Goal: Task Accomplishment & Management: Use online tool/utility

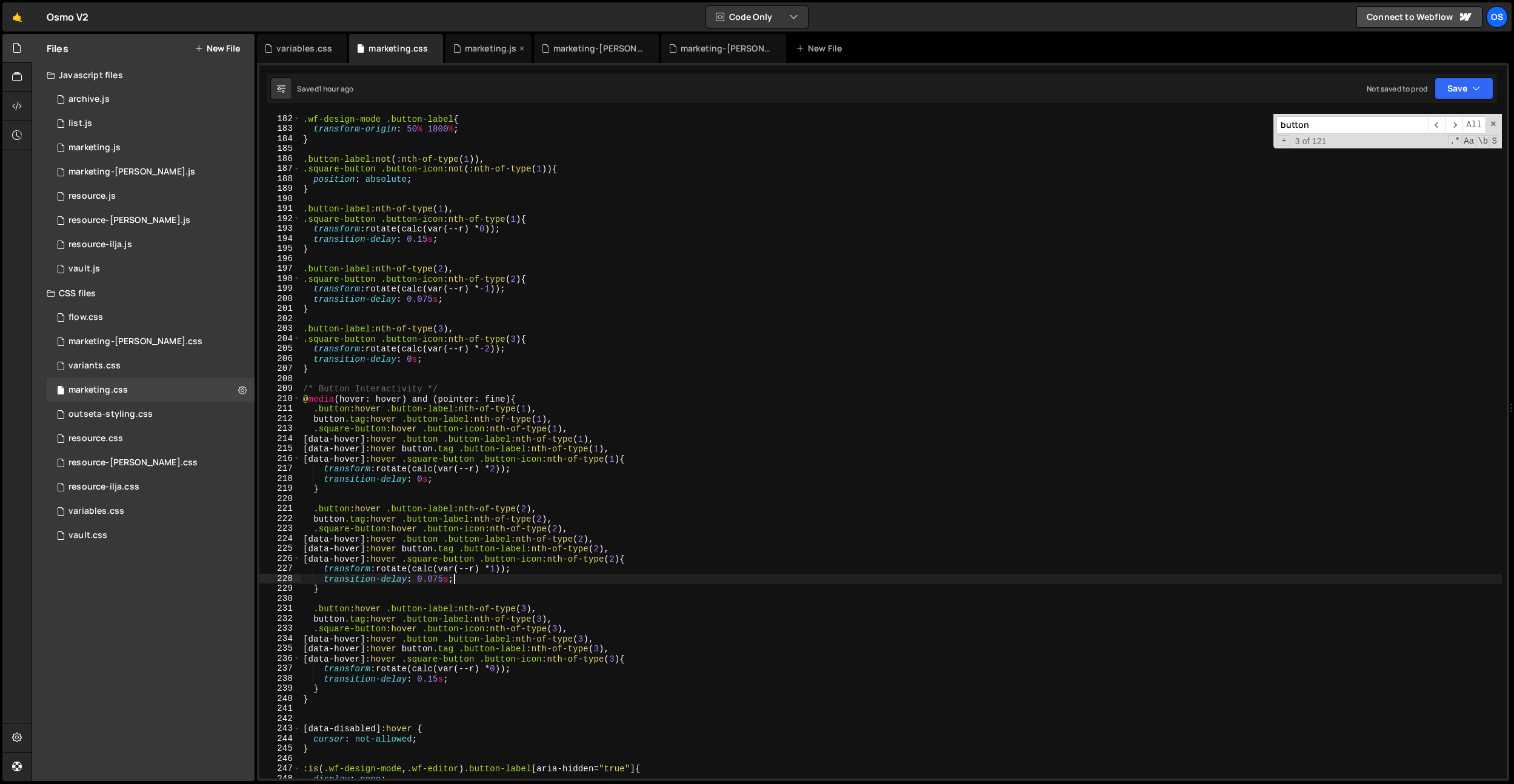
scroll to position [1809, 0]
click at [477, 45] on div "marketing.js" at bounding box center [490, 49] width 52 height 12
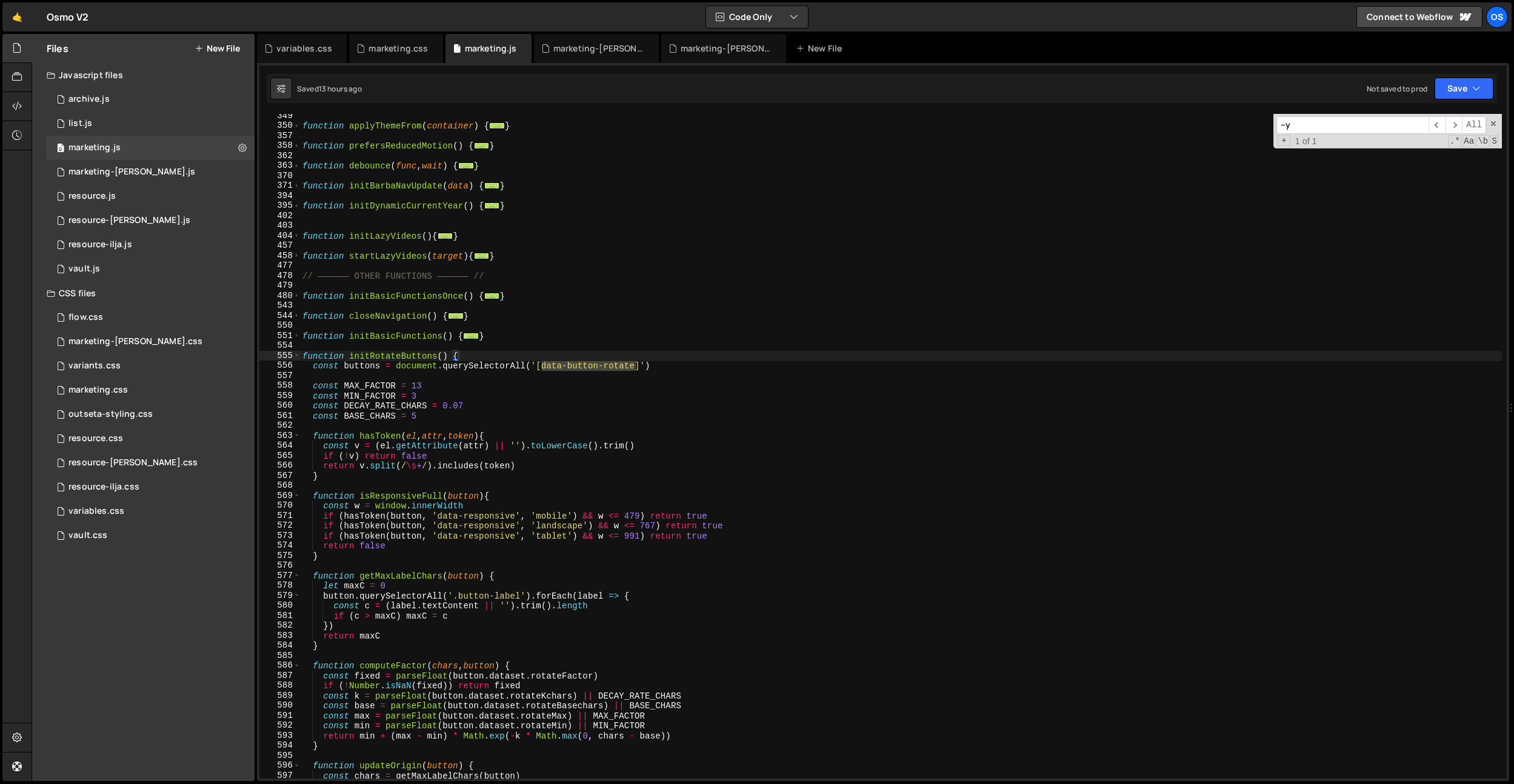
type textarea "}"
click at [603, 257] on div "function applyThemeFrom ( container ) { ... } function prefersReducedMotion ( )…" at bounding box center [901, 452] width 1202 height 684
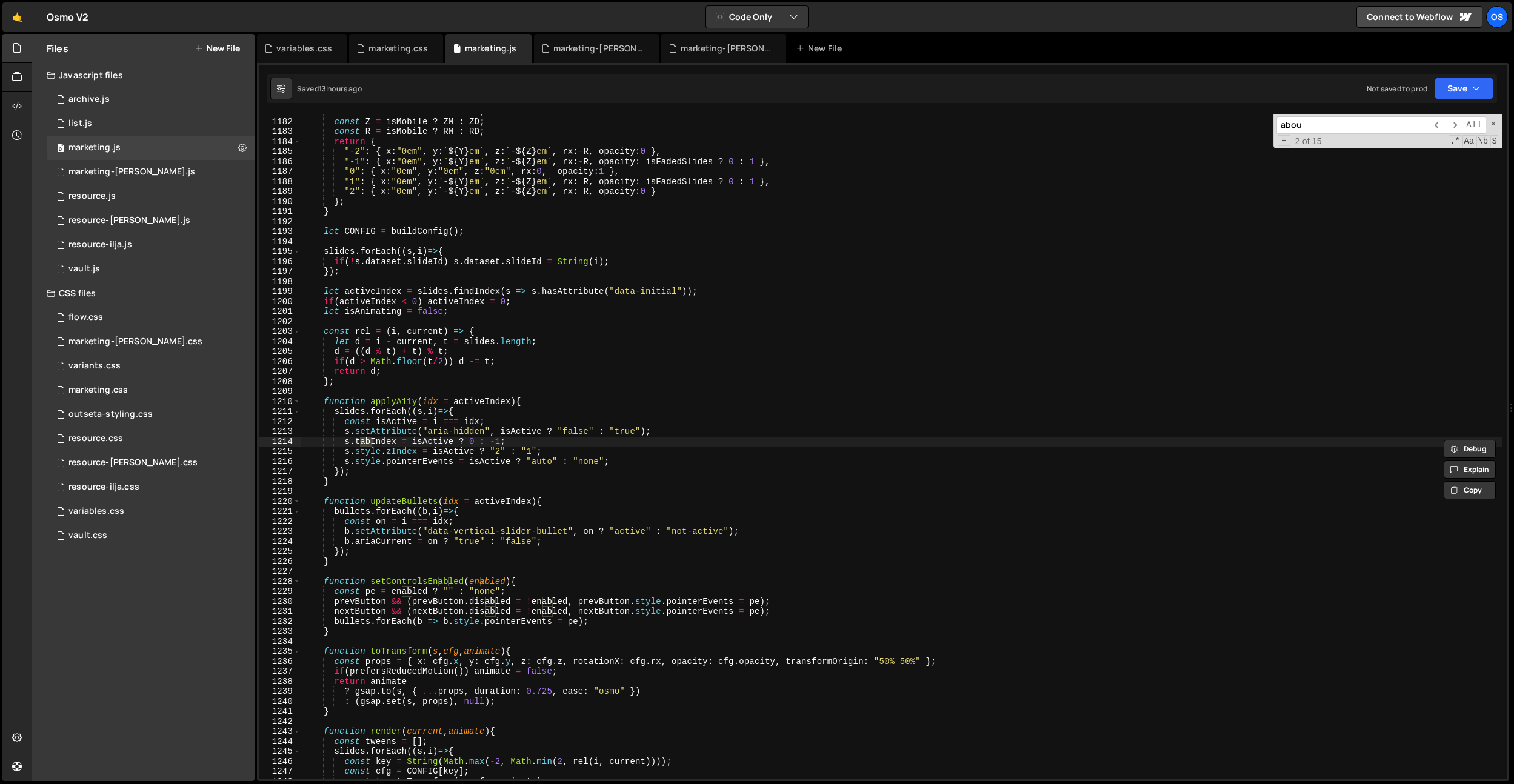
scroll to position [4935, 0]
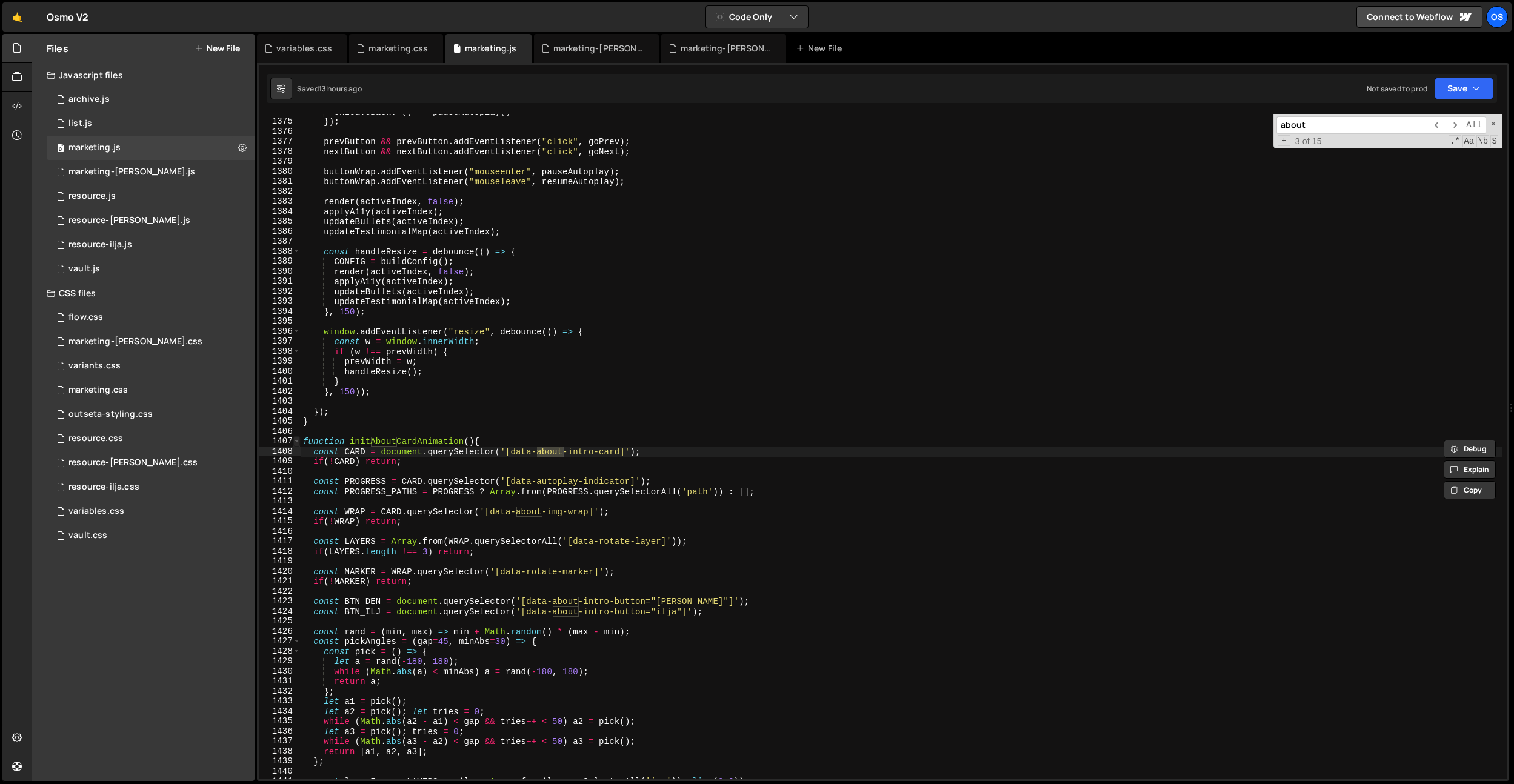
type input "about"
click at [299, 443] on span at bounding box center [296, 441] width 7 height 10
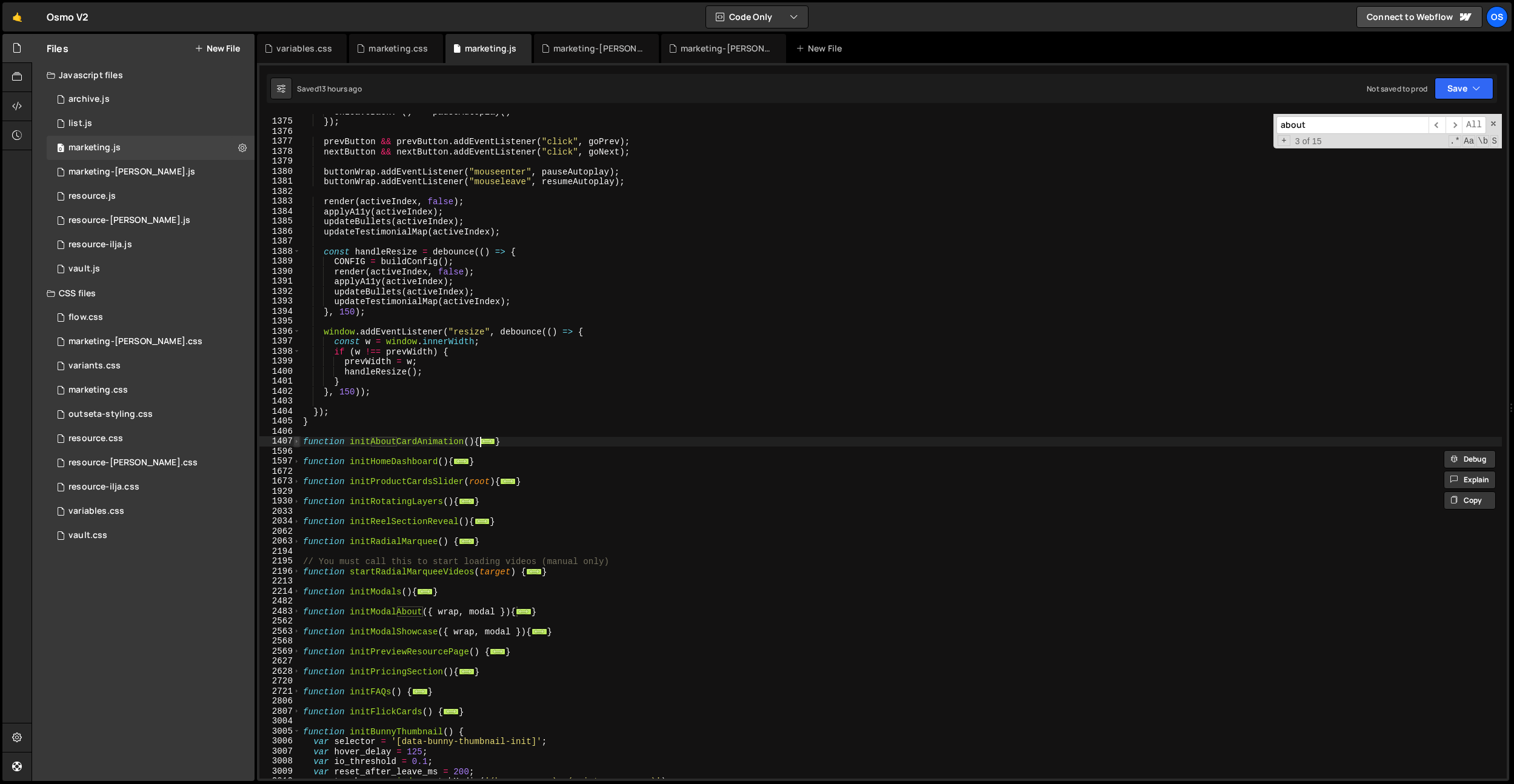
click at [296, 441] on span at bounding box center [296, 441] width 7 height 10
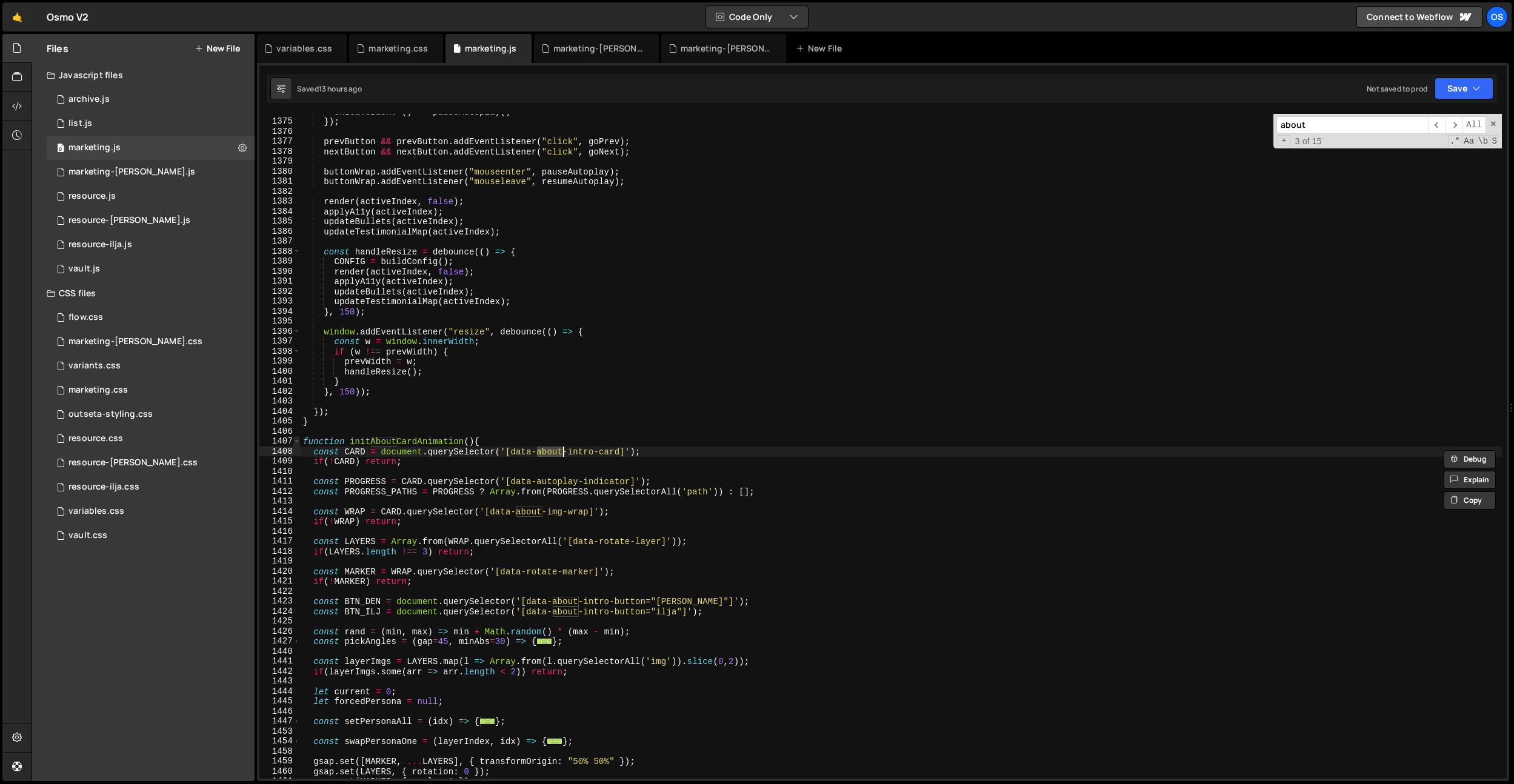
click at [296, 441] on span at bounding box center [296, 441] width 7 height 10
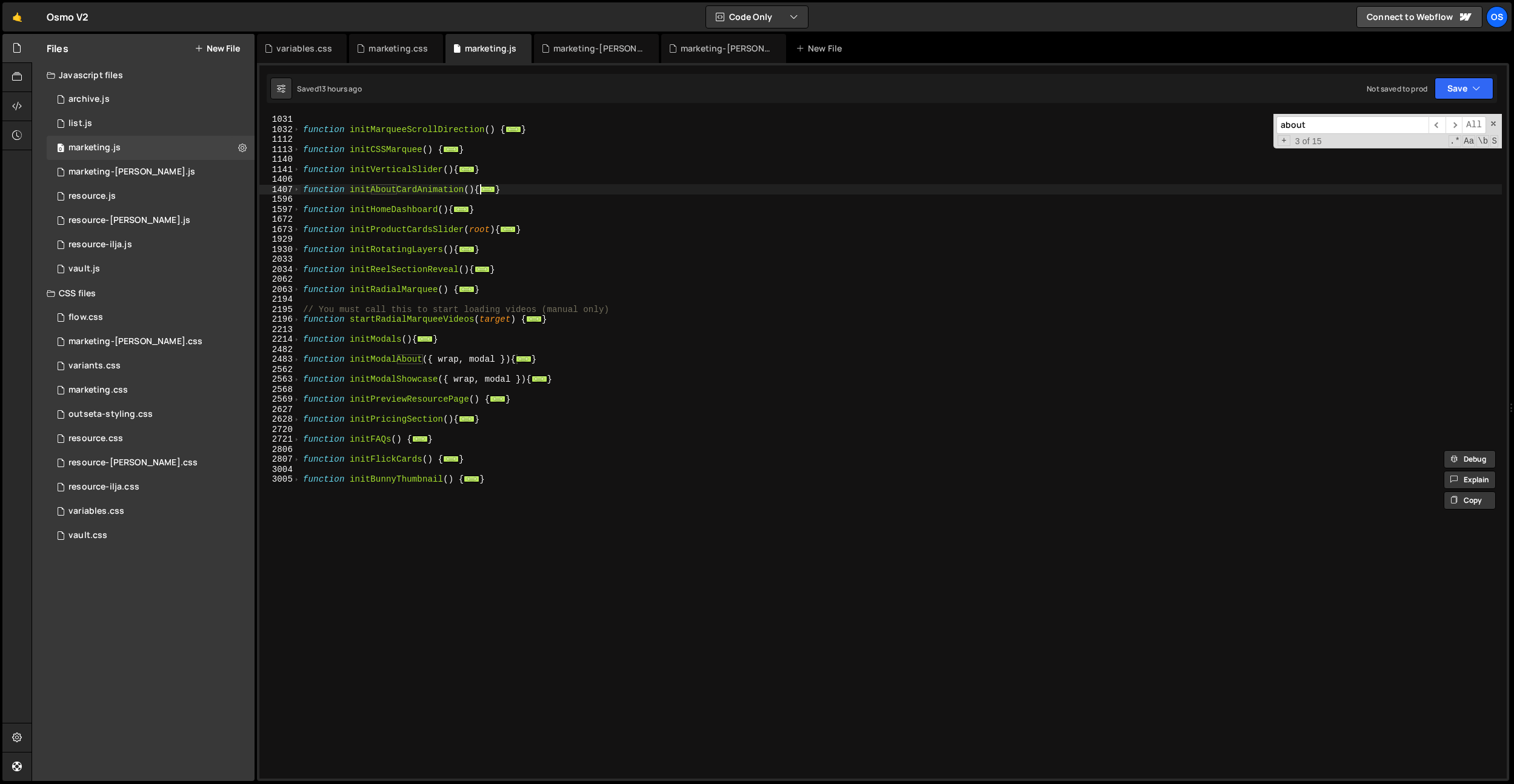
scroll to position [929, 0]
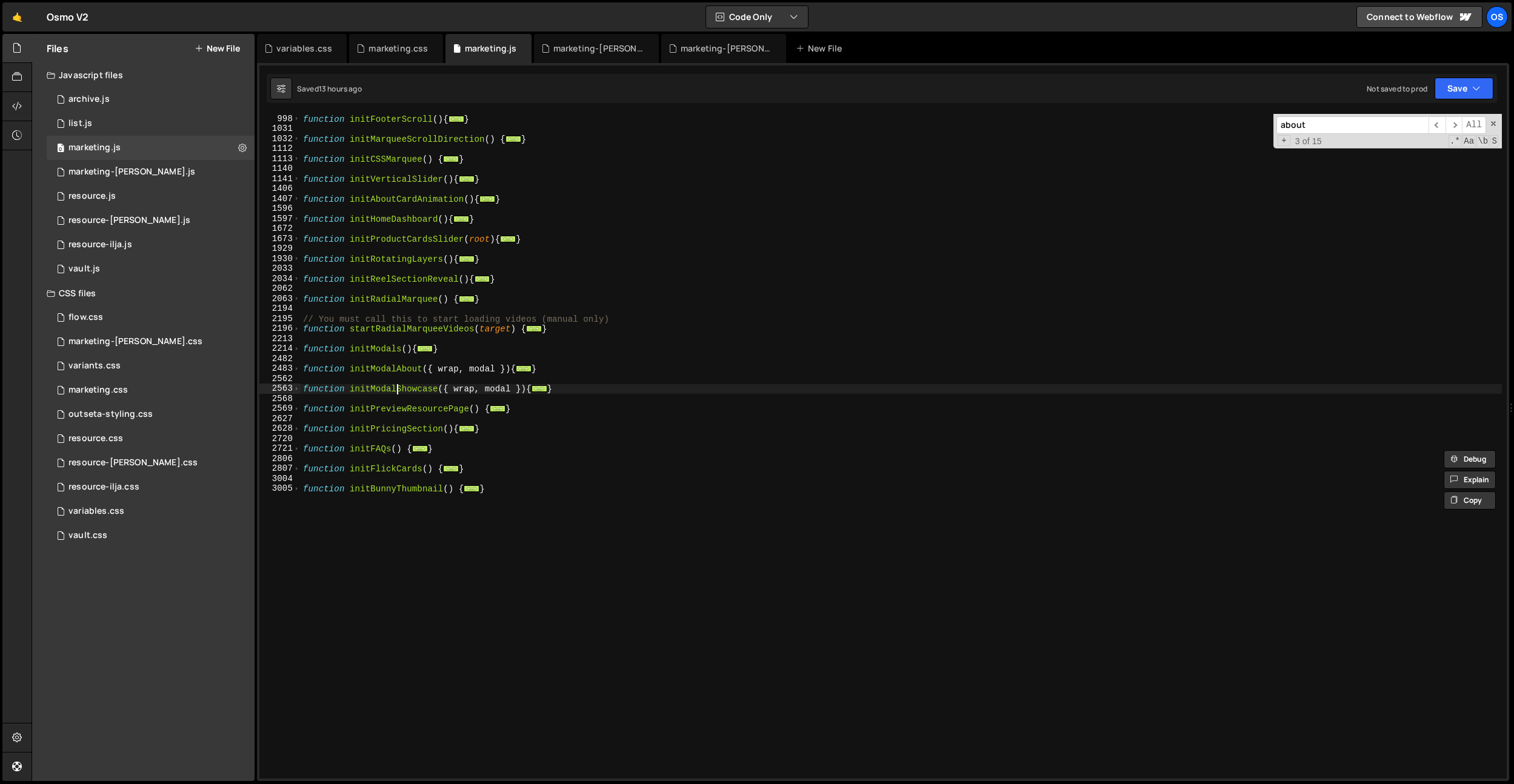
click at [398, 390] on div "function initFooterScroll ( ) { ... } function initMarqueeScrollDirection ( ) {…" at bounding box center [901, 455] width 1201 height 684
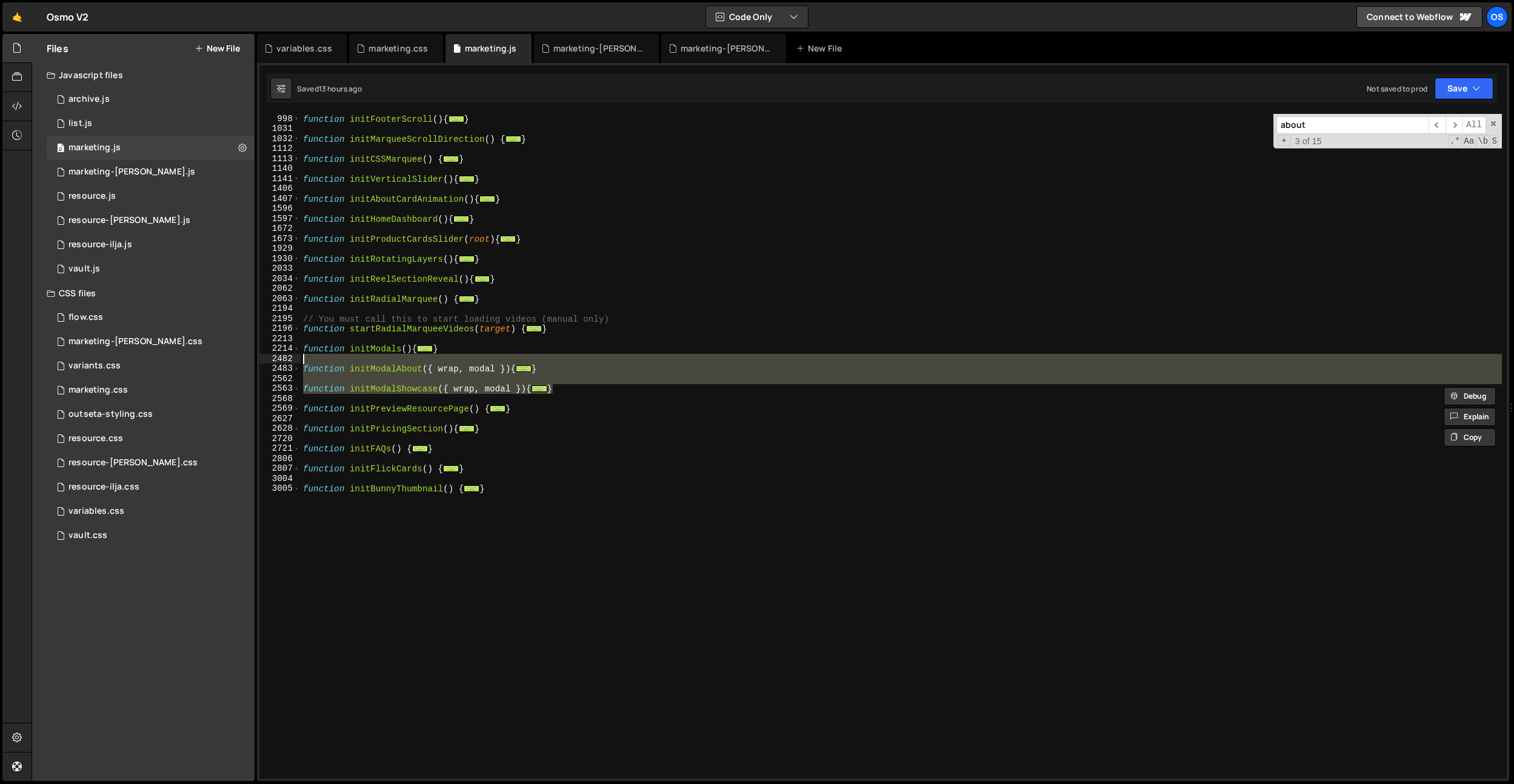
drag, startPoint x: 602, startPoint y: 387, endPoint x: 292, endPoint y: 354, distance: 311.8
click at [292, 354] on div "function initModalShowcase({ wrap, modal }){ 998 1031 1032 1112 1113 1140 1141 …" at bounding box center [883, 445] width 1247 height 664
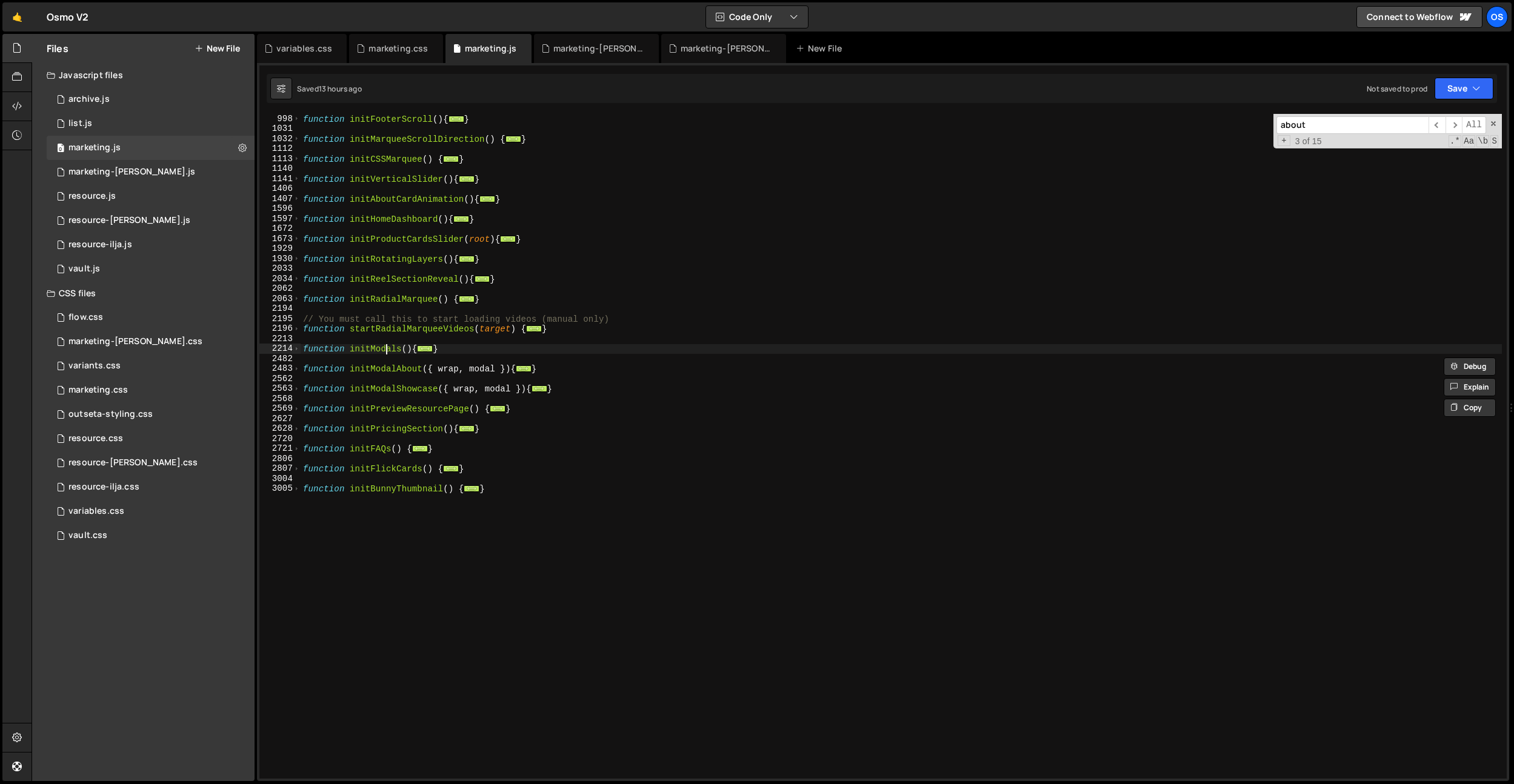
click at [388, 346] on div "function initFooterScroll ( ) { ... } function initMarqueeScrollDirection ( ) {…" at bounding box center [901, 455] width 1201 height 684
click at [469, 564] on div "function initFooterScroll ( ) { ... } function initMarqueeScrollDirection ( ) {…" at bounding box center [901, 455] width 1201 height 684
type textarea "}"
paste textarea "initModals"
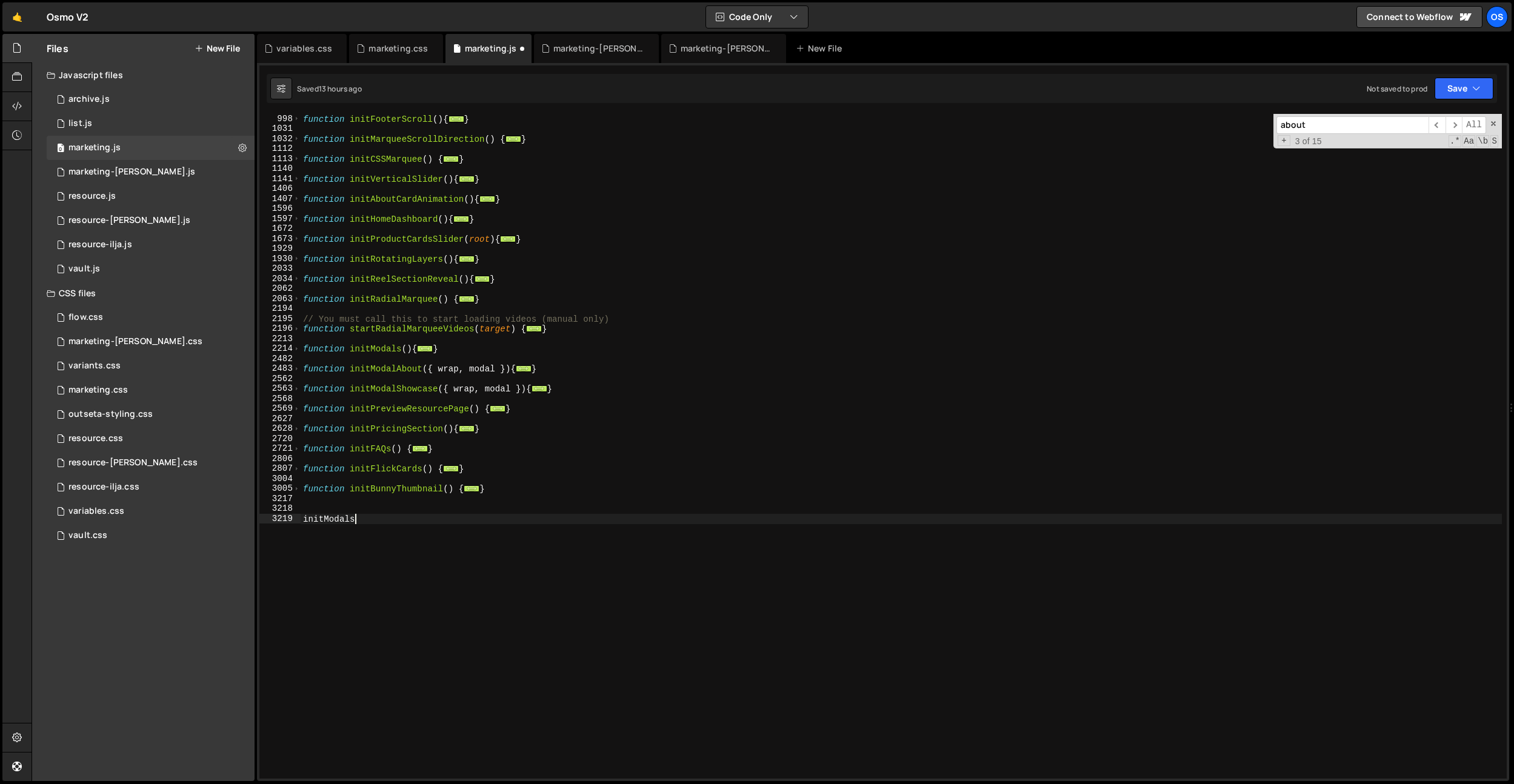
scroll to position [0, 3]
type textarea "initModals() {}"
drag, startPoint x: 335, startPoint y: 516, endPoint x: 268, endPoint y: 515, distance: 67.0
click at [268, 515] on div "initModals() {} 998 1031 1032 1112 1113 1140 1141 1406 1407 1596 1597 1672 1673…" at bounding box center [883, 445] width 1247 height 664
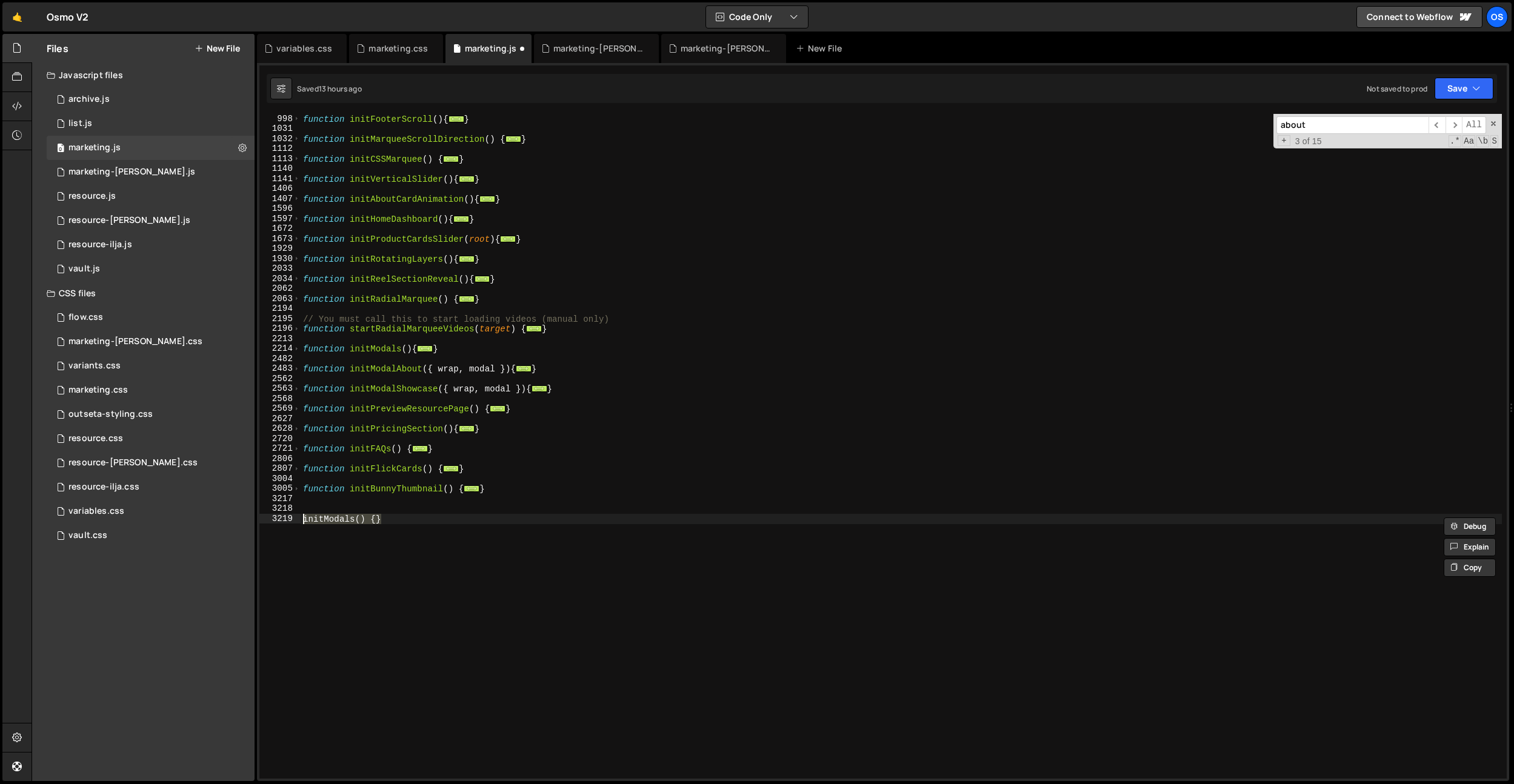
scroll to position [0, 0]
click at [369, 373] on div "function initFooterScroll ( ) { ... } function initMarqueeScrollDirection ( ) {…" at bounding box center [901, 455] width 1201 height 684
drag, startPoint x: 555, startPoint y: 368, endPoint x: 281, endPoint y: 368, distance: 274.0
click at [281, 368] on div "function initModalAbout({ wrap, modal }){ 998 1031 1032 1112 1113 1140 1141 140…" at bounding box center [883, 445] width 1247 height 664
drag, startPoint x: 474, startPoint y: 347, endPoint x: 294, endPoint y: 351, distance: 180.0
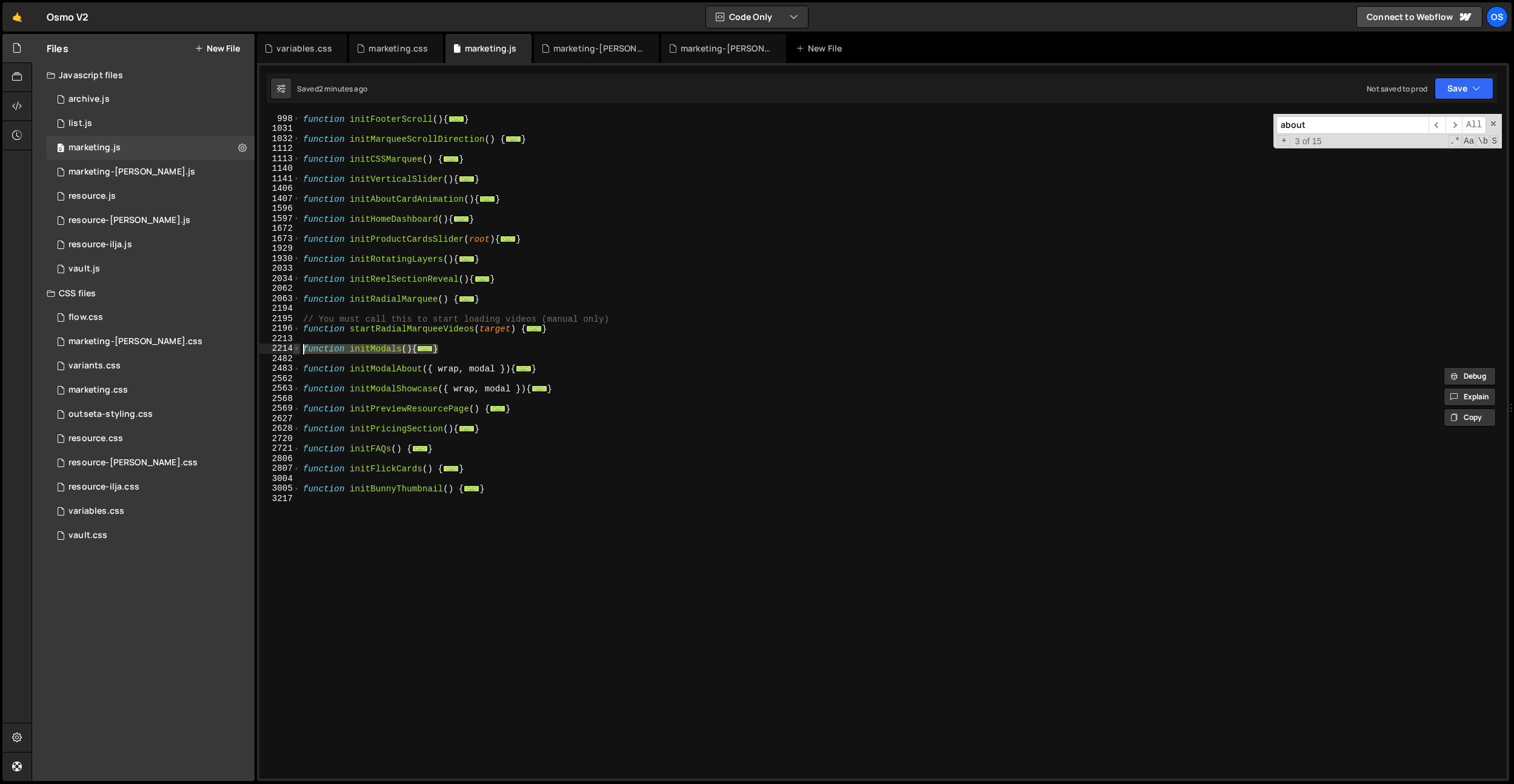
click at [294, 351] on div "function initModalAbout({ wrap, modal }){ const scroller = modal.querySelector(…" at bounding box center [883, 445] width 1247 height 664
click at [505, 349] on div "function initFooterScroll ( ) { ... } function initMarqueeScrollDirection ( ) {…" at bounding box center [901, 445] width 1201 height 664
click at [366, 348] on div "function initFooterScroll ( ) { ... } function initMarqueeScrollDirection ( ) {…" at bounding box center [901, 455] width 1201 height 684
type textarea "function initModals(){"
click at [365, 348] on div "function initFooterScroll ( ) { ... } function initMarqueeScrollDirection ( ) {…" at bounding box center [901, 455] width 1201 height 684
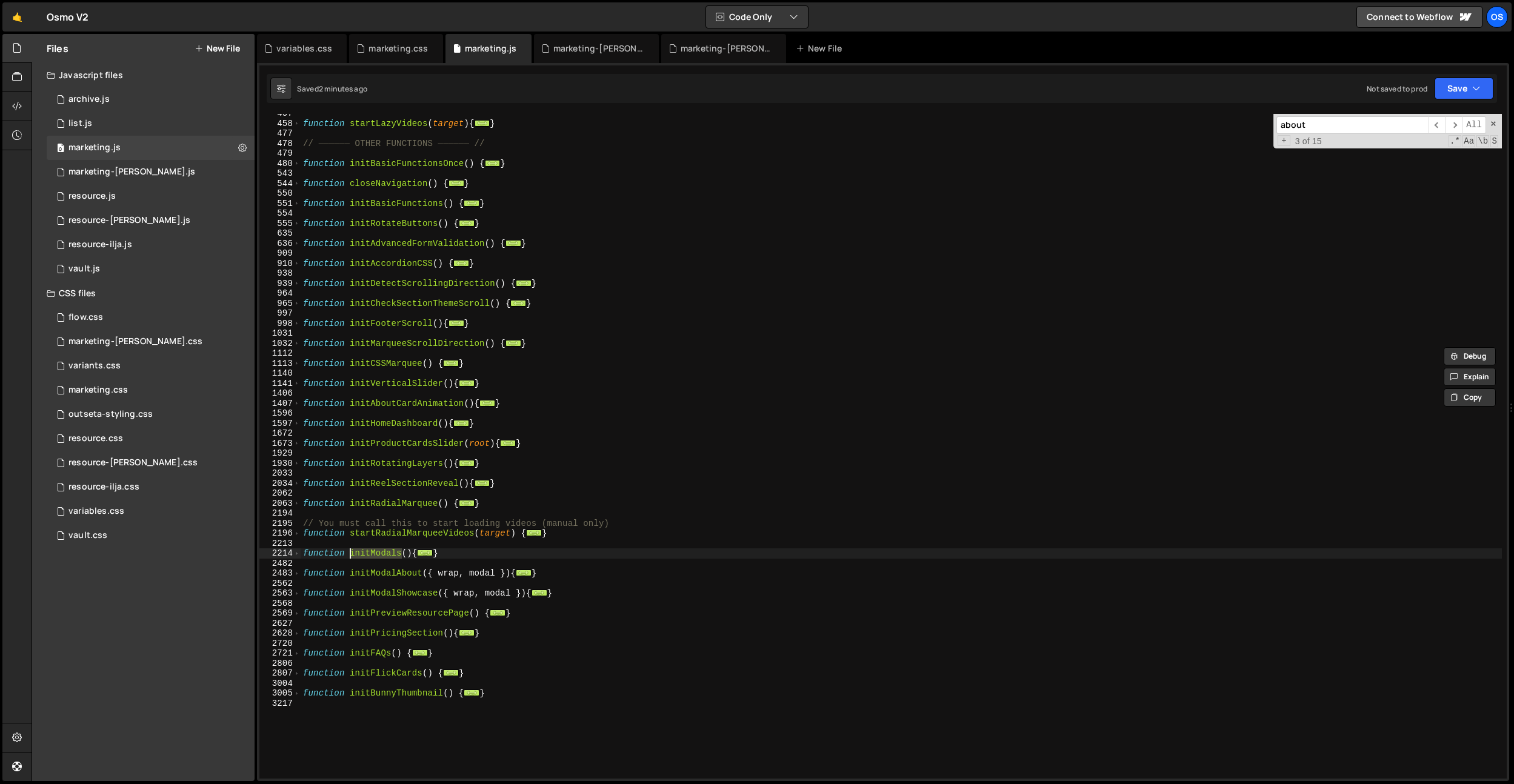
scroll to position [725, 0]
click at [571, 309] on div "function startLazyVideos ( target ) { ... } // —————— OTHER FUNCTIONS —————— //…" at bounding box center [901, 450] width 1201 height 684
paste input "initModals"
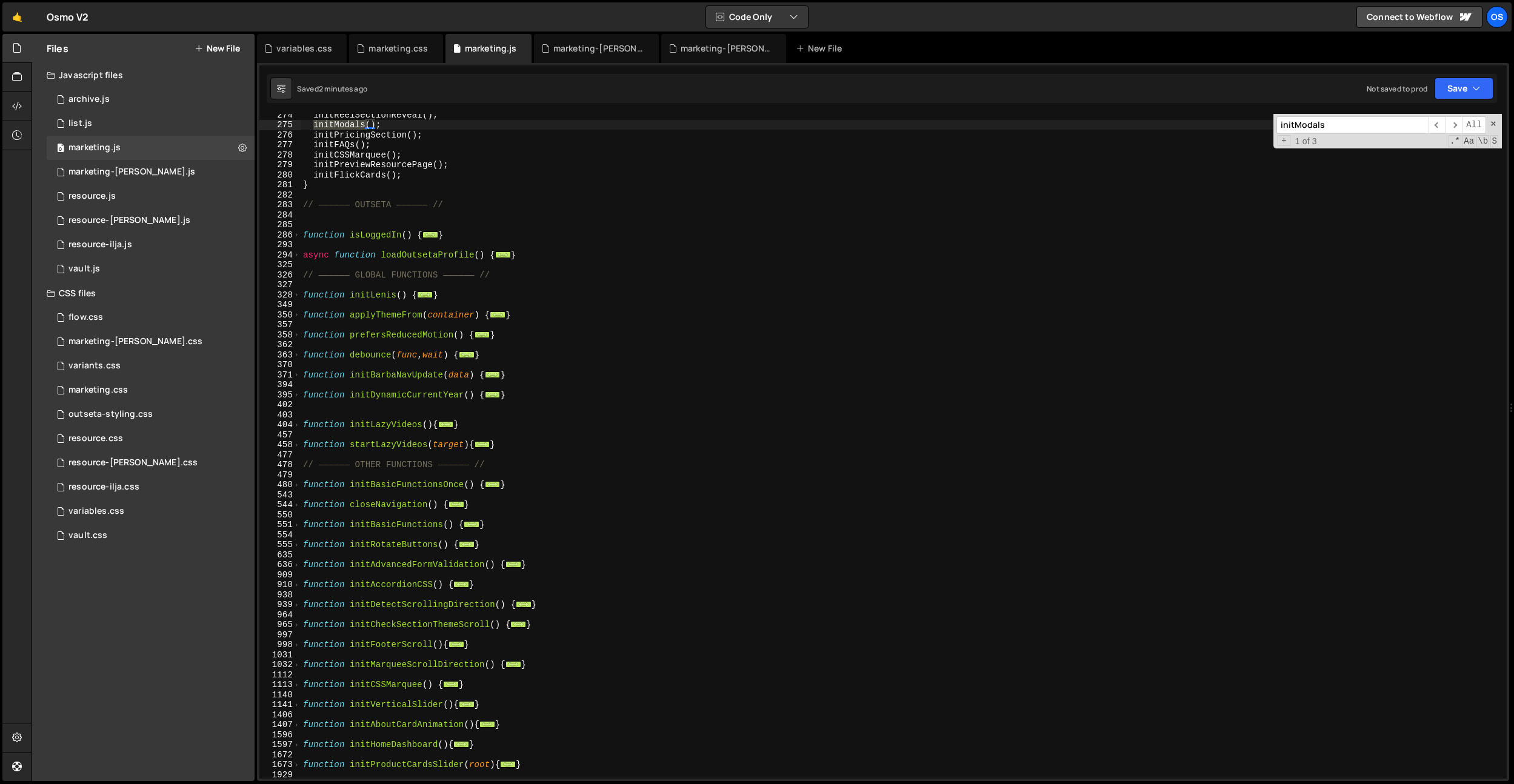
scroll to position [455, 0]
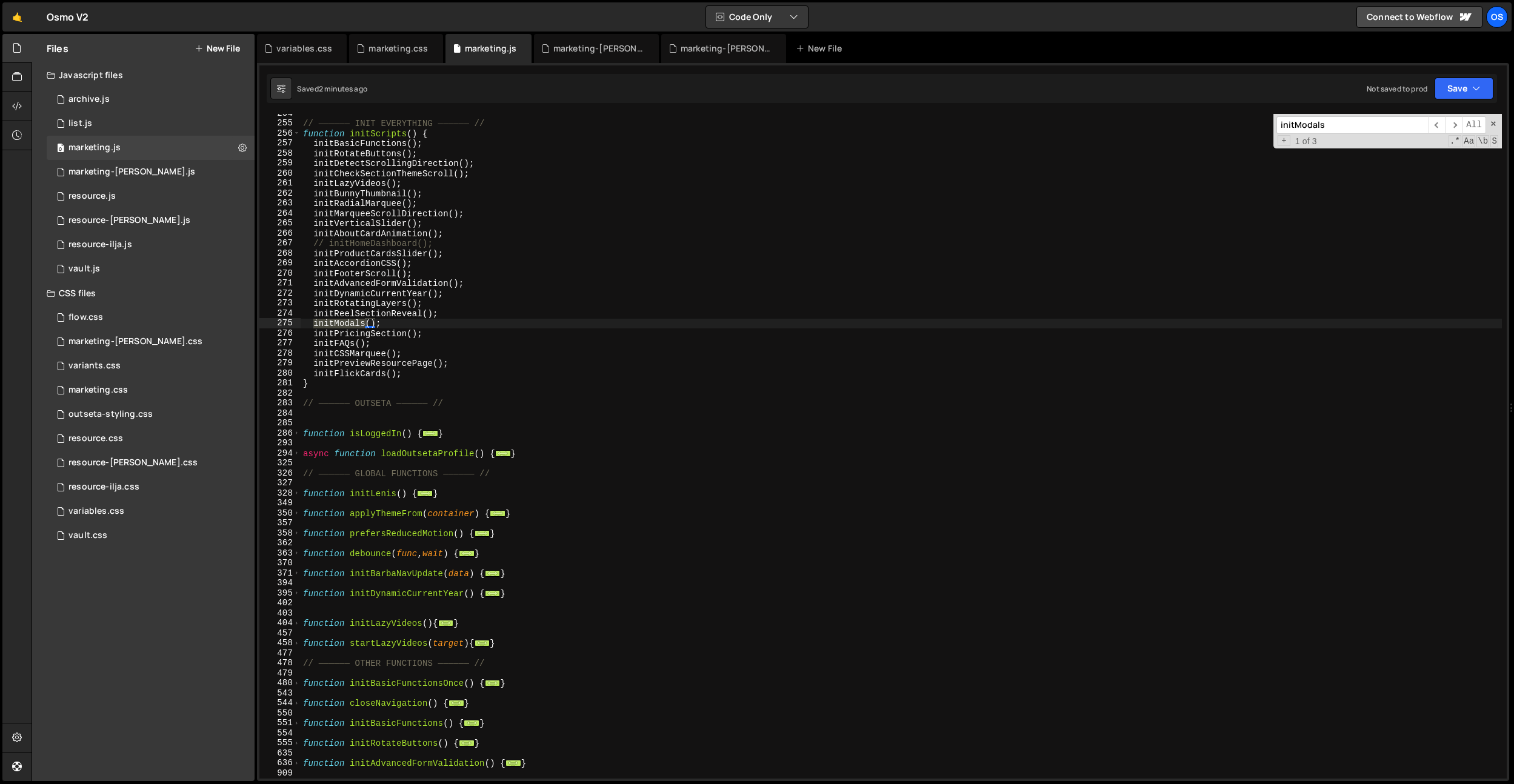
type input "initModals"
click at [383, 316] on div "// —————— INIT EVERYTHING —————— // function initScripts ( ) { initBasicFunctio…" at bounding box center [901, 450] width 1201 height 684
drag, startPoint x: 388, startPoint y: 320, endPoint x: 315, endPoint y: 323, distance: 73.1
click at [313, 323] on div "// —————— INIT EVERYTHING —————— // function initScripts ( ) { initBasicFunctio…" at bounding box center [901, 450] width 1201 height 684
type textarea "initModals();"
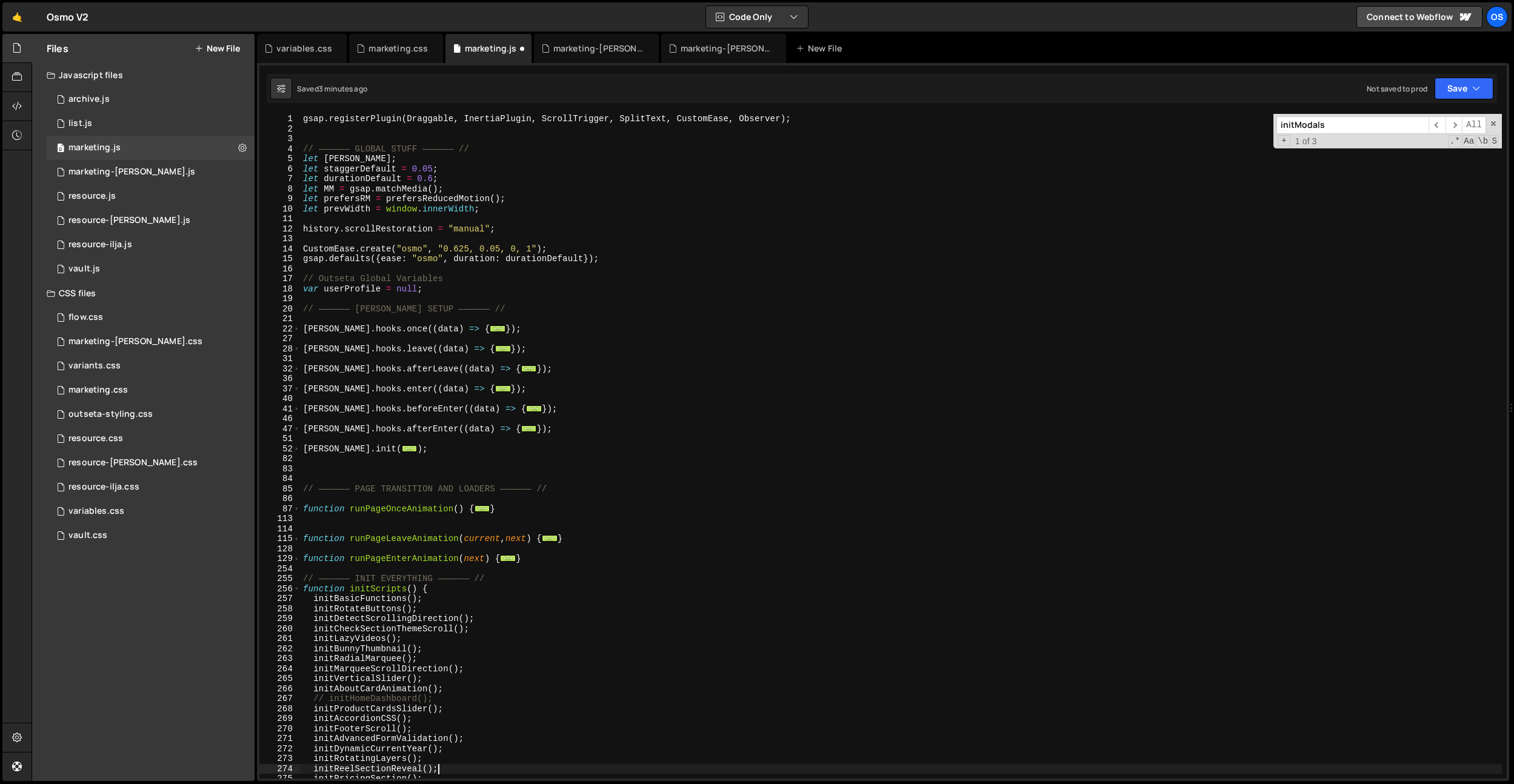
scroll to position [0, 0]
click at [299, 328] on span at bounding box center [296, 329] width 7 height 10
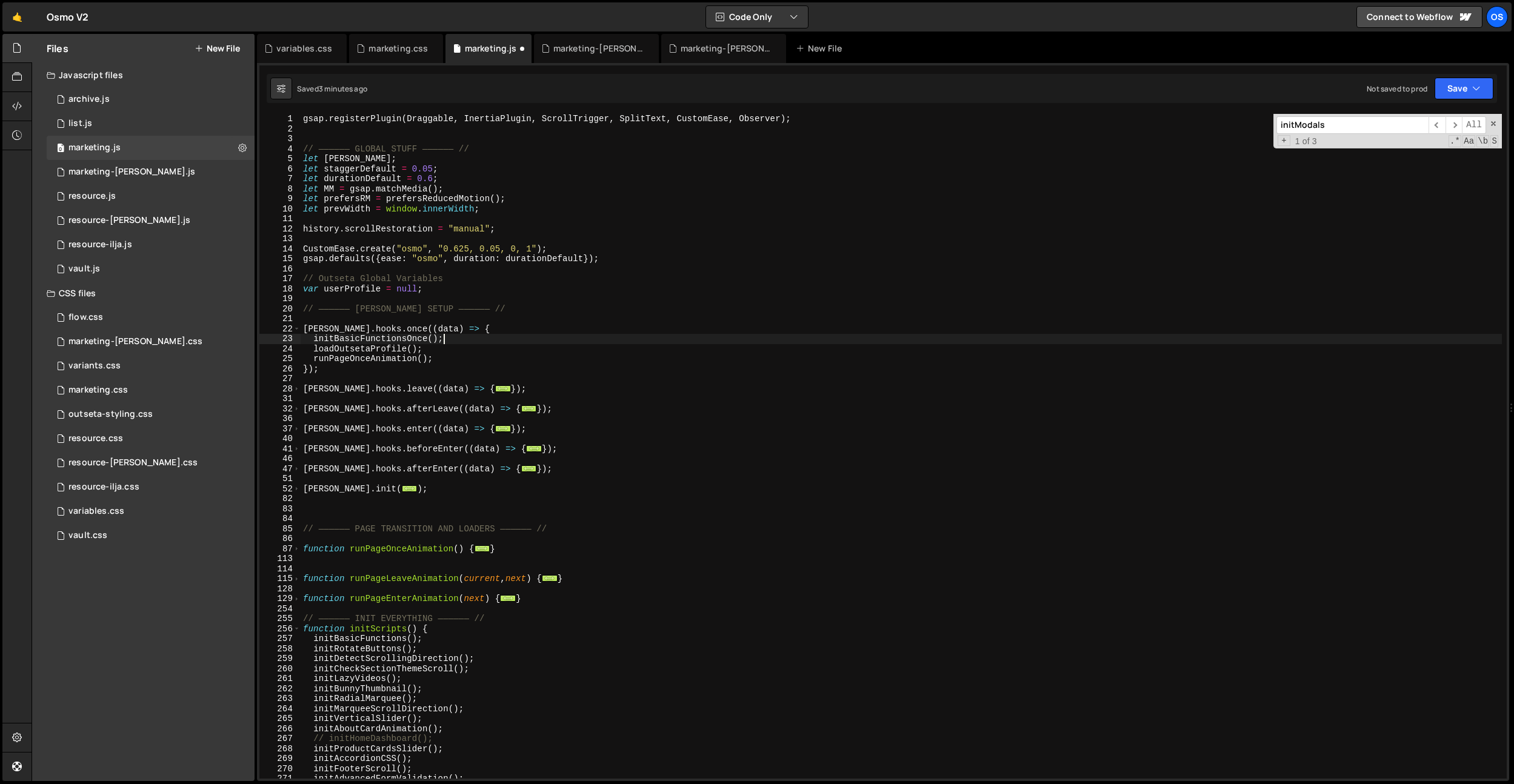
click at [456, 343] on div "gsap . registerPlugin ( Draggable , InertiaPlugin , ScrollTrigger , SplitText ,…" at bounding box center [901, 455] width 1201 height 684
type textarea "initBasicFunctionsOnce();"
paste textarea "initModals();"
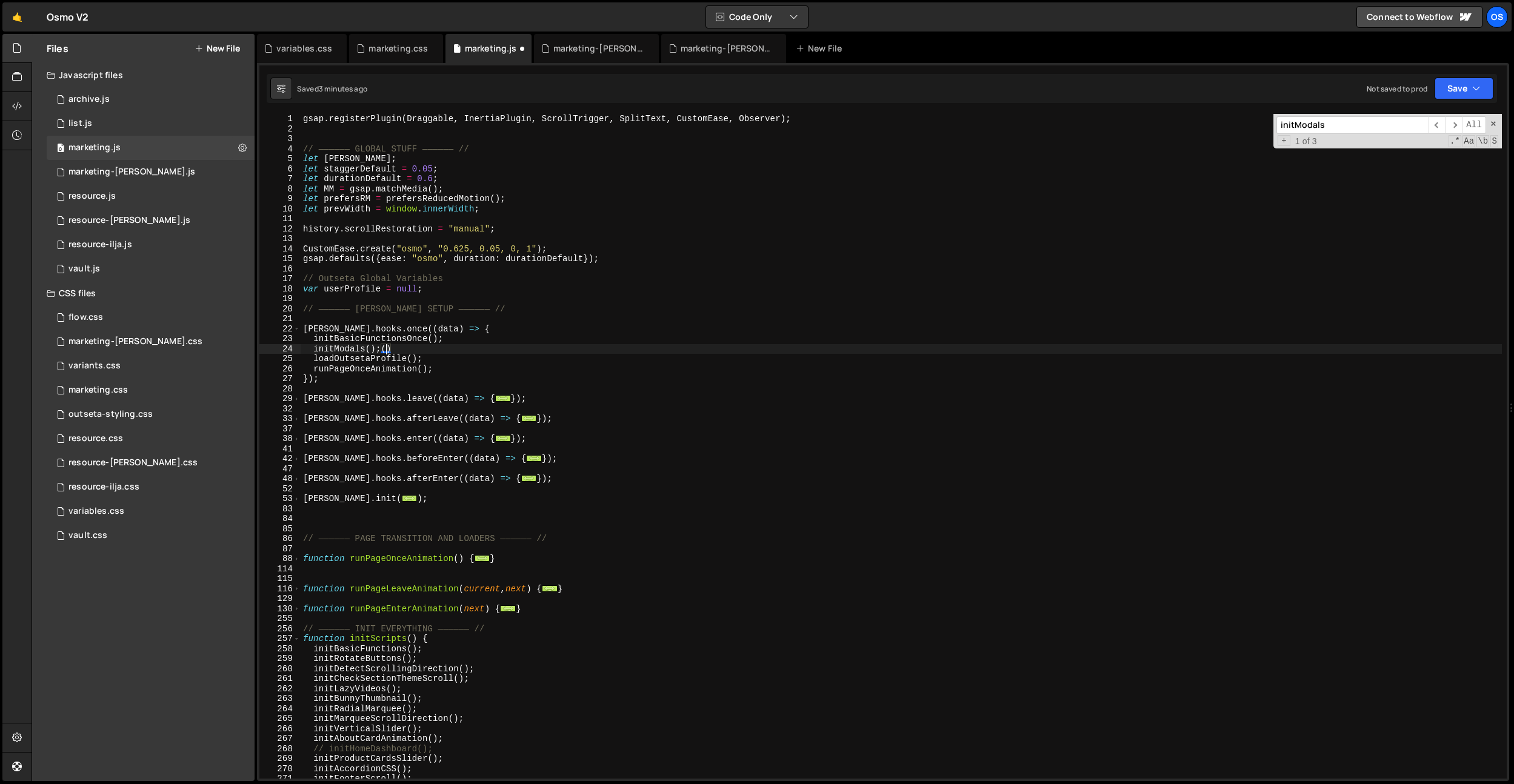
scroll to position [0, 5]
click at [460, 305] on div "gsap . registerPlugin ( Draggable , InertiaPlugin , ScrollTrigger , SplitText ,…" at bounding box center [901, 455] width 1201 height 684
type textarea "initModals();"
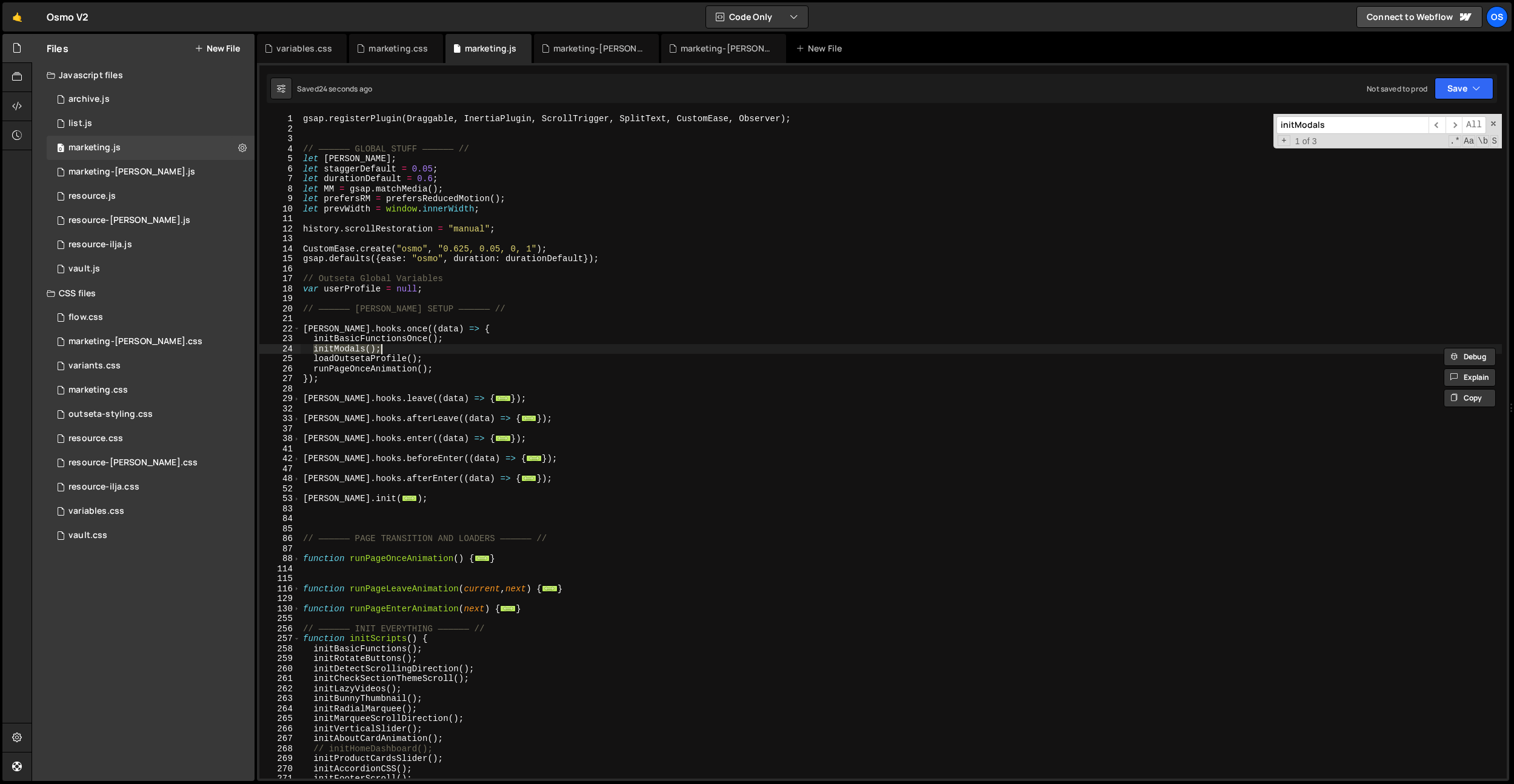
click at [576, 294] on div "gsap . registerPlugin ( Draggable , InertiaPlugin , ScrollTrigger , SplitText ,…" at bounding box center [901, 455] width 1201 height 684
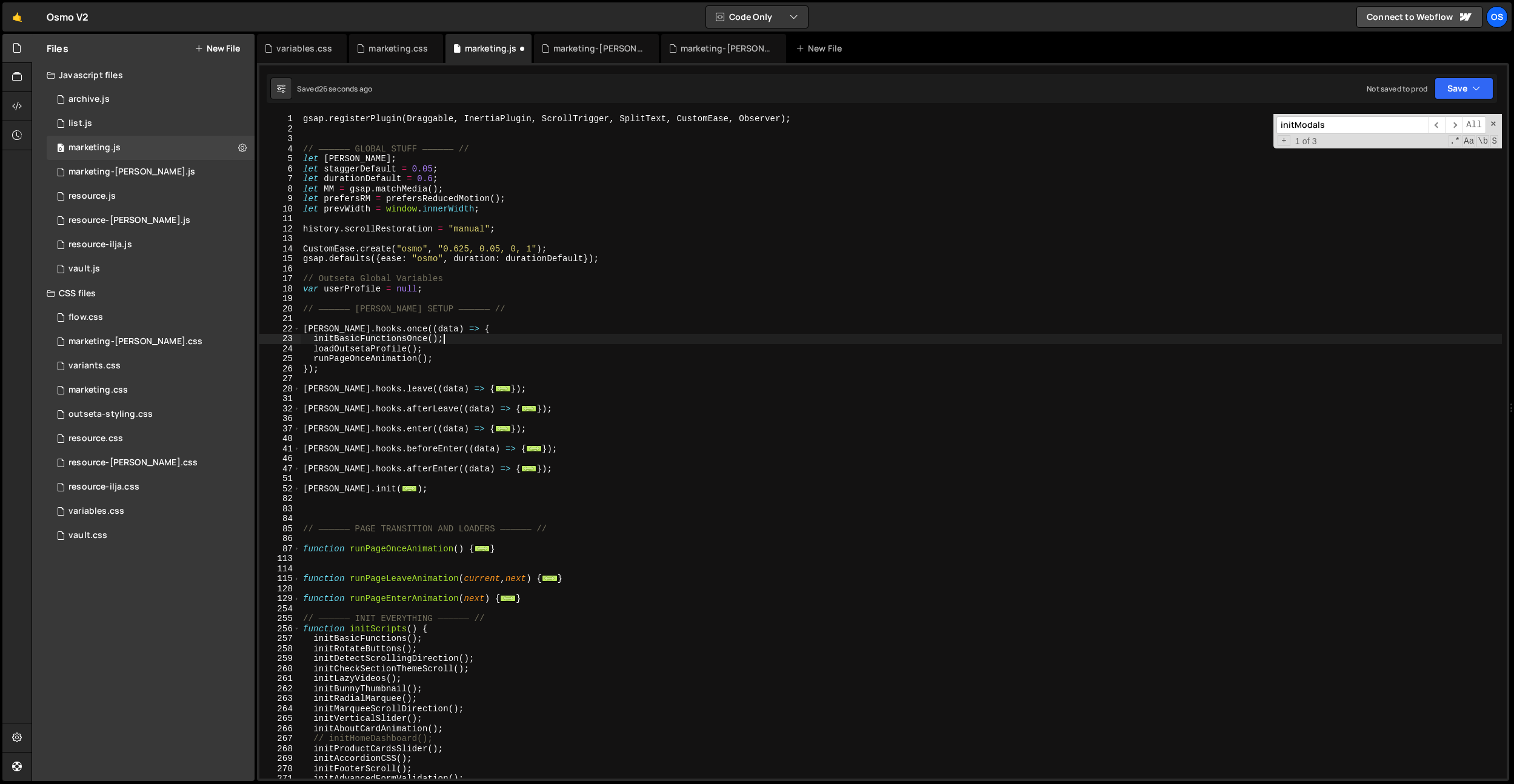
scroll to position [377, 0]
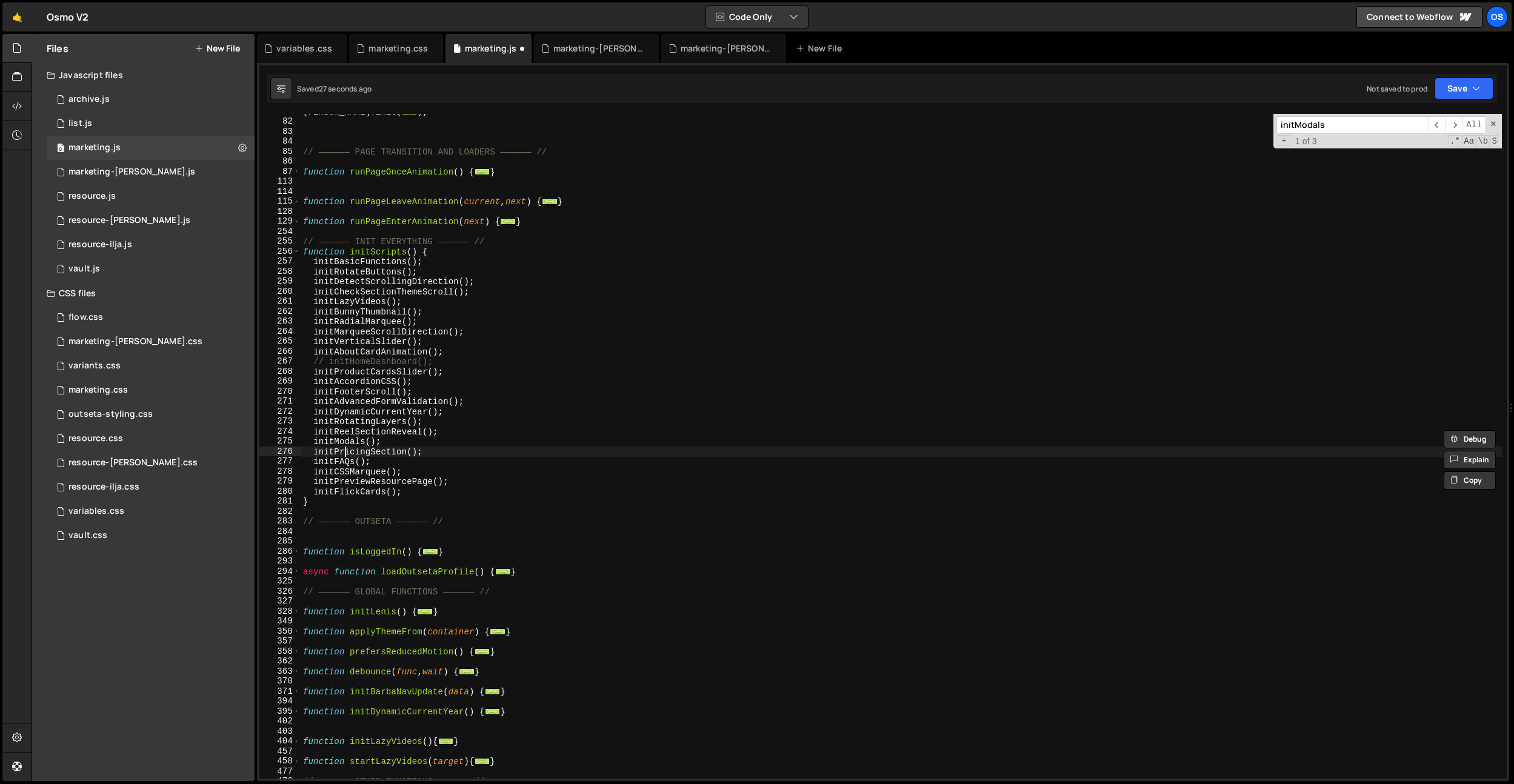
click at [345, 447] on div "[PERSON_NAME] . init ( ... ) ; // —————— PAGE TRANSITION AND LOADERS —————— // …" at bounding box center [901, 448] width 1201 height 684
click at [366, 445] on div "[PERSON_NAME] . init ( ... ) ; // —————— PAGE TRANSITION AND LOADERS —————— // …" at bounding box center [901, 448] width 1201 height 684
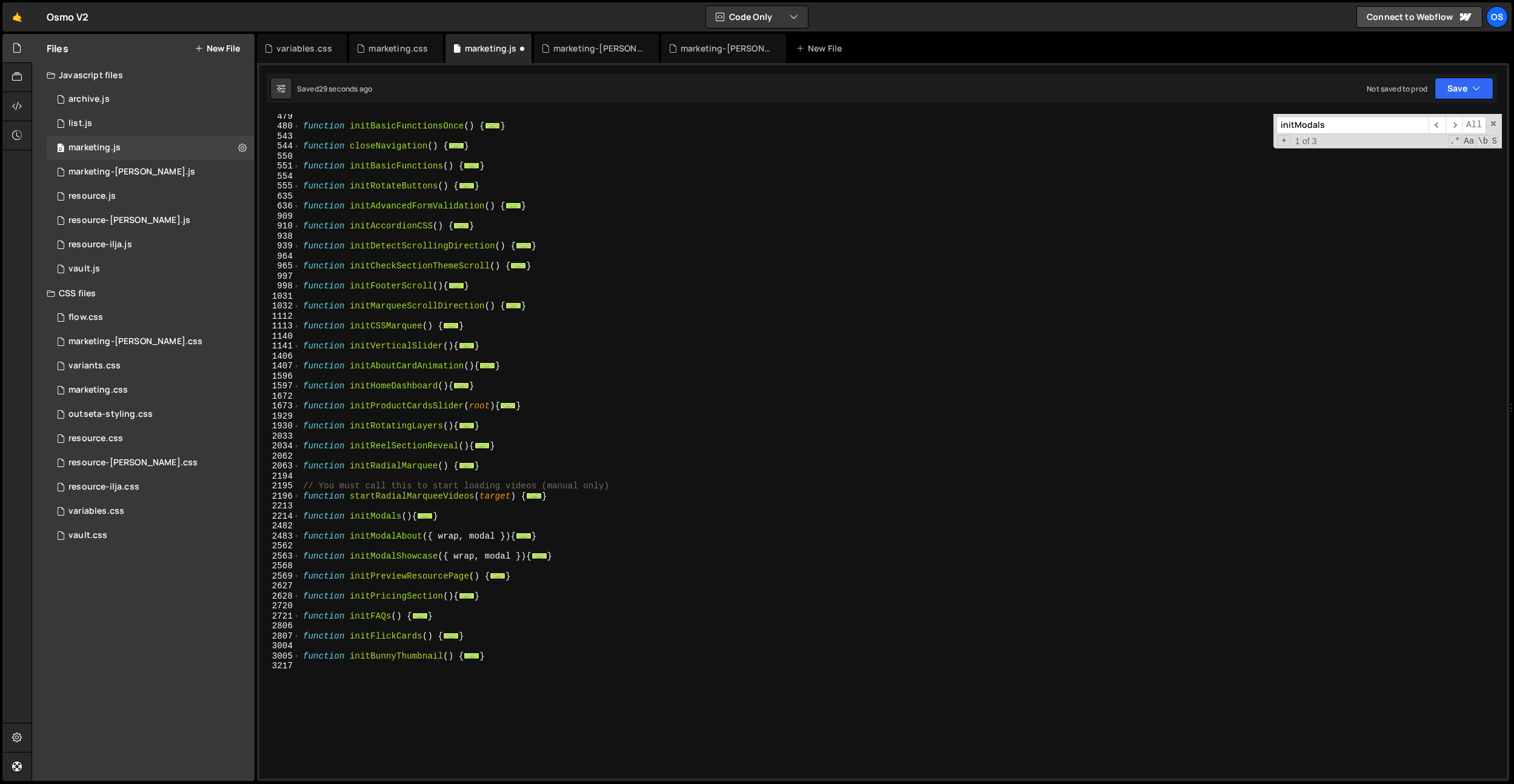
scroll to position [1272, 0]
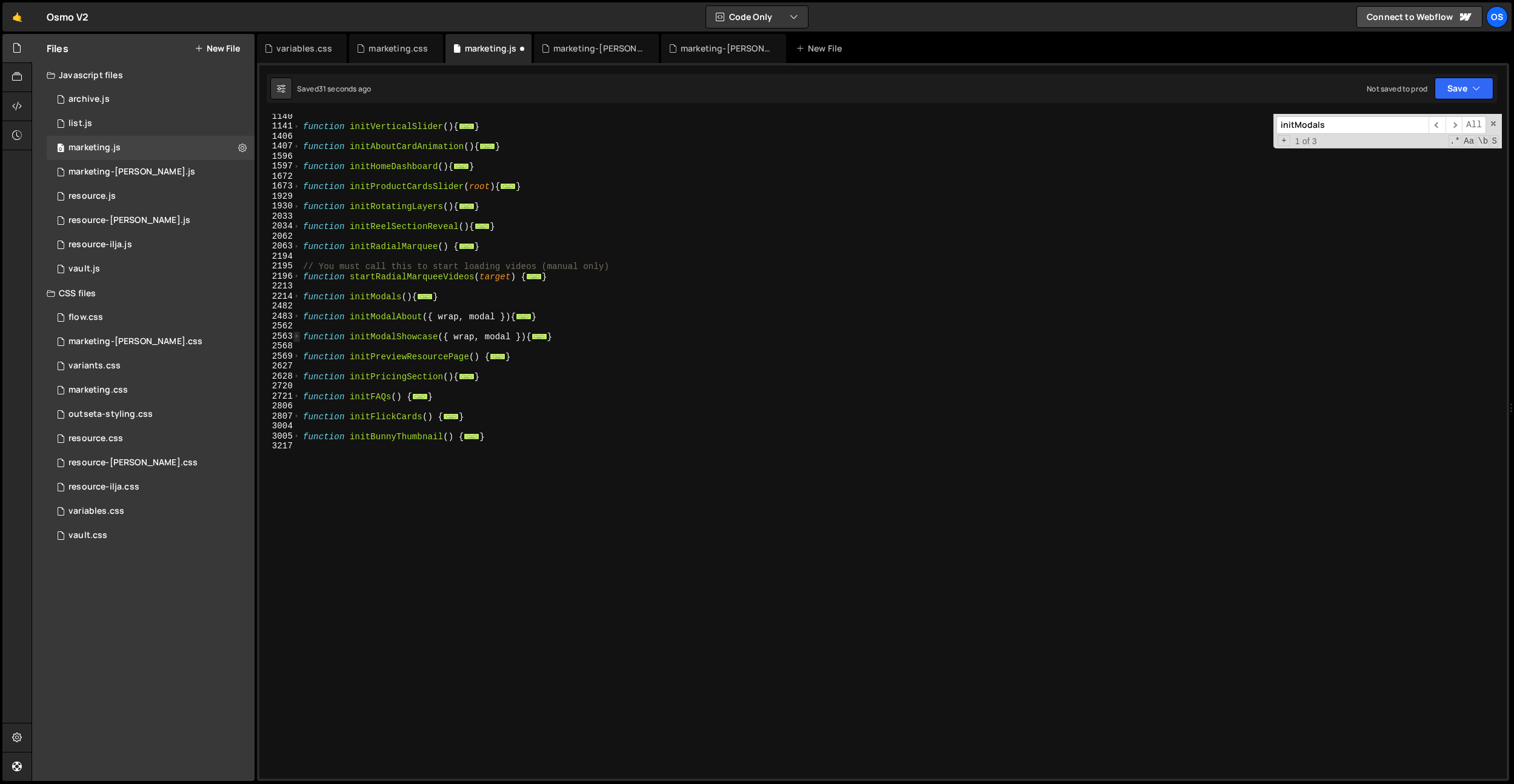
click at [296, 338] on span at bounding box center [296, 336] width 7 height 10
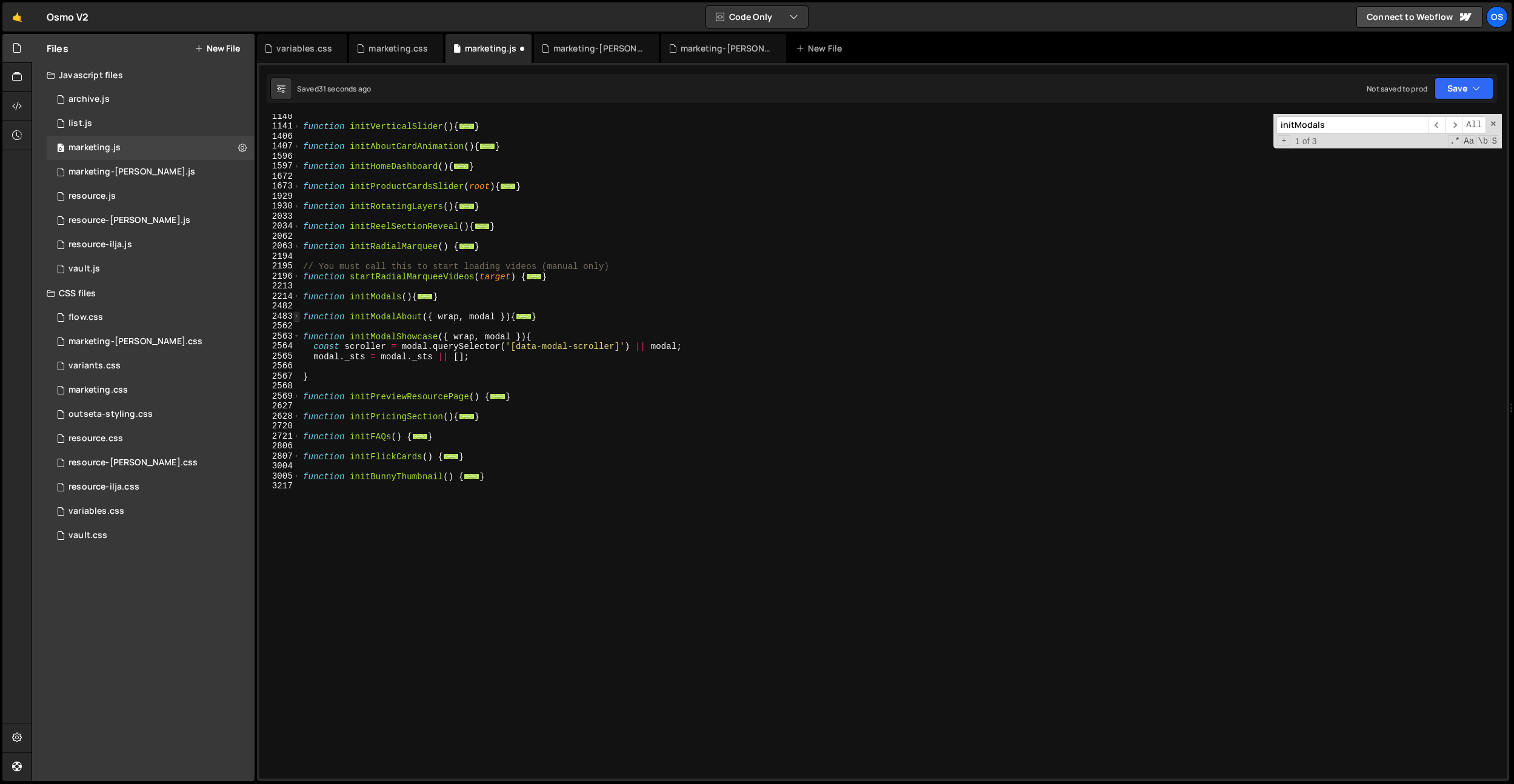
click at [296, 318] on span at bounding box center [296, 316] width 7 height 10
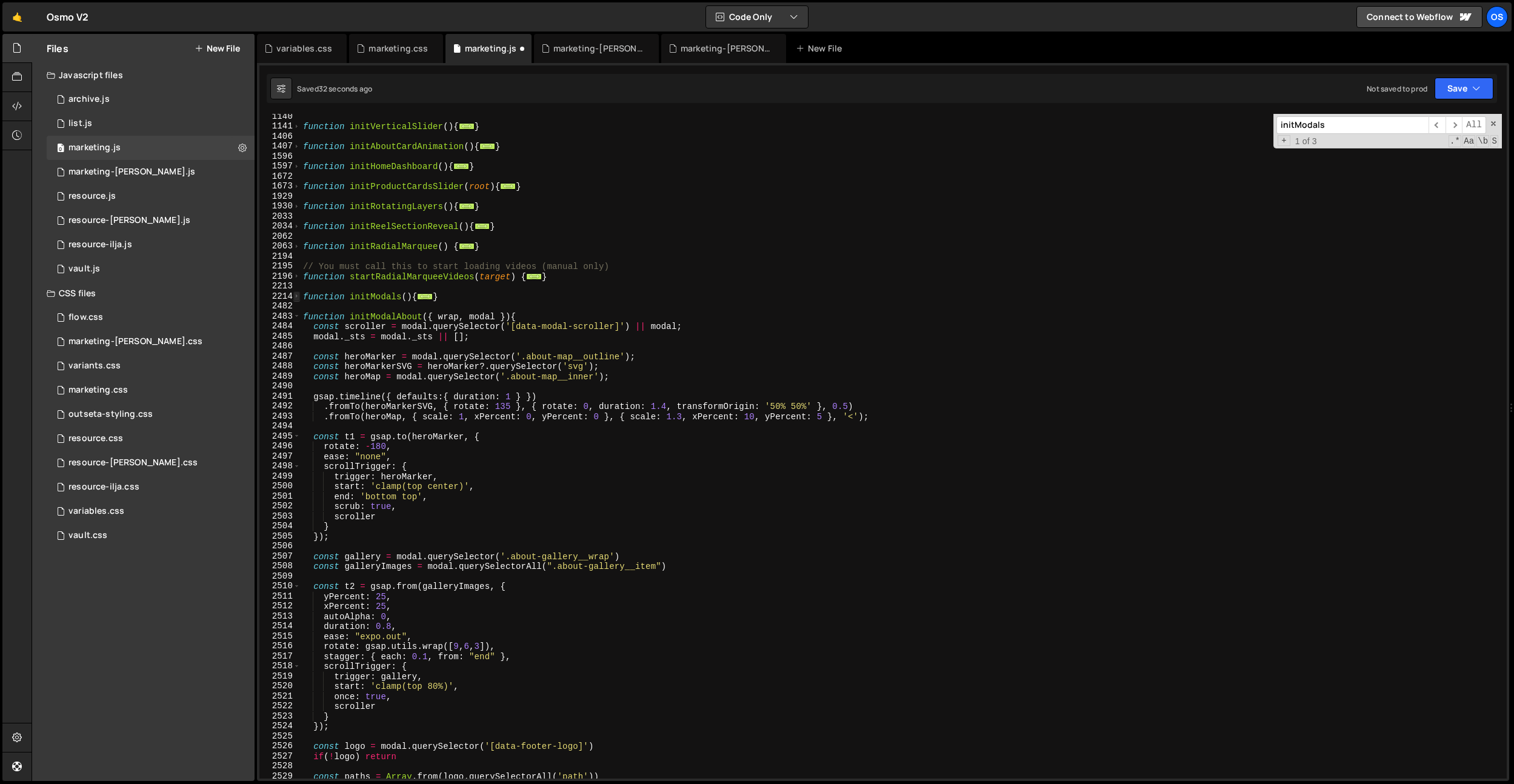
click at [298, 299] on span at bounding box center [296, 296] width 7 height 10
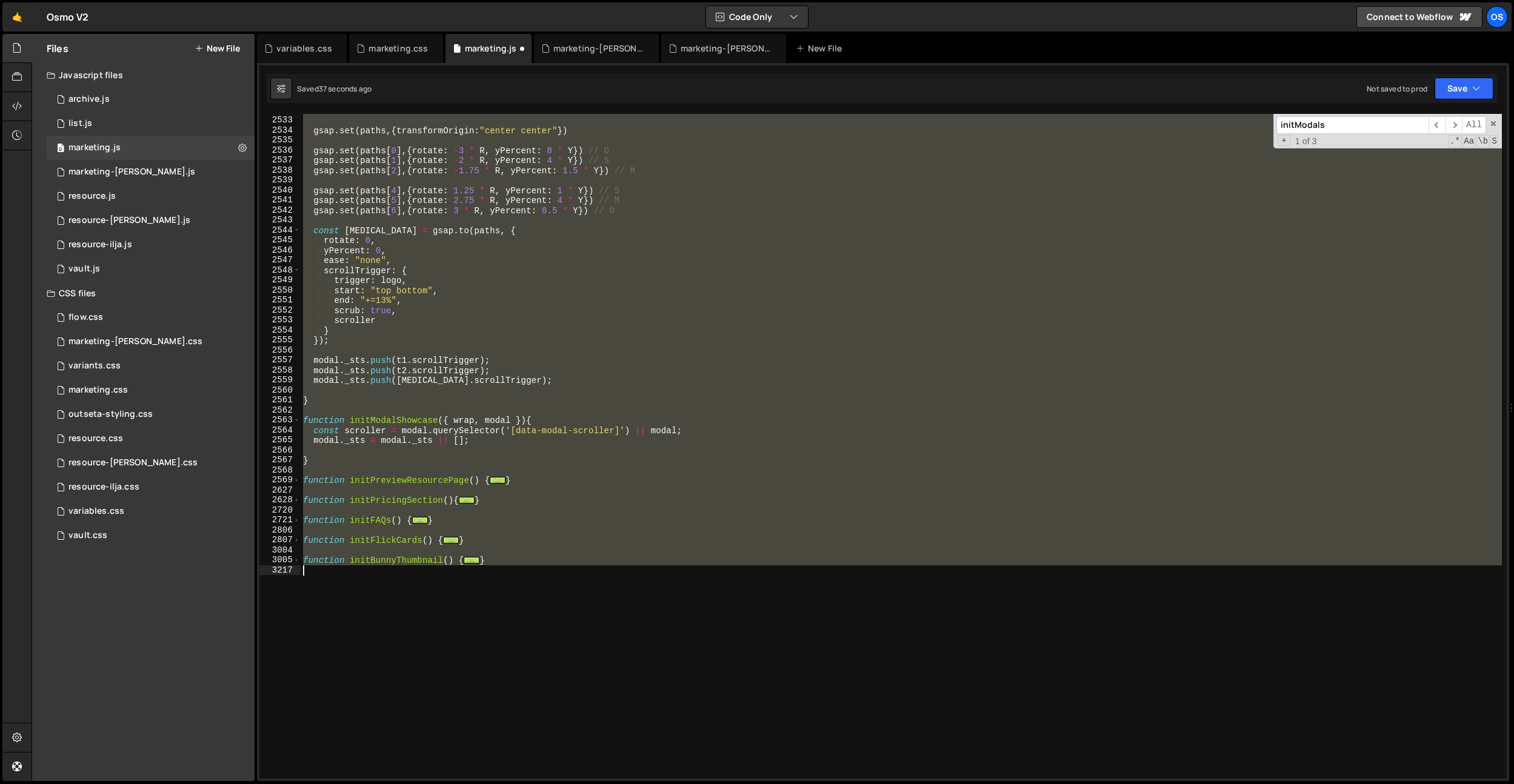
scroll to position [4612, 0]
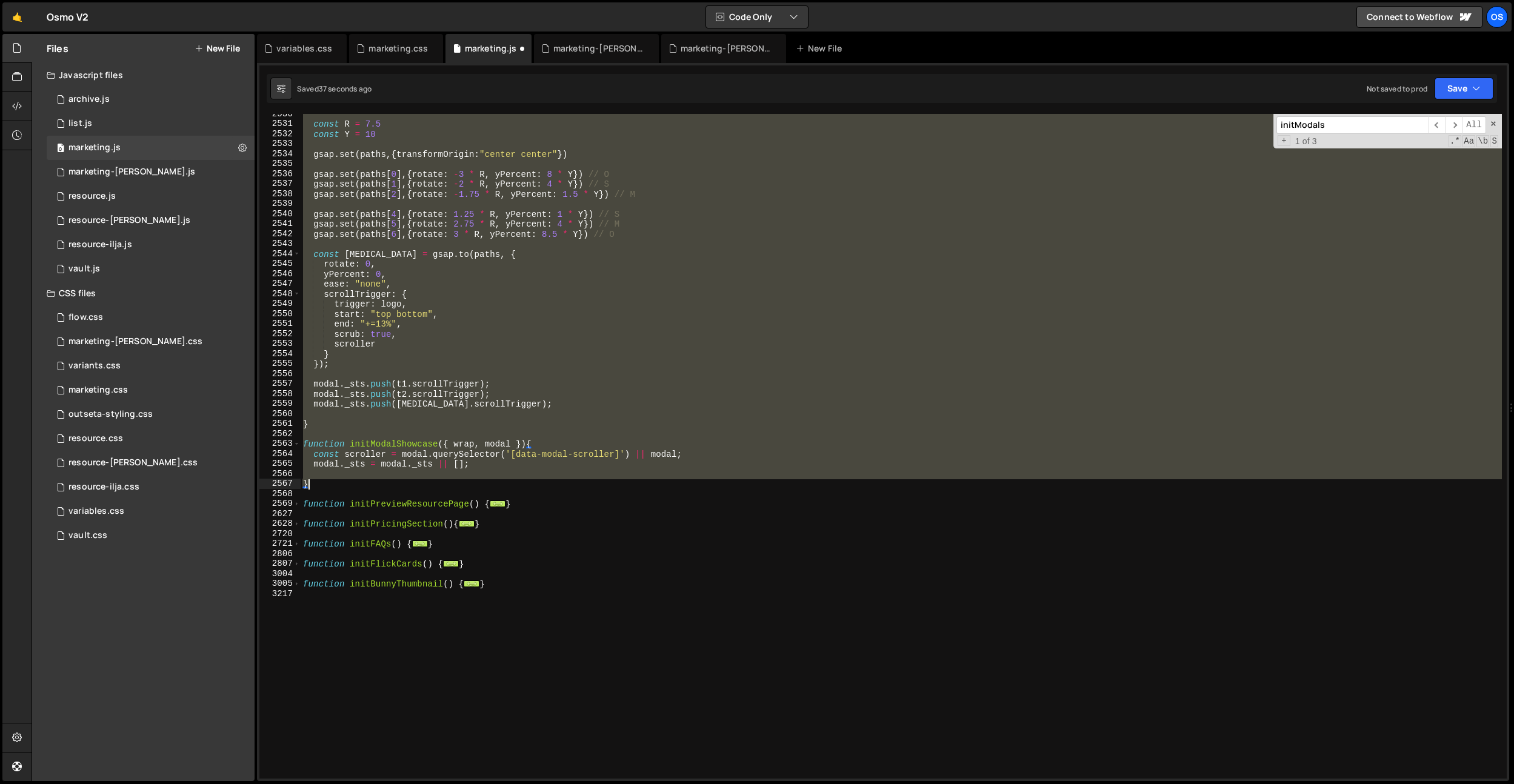
drag, startPoint x: 304, startPoint y: 298, endPoint x: 320, endPoint y: 484, distance: 186.7
click at [320, 484] on div "const R = 7.5 const Y = 10 gsap . set ( paths , { transformOrigin : "center cen…" at bounding box center [901, 451] width 1201 height 684
type textarea "}"
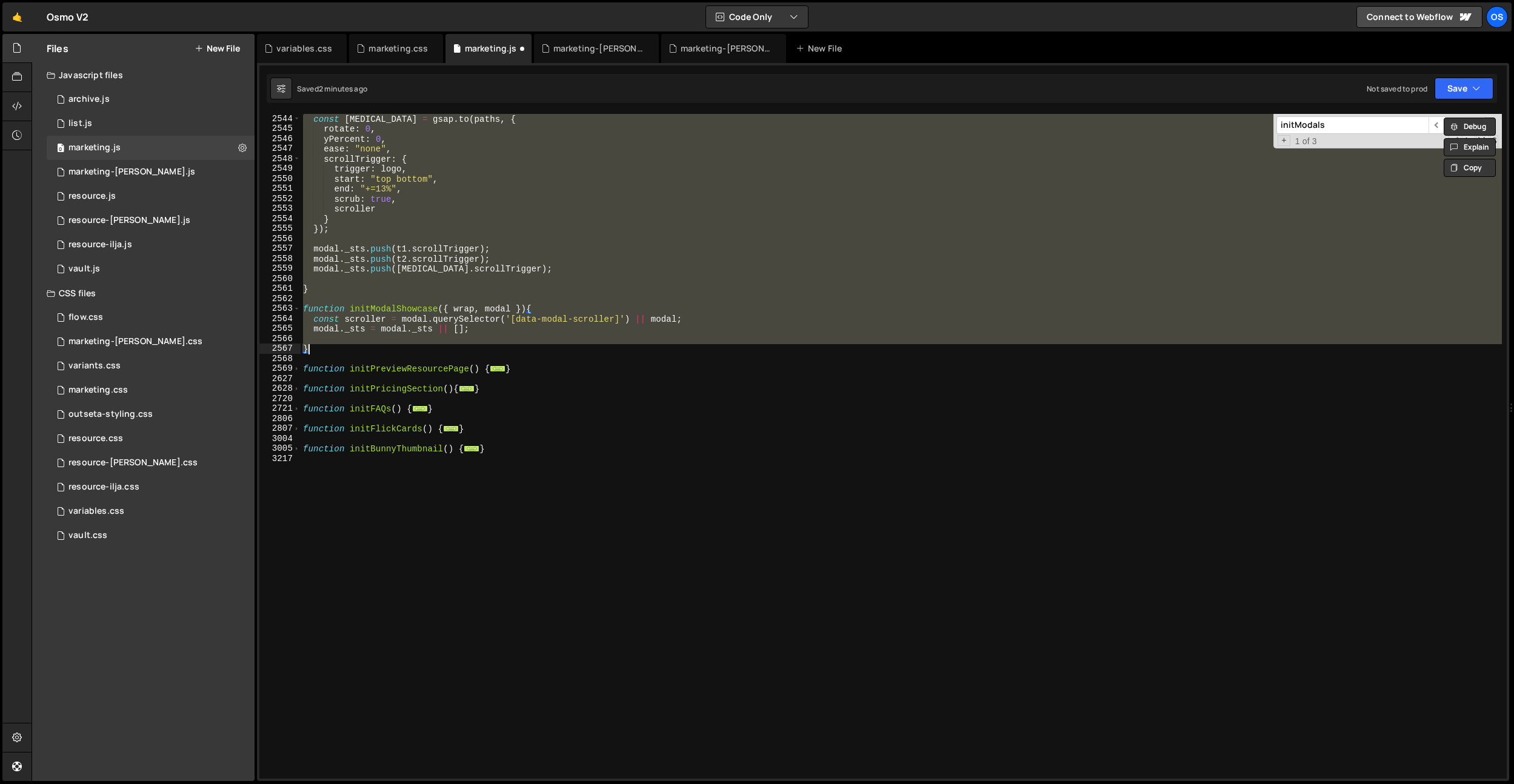
scroll to position [4760, 0]
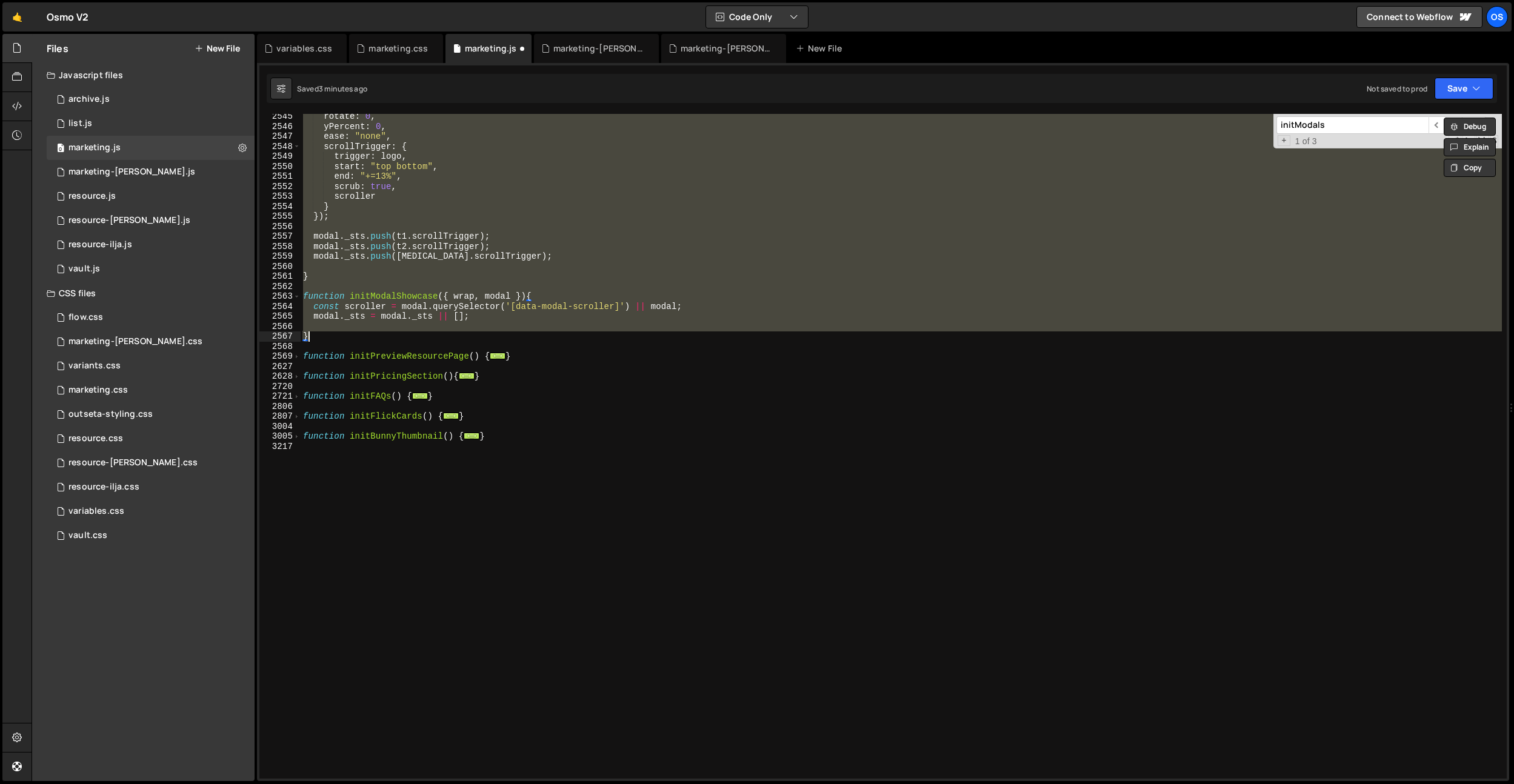
click at [460, 268] on div "rotate : 0 , yPercent : 0 , ease : "none" , scrollTrigger : { trigger : logo , …" at bounding box center [901, 445] width 1201 height 664
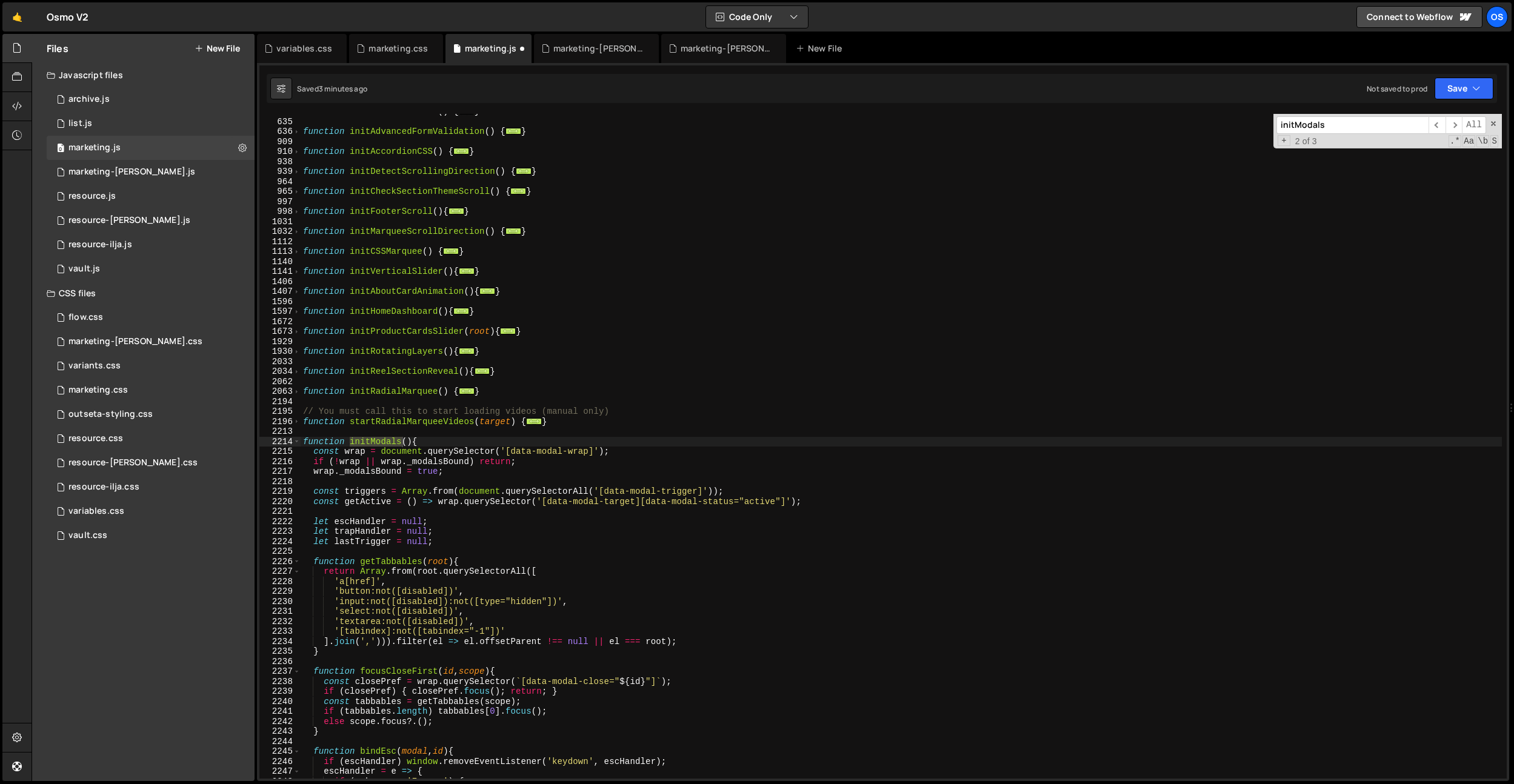
scroll to position [1127, 0]
click at [334, 454] on div "function initRotateButtons ( ) { ... } function initAdvancedFormValidation ( ) …" at bounding box center [901, 448] width 1201 height 684
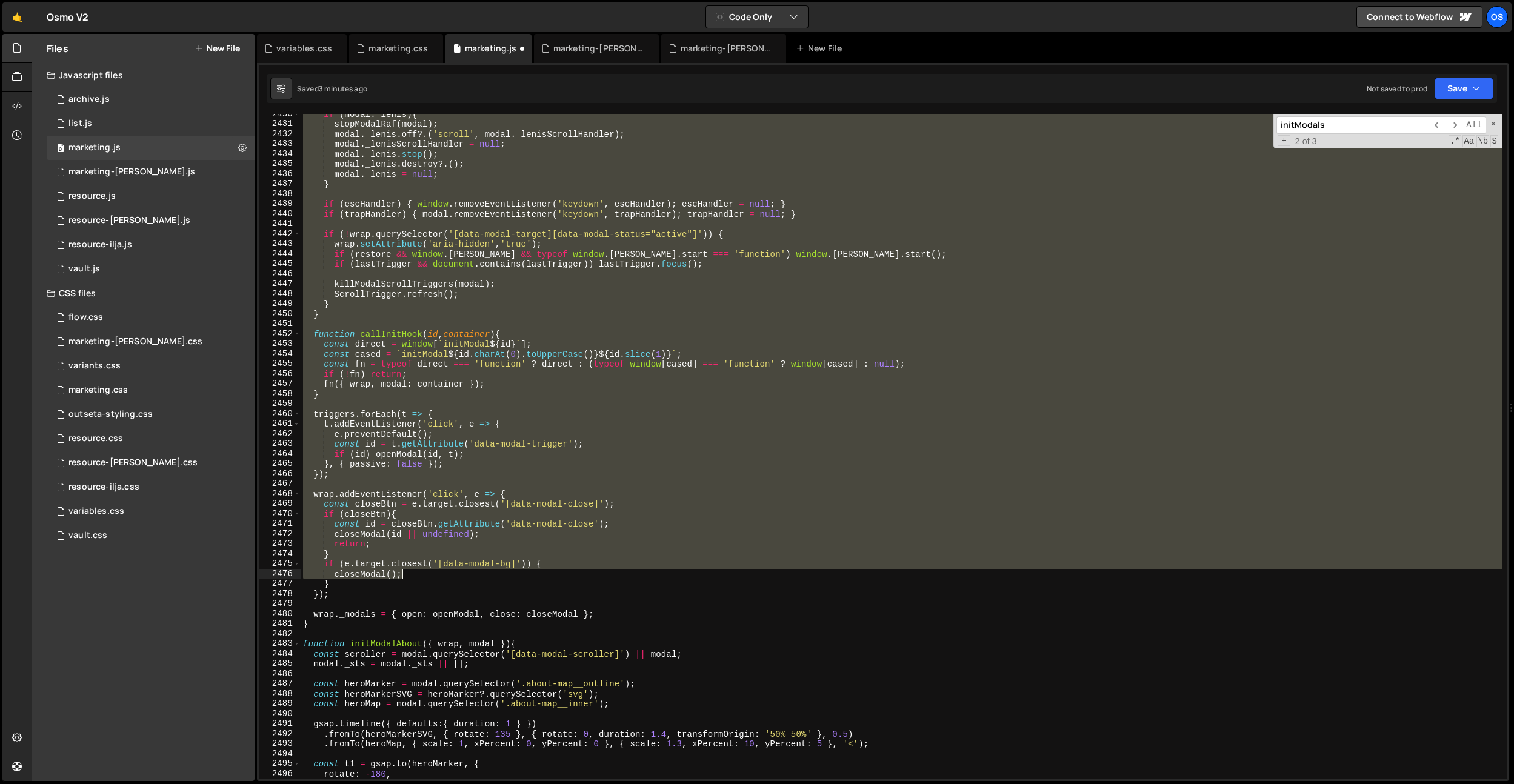
scroll to position [3613, 0]
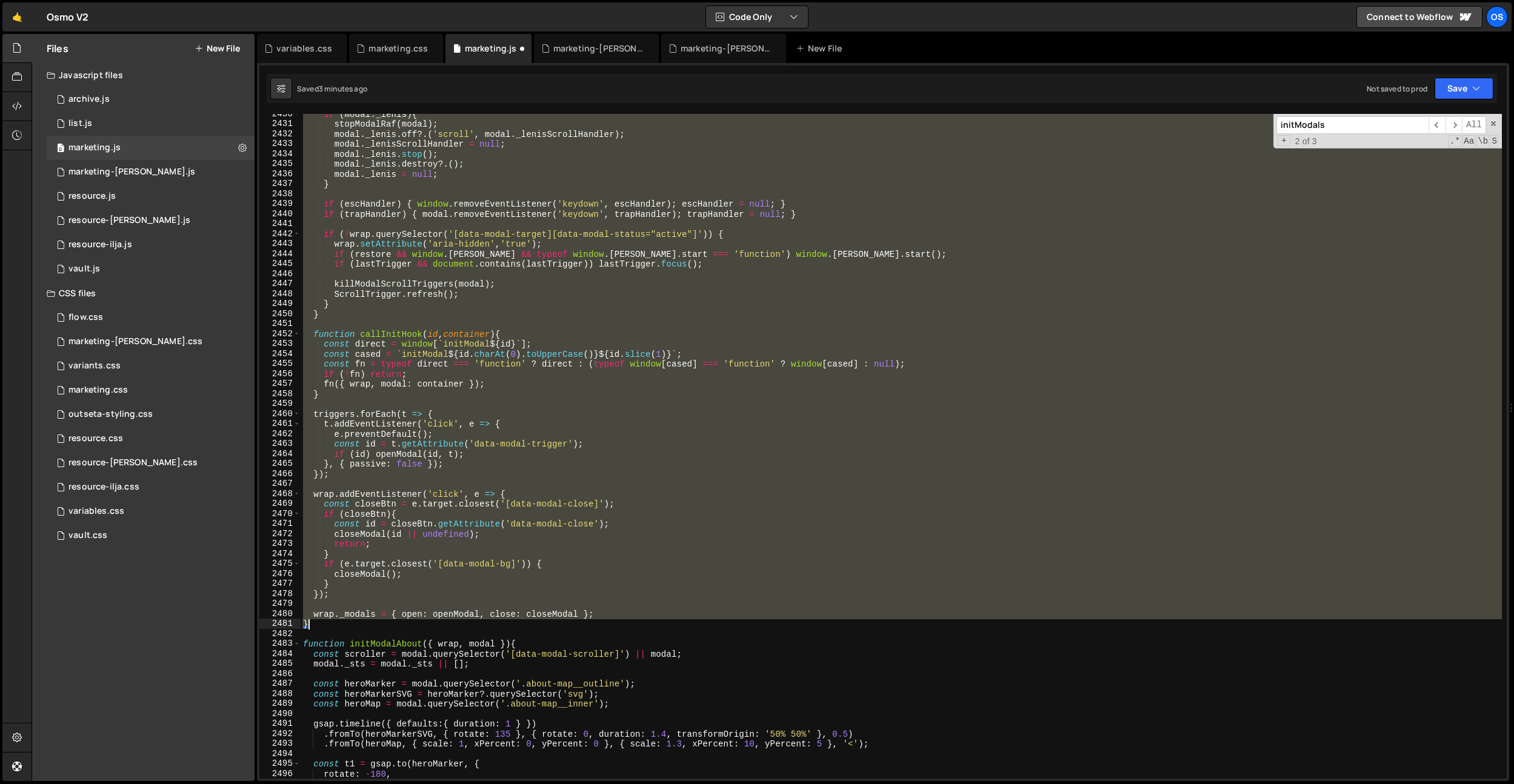
drag, startPoint x: 306, startPoint y: 444, endPoint x: 365, endPoint y: 623, distance: 188.5
click at [365, 623] on div "if ( modal . _lenis ) { stopModalRaf ( modal ) ; modal . _lenis . off ?. ( 'scr…" at bounding box center [901, 451] width 1201 height 684
paste textarea
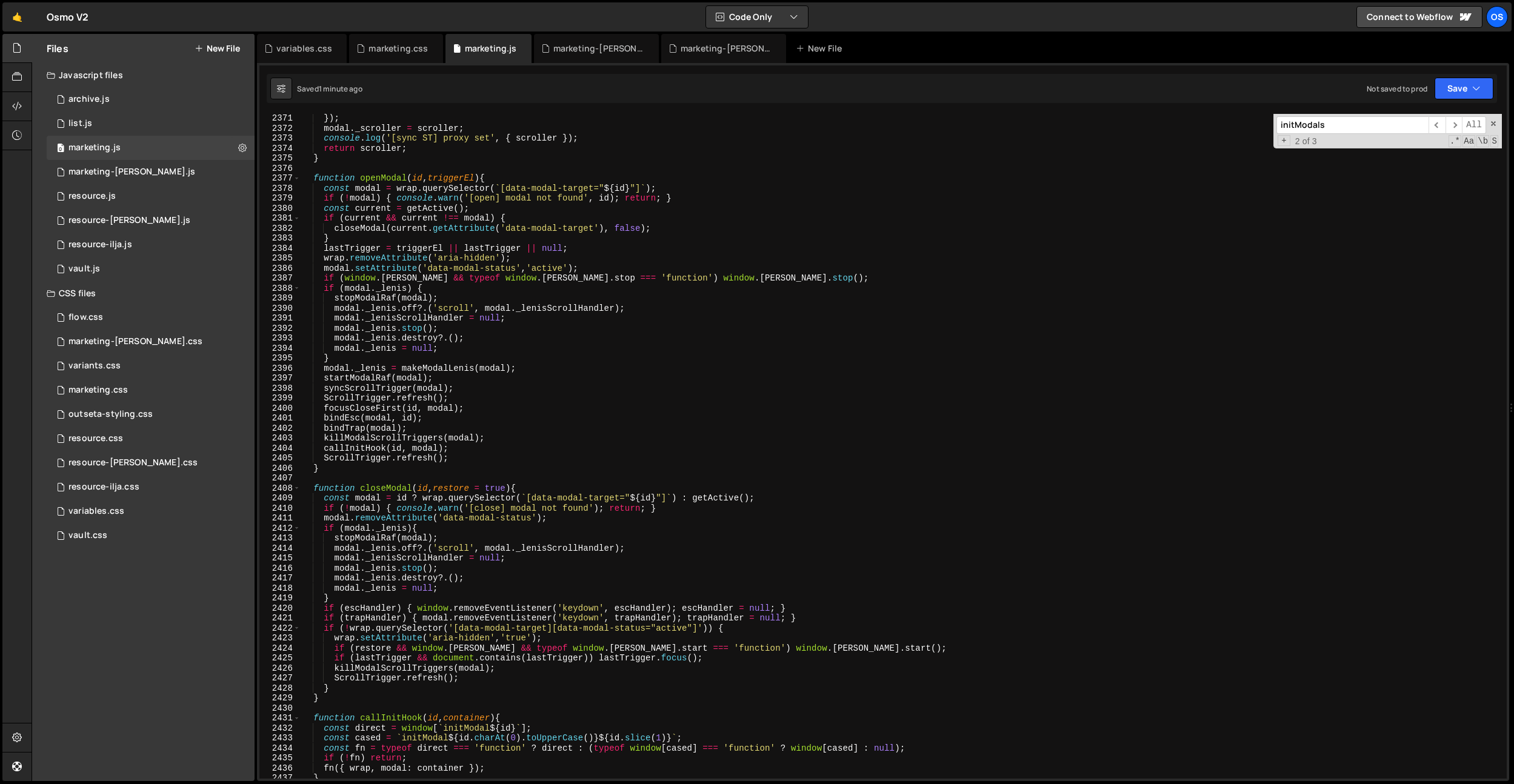
scroll to position [3057, 0]
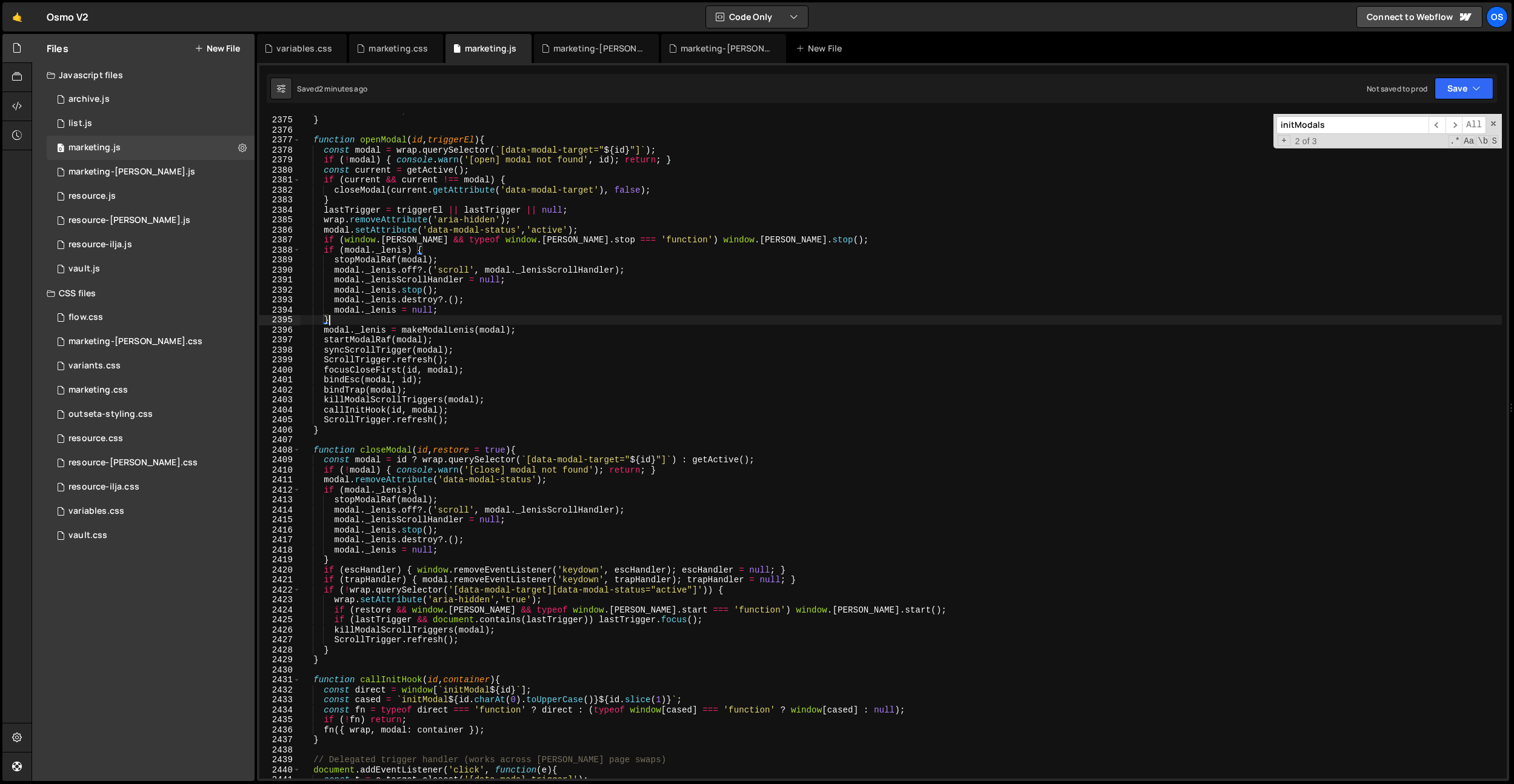
click at [606, 318] on div "return scroller ; } function openModal ( id , triggerEl ) { const modal = wrap …" at bounding box center [901, 447] width 1201 height 684
type textarea "}"
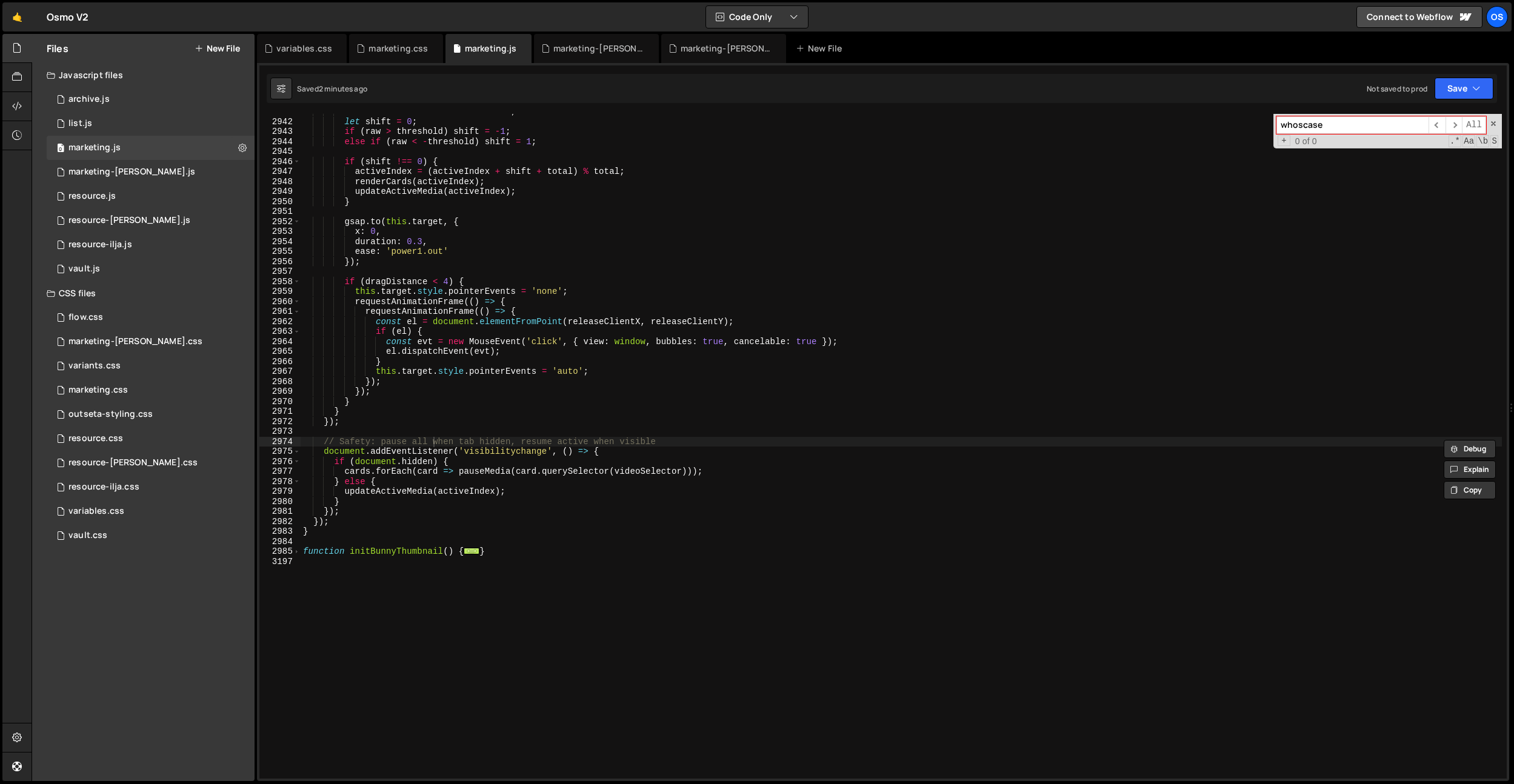
type input "whoscase"
click at [443, 557] on div "const raw = this . x / sliderWidth ; let shift = 0 ; if ( raw > threshold ) shi…" at bounding box center [901, 448] width 1201 height 684
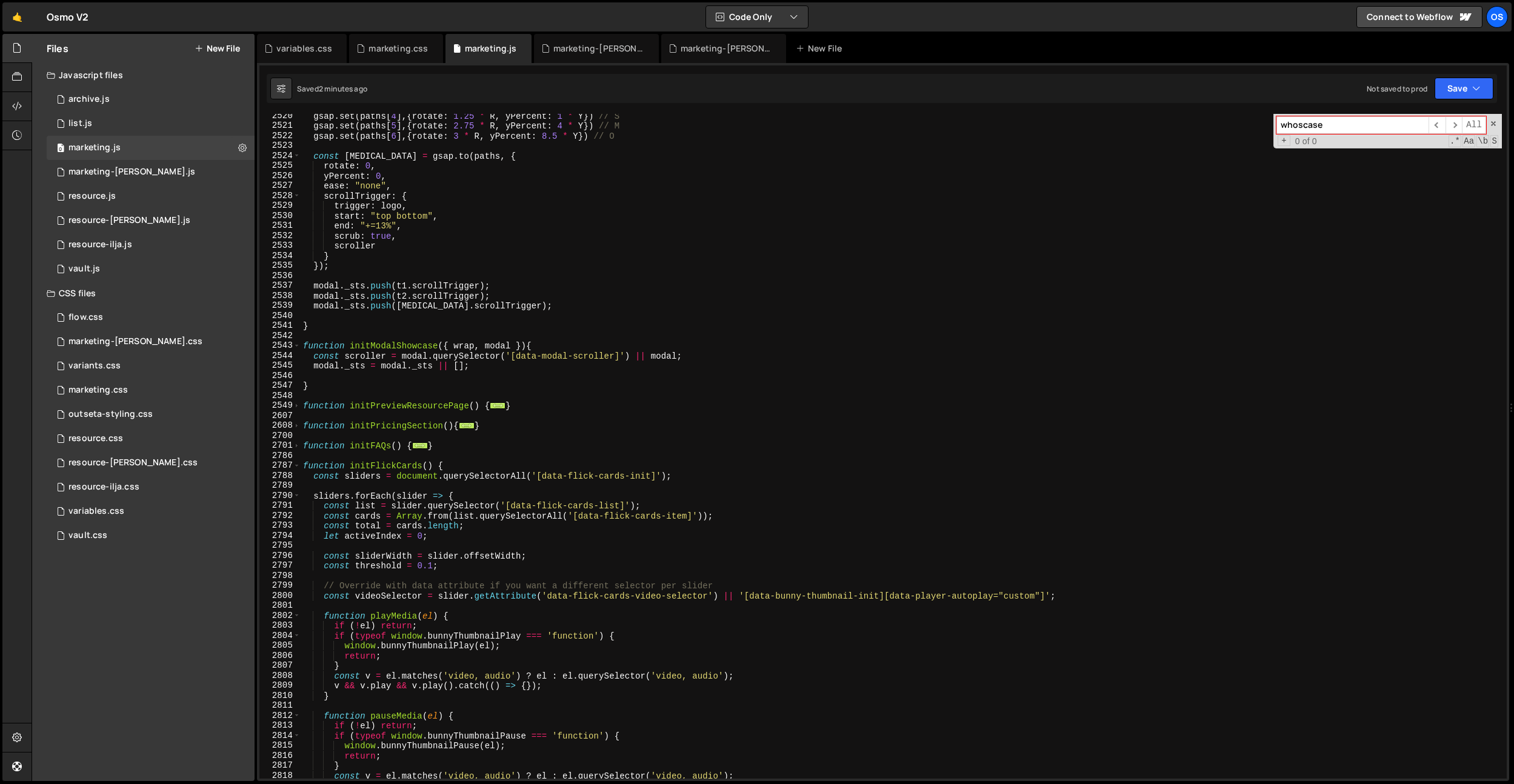
scroll to position [4511, 0]
click at [301, 465] on div "gsap . set ( paths [ 4 ] , { rotate : 1.25 * R , yPercent : 1 * Y }) // S gsap …" at bounding box center [901, 452] width 1201 height 684
click at [296, 465] on span at bounding box center [296, 465] width 7 height 10
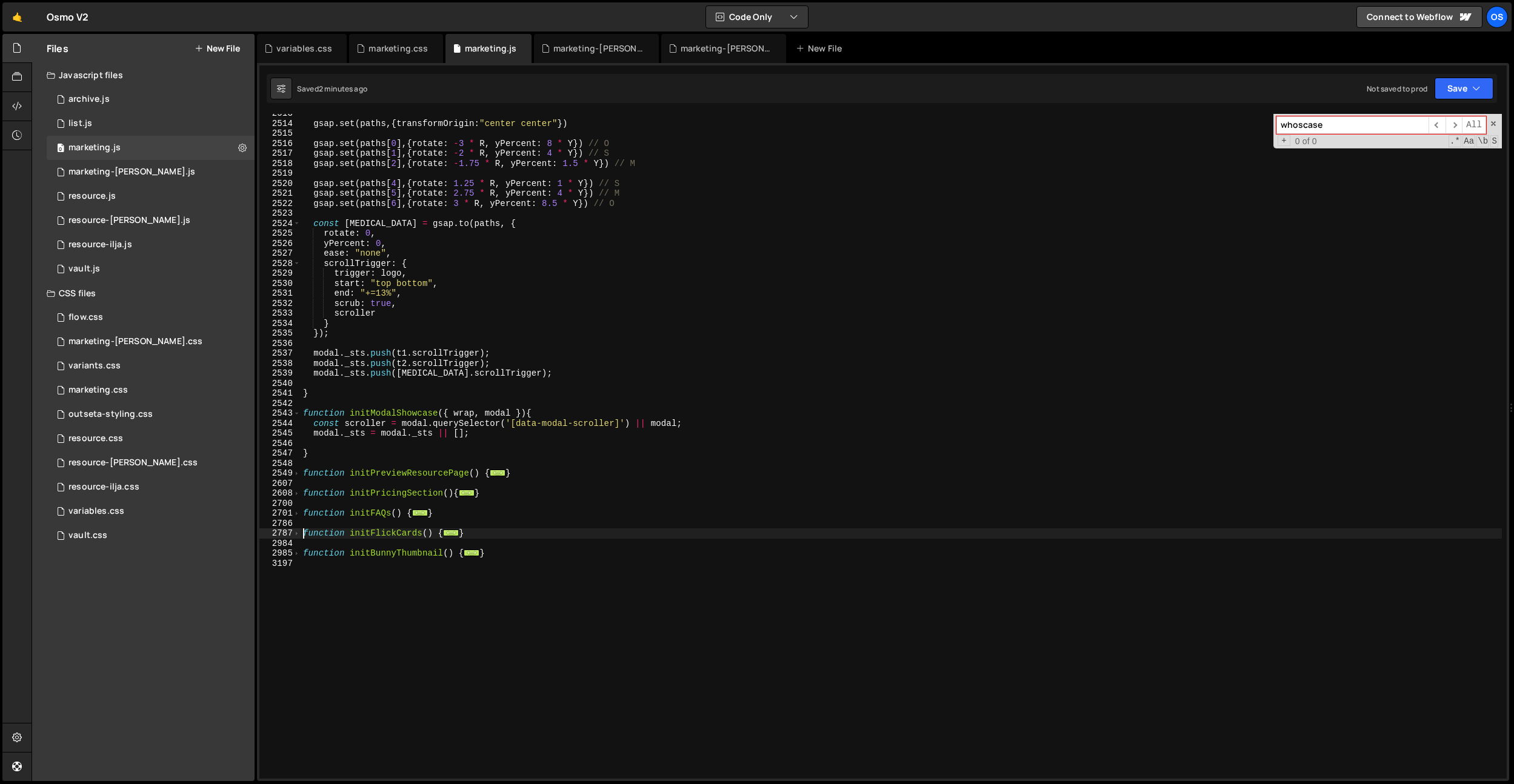
scroll to position [4442, 0]
click at [505, 377] on div "gsap . set ( paths , { transformOrigin : "center center" }) gsap . set ( paths …" at bounding box center [901, 452] width 1201 height 684
drag, startPoint x: 410, startPoint y: 411, endPoint x: 426, endPoint y: 413, distance: 16.1
click at [410, 411] on div "gsap . set ( paths , { transformOrigin : "center center" }) gsap . set ( paths …" at bounding box center [901, 452] width 1201 height 684
type textarea "function initModalShowcase({ wrap, modal }){"
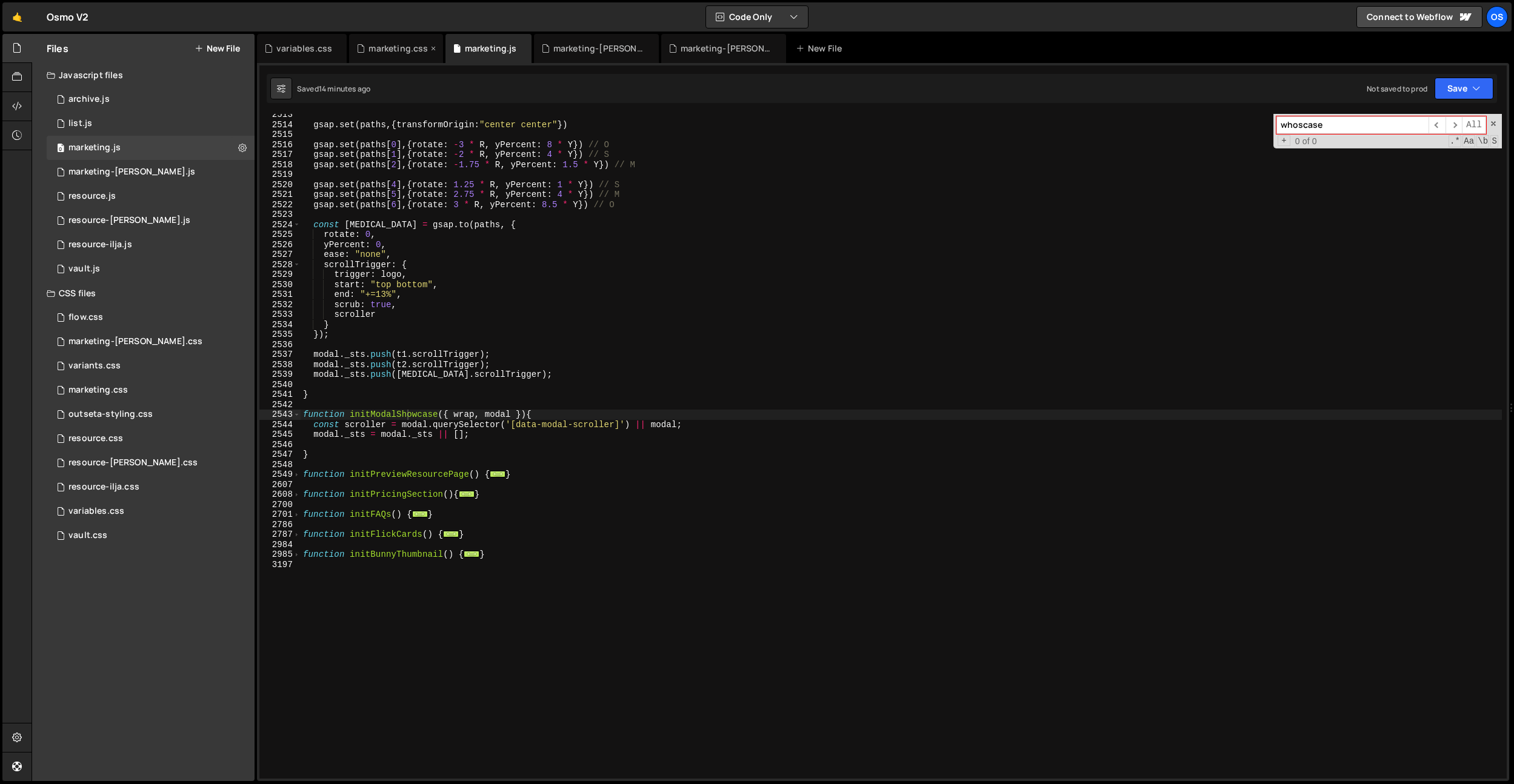
click at [369, 49] on div "marketing.css" at bounding box center [398, 49] width 60 height 12
type textarea ".square-button .button-icon:nth-of-type(1){"
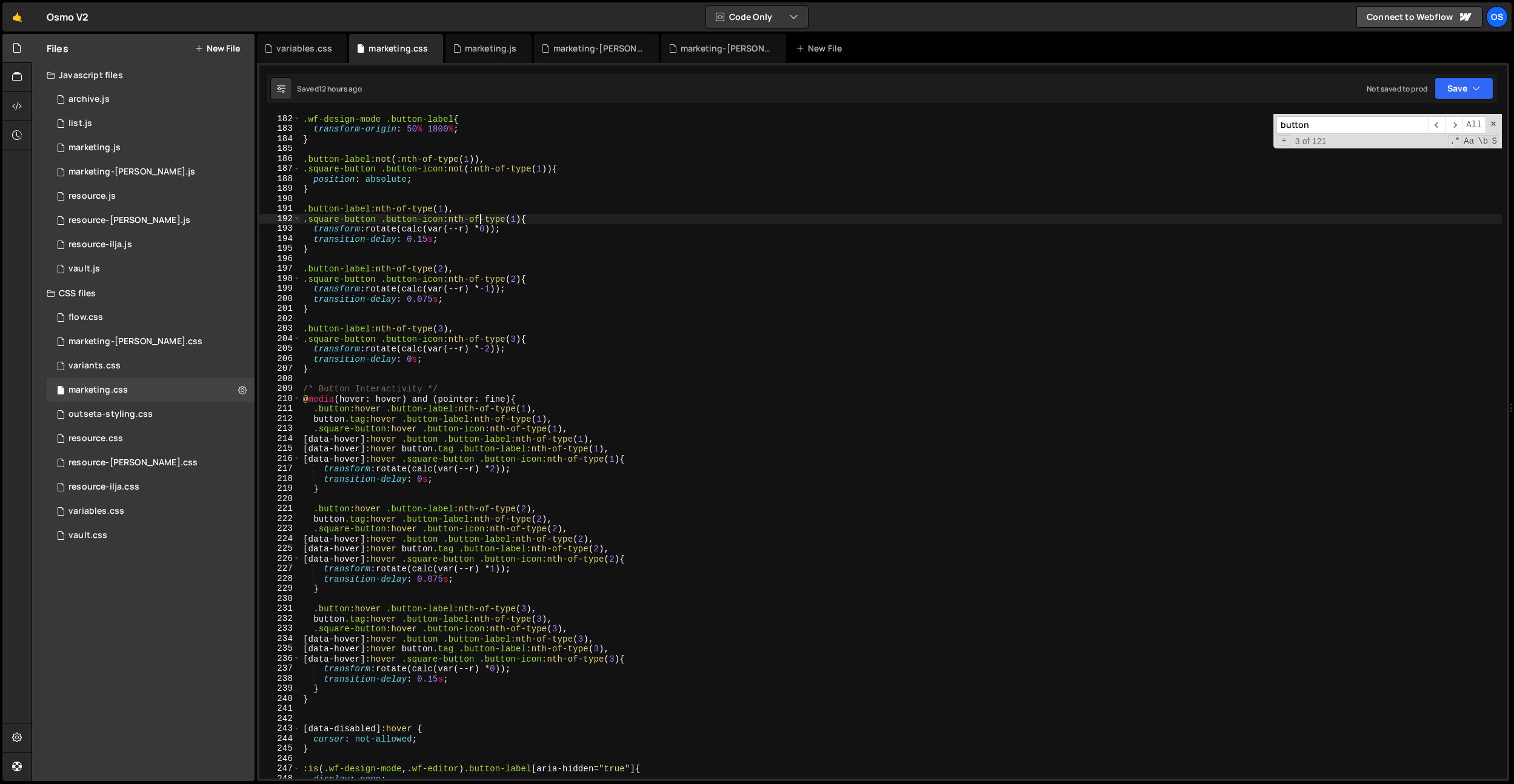
click at [483, 219] on div ".wf-design-mode .button-label { transform-origin : 50 % 1800 % ; } .button-labe…" at bounding box center [901, 455] width 1201 height 684
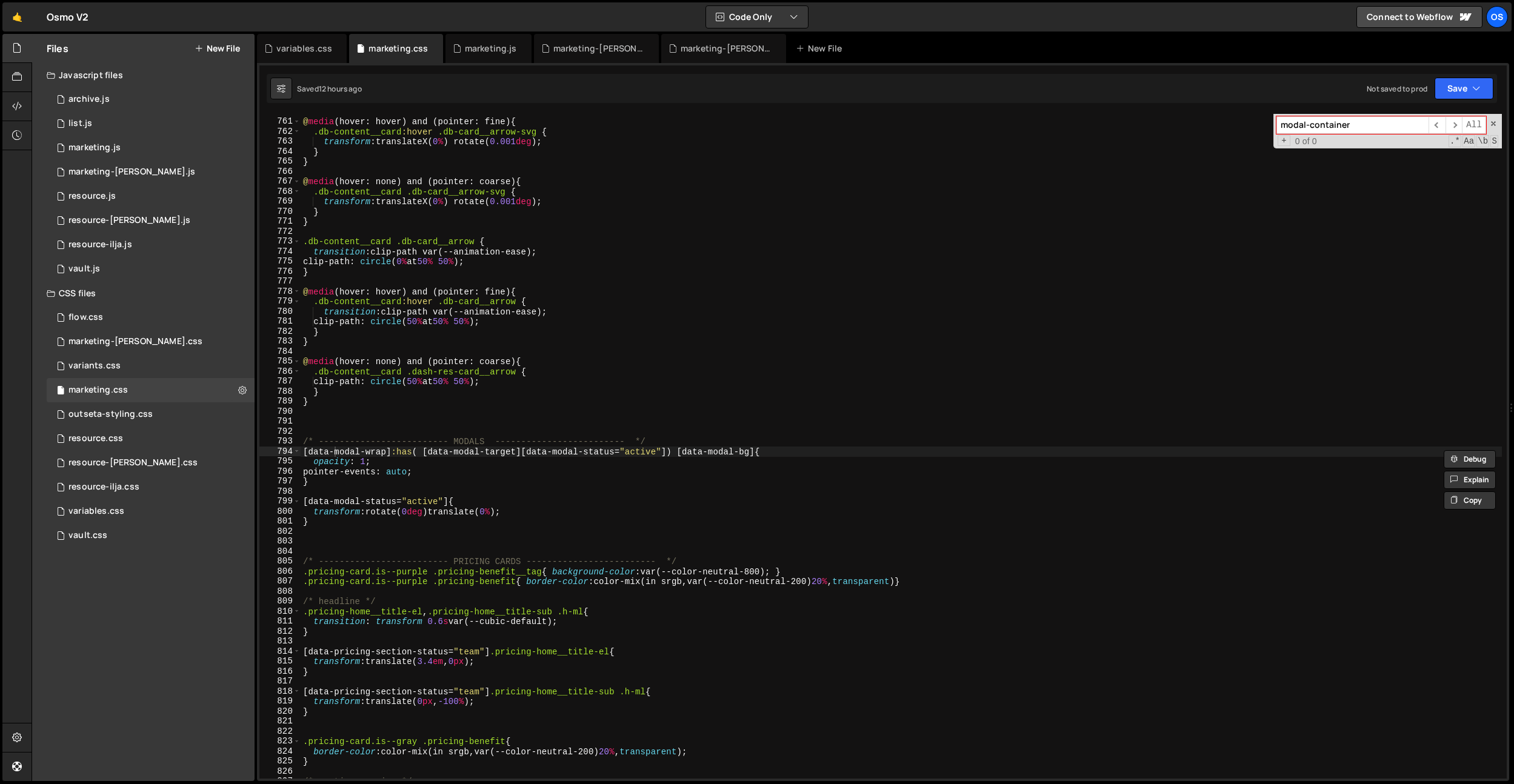
type input "modal-container"
type textarea "clip-path: circle(50% at 50% 50%);"
click at [500, 321] on div "@ media (hover: hover) and (pointer: fine) { .db-content__card :hover .db-card_…" at bounding box center [901, 448] width 1201 height 684
type input "modal"
drag, startPoint x: 486, startPoint y: 53, endPoint x: 538, endPoint y: 230, distance: 184.5
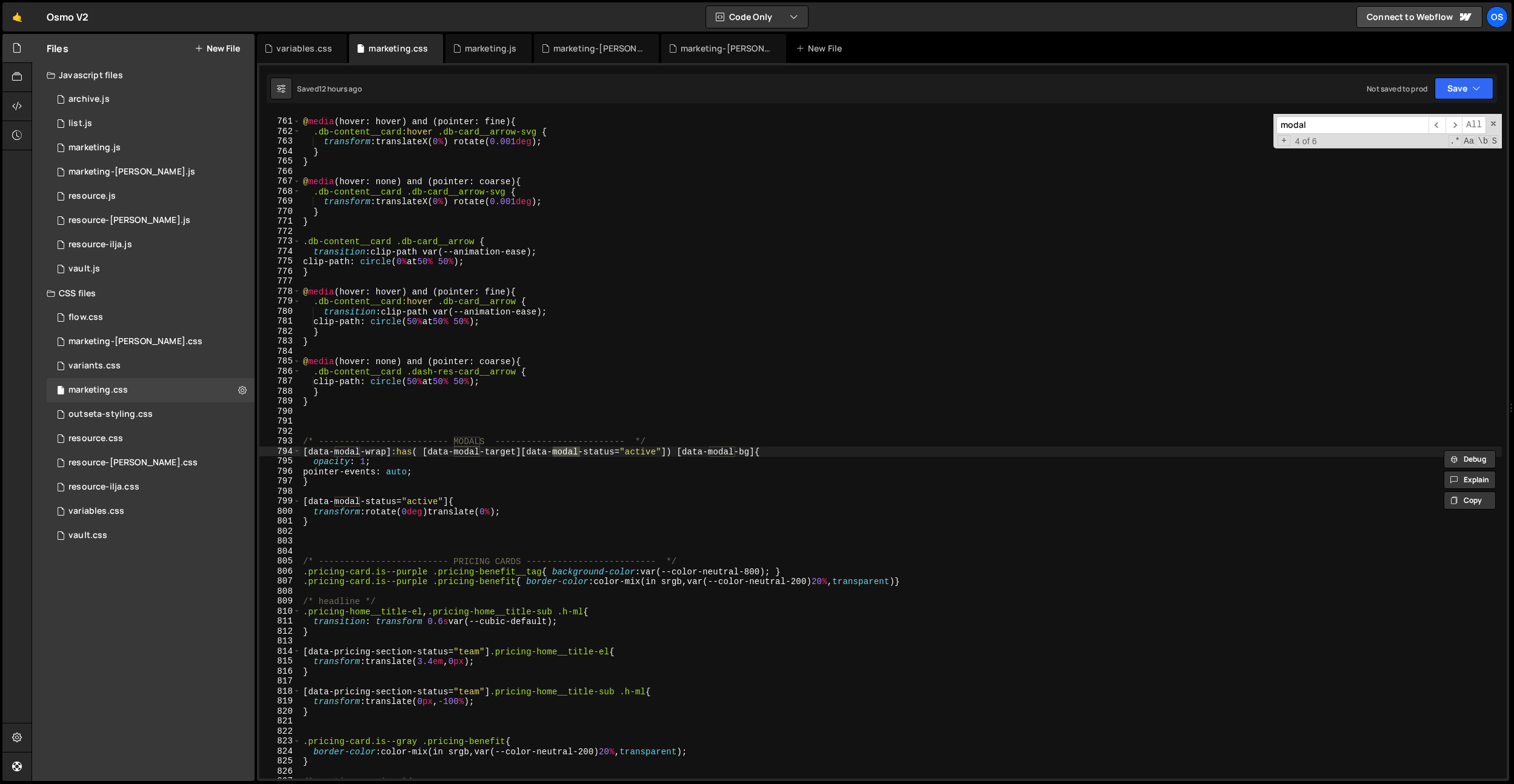
click at [485, 55] on div "marketing.js" at bounding box center [488, 49] width 86 height 29
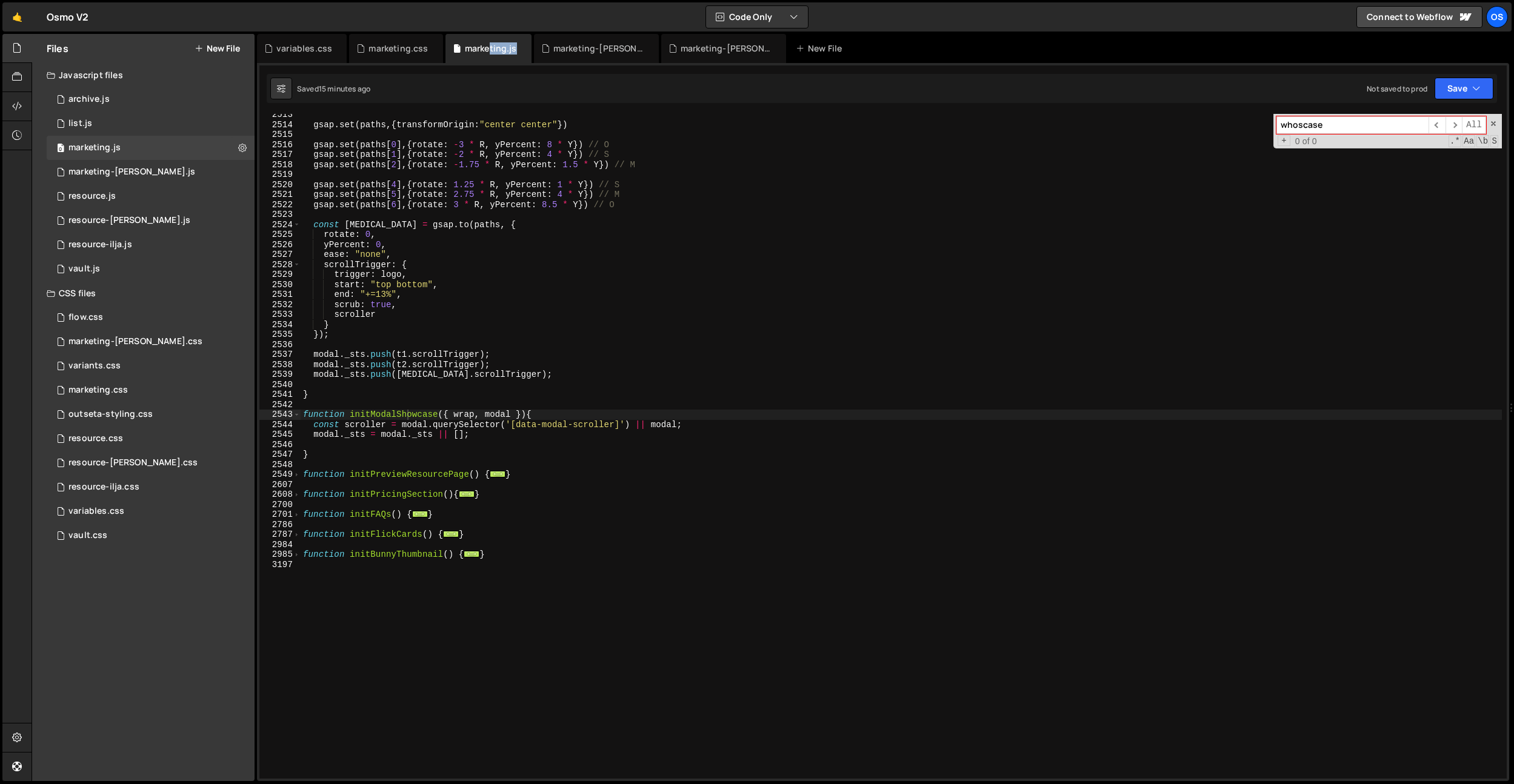
type textarea "ease: "none","
click at [542, 250] on div "gsap . set ( paths , { transformOrigin : "center center" }) gsap . set ( paths …" at bounding box center [901, 452] width 1201 height 684
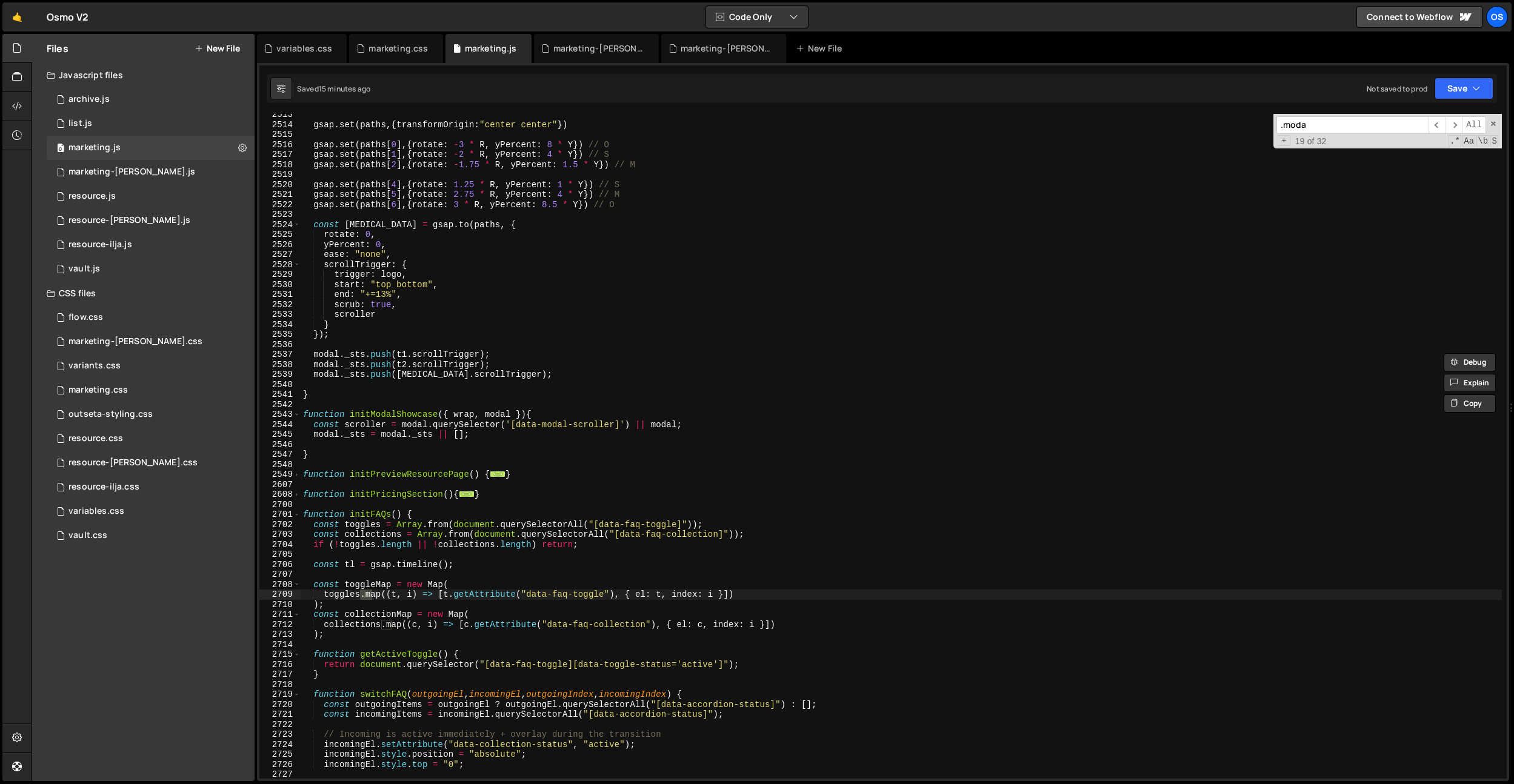
scroll to position [6764, 0]
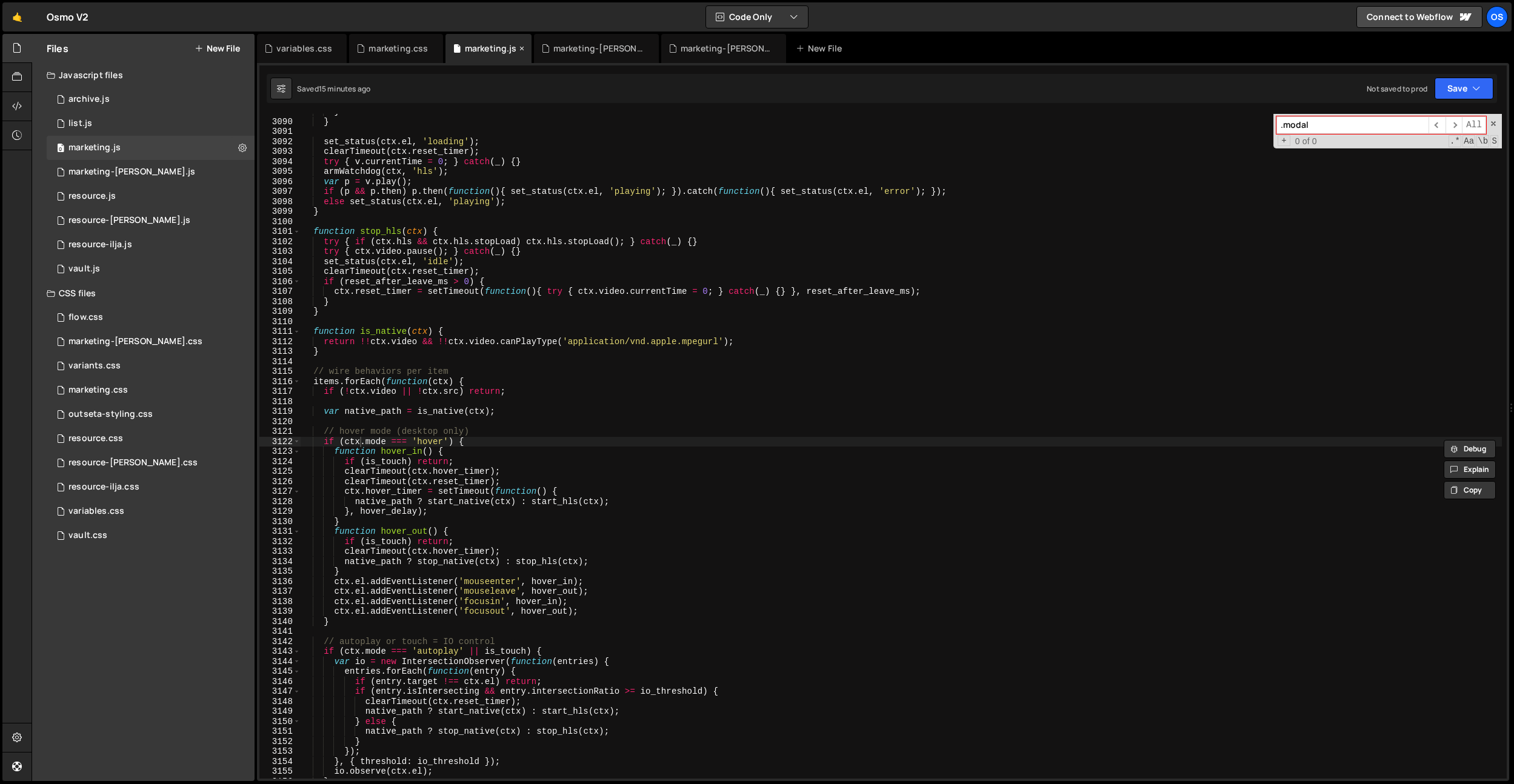
type input ".modal"
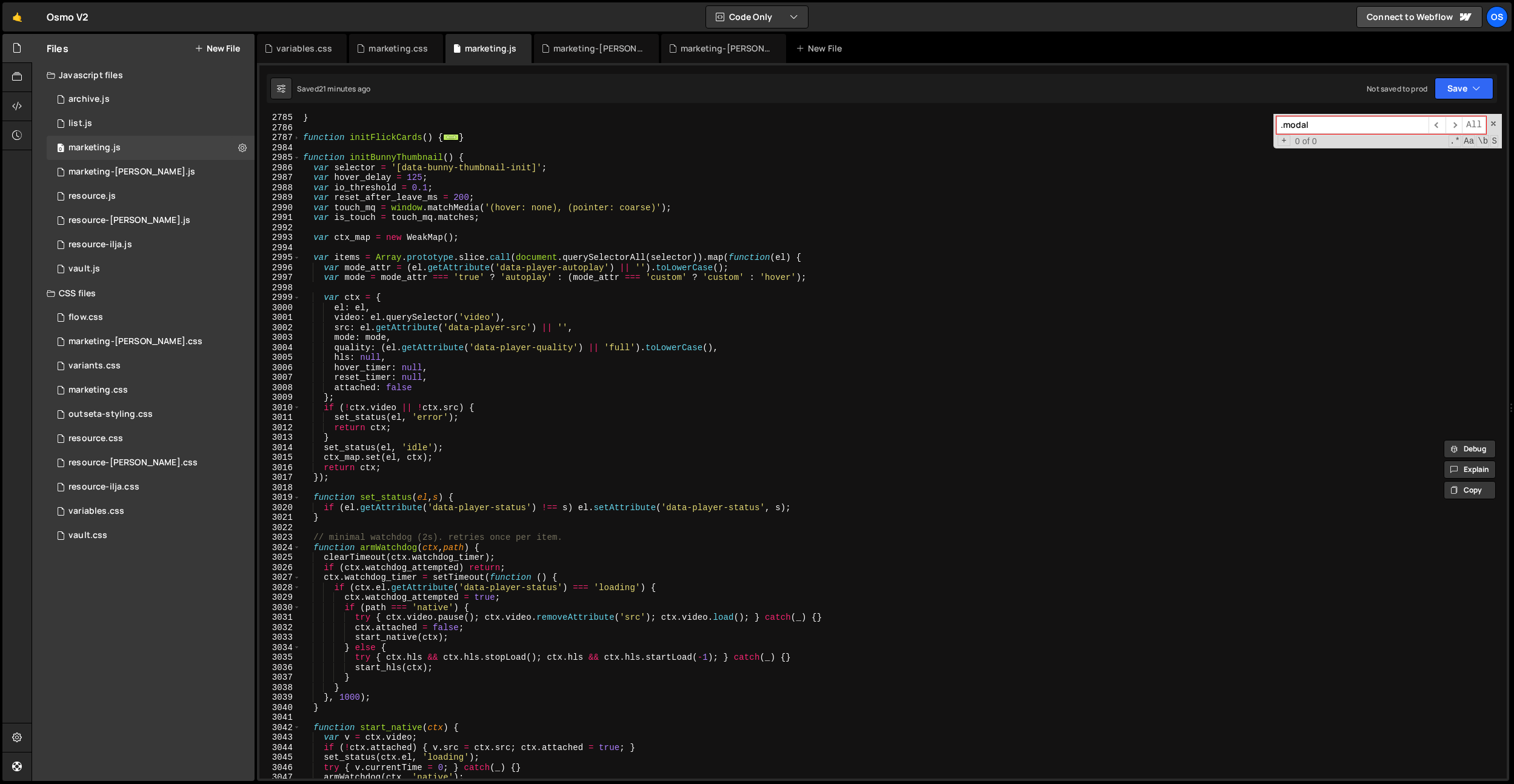
scroll to position [5667, 0]
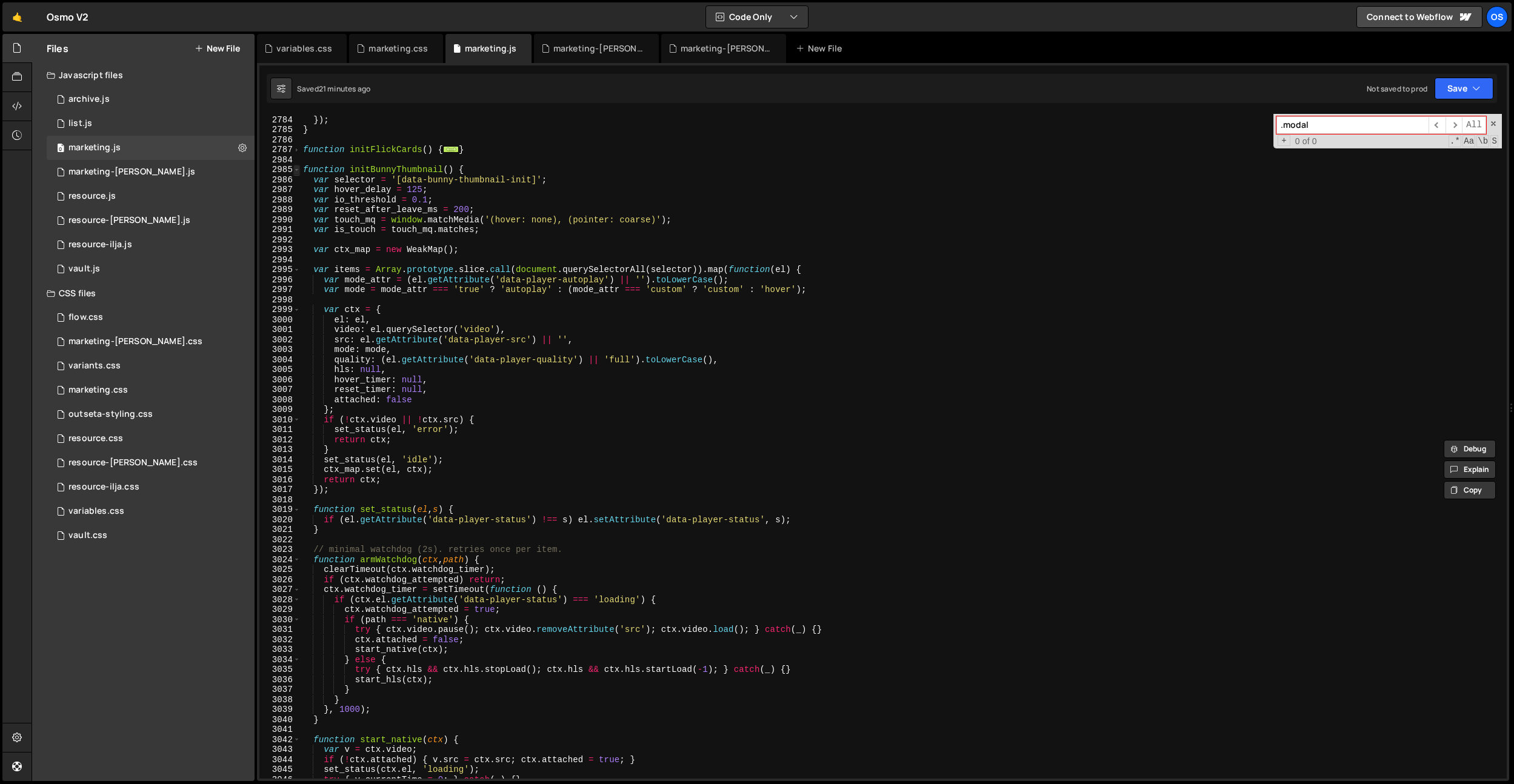
click at [299, 165] on span at bounding box center [296, 169] width 7 height 10
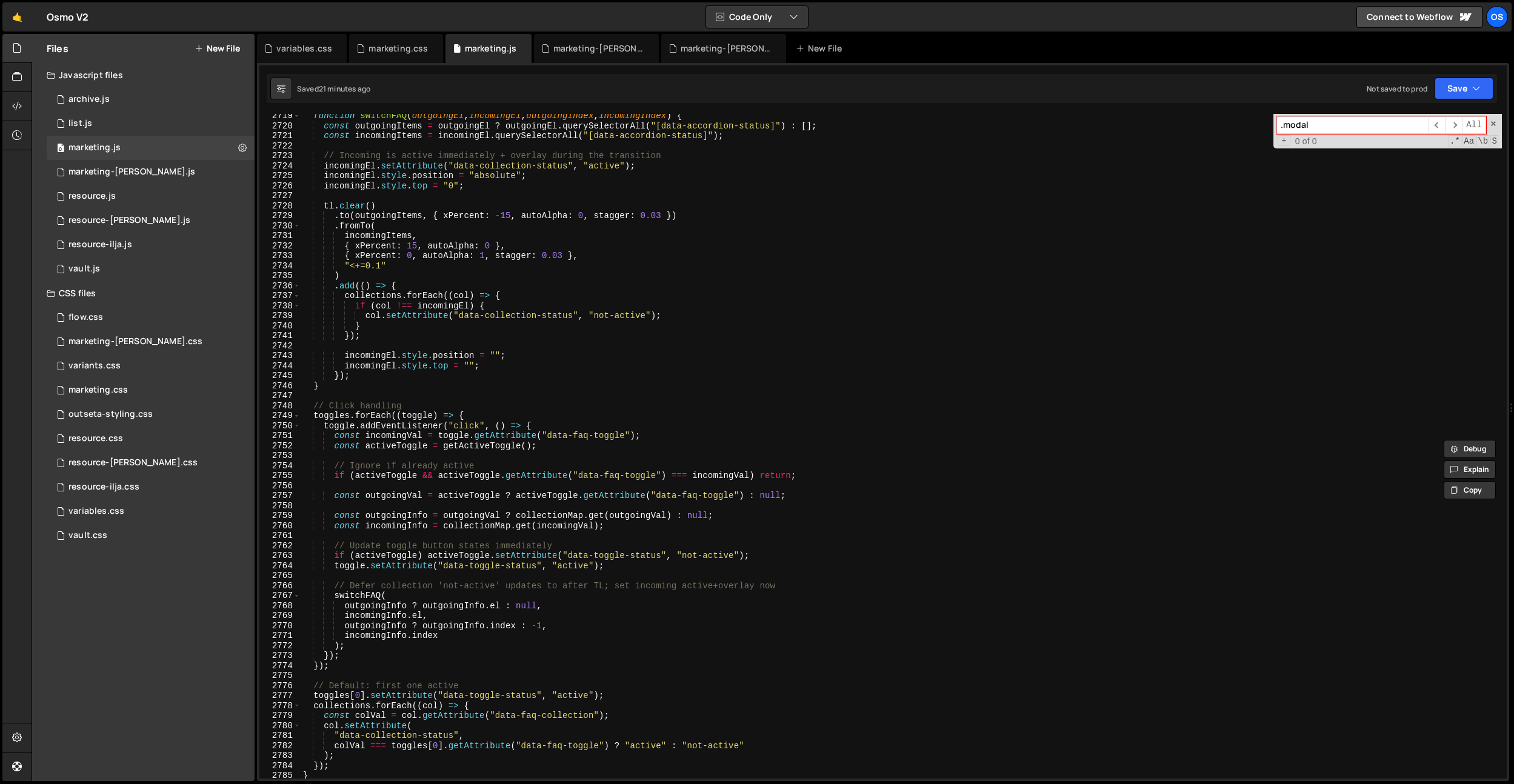
scroll to position [5200, 0]
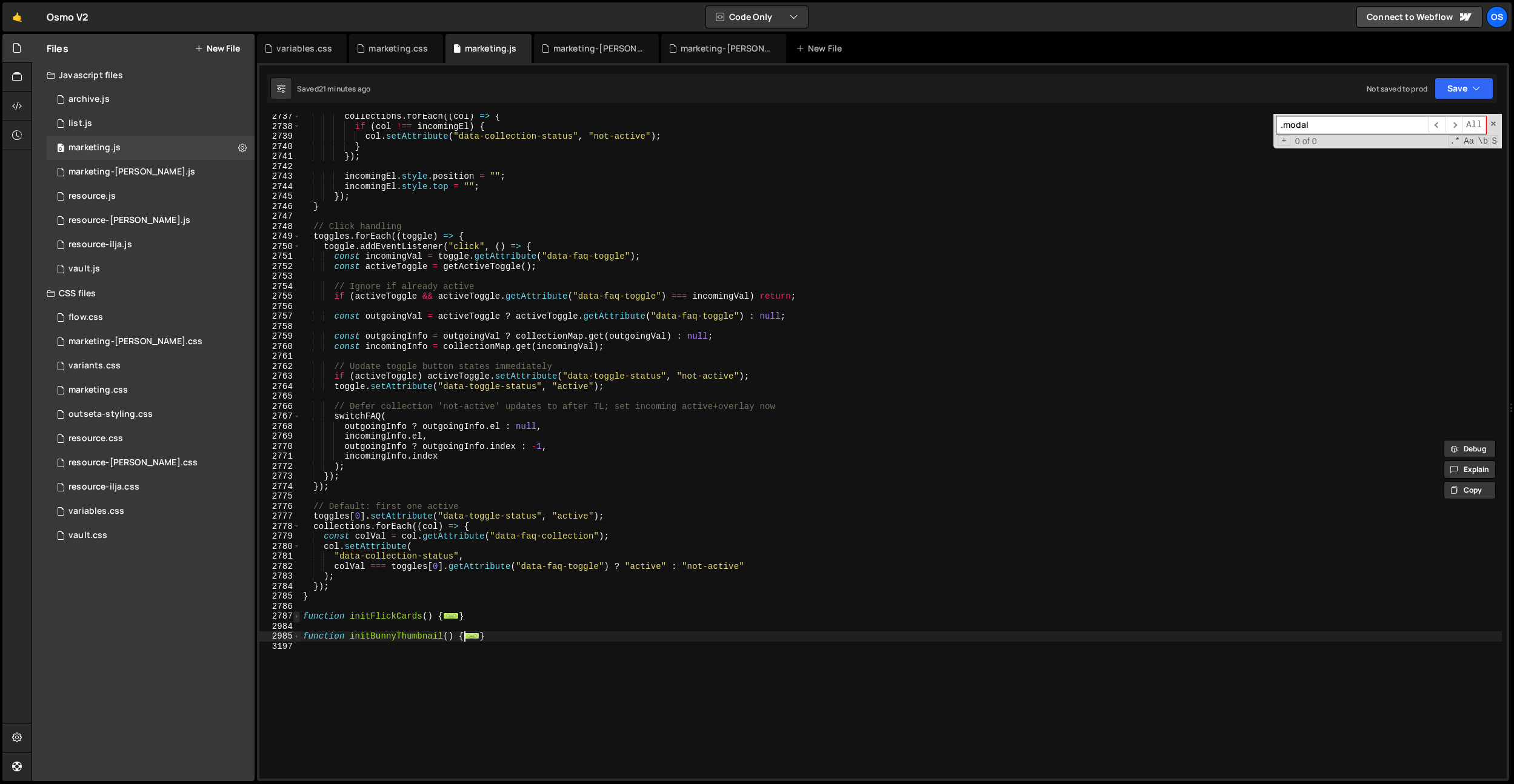
click at [298, 617] on span at bounding box center [296, 616] width 7 height 10
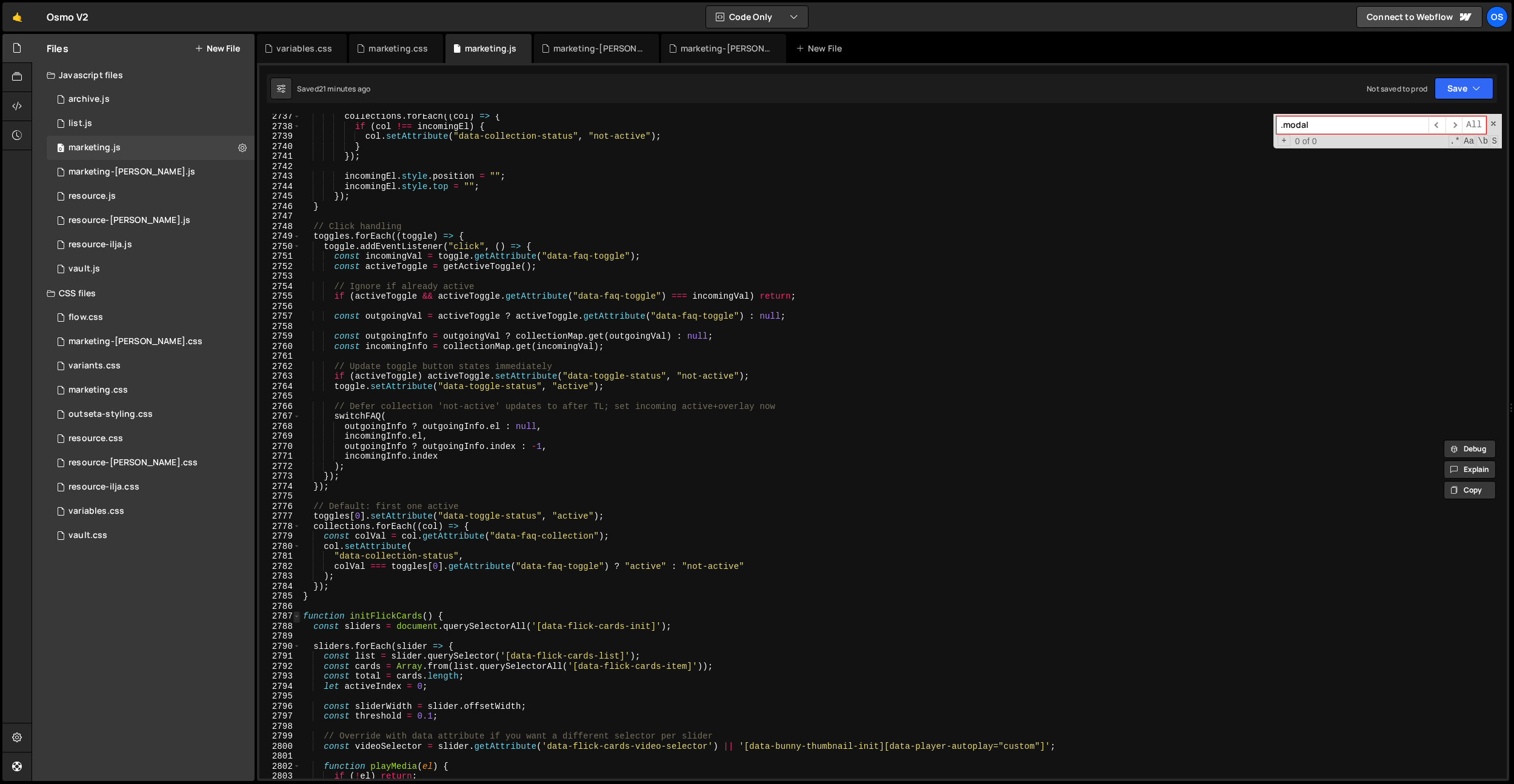
click at [298, 617] on span at bounding box center [296, 616] width 7 height 10
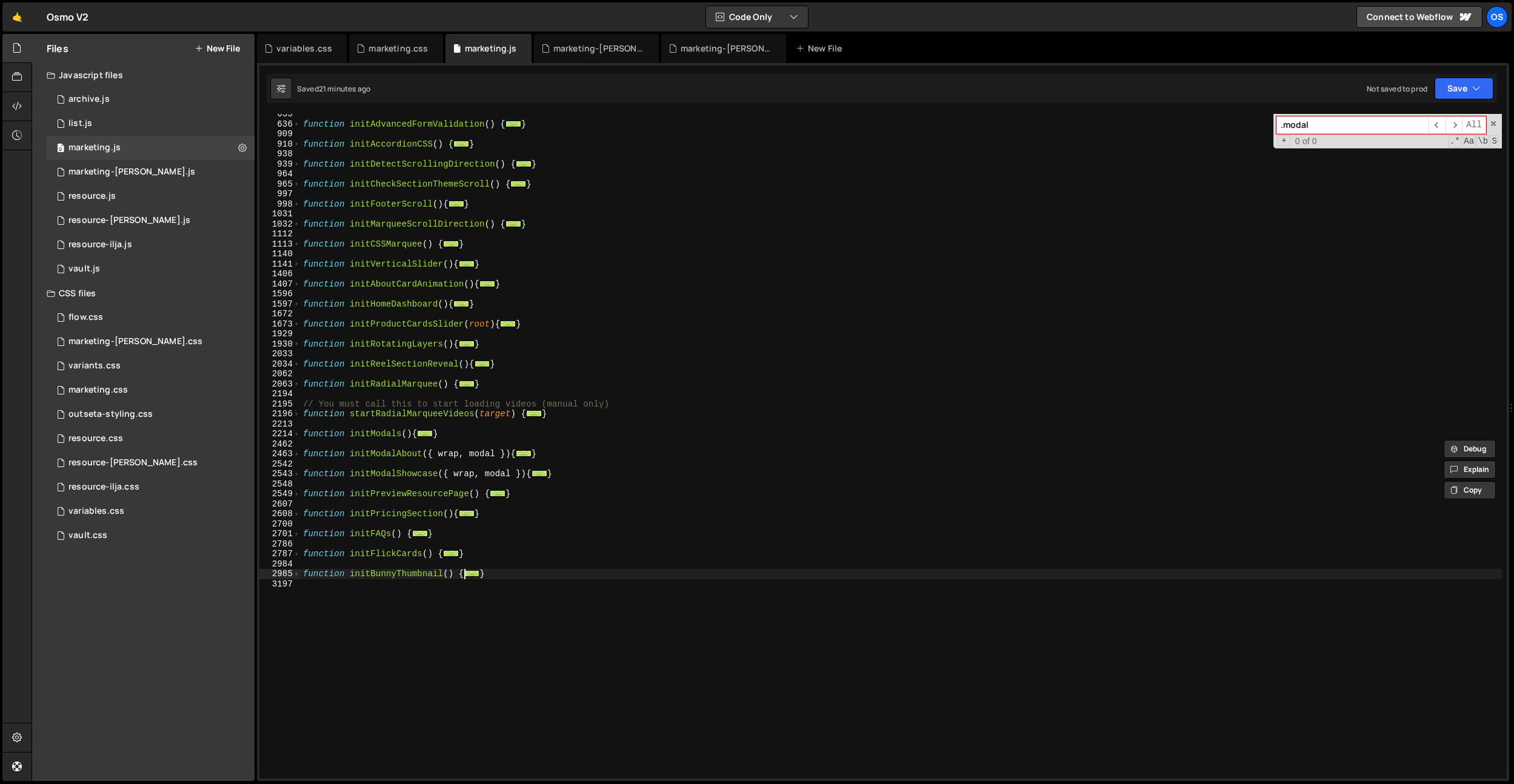
scroll to position [837, 0]
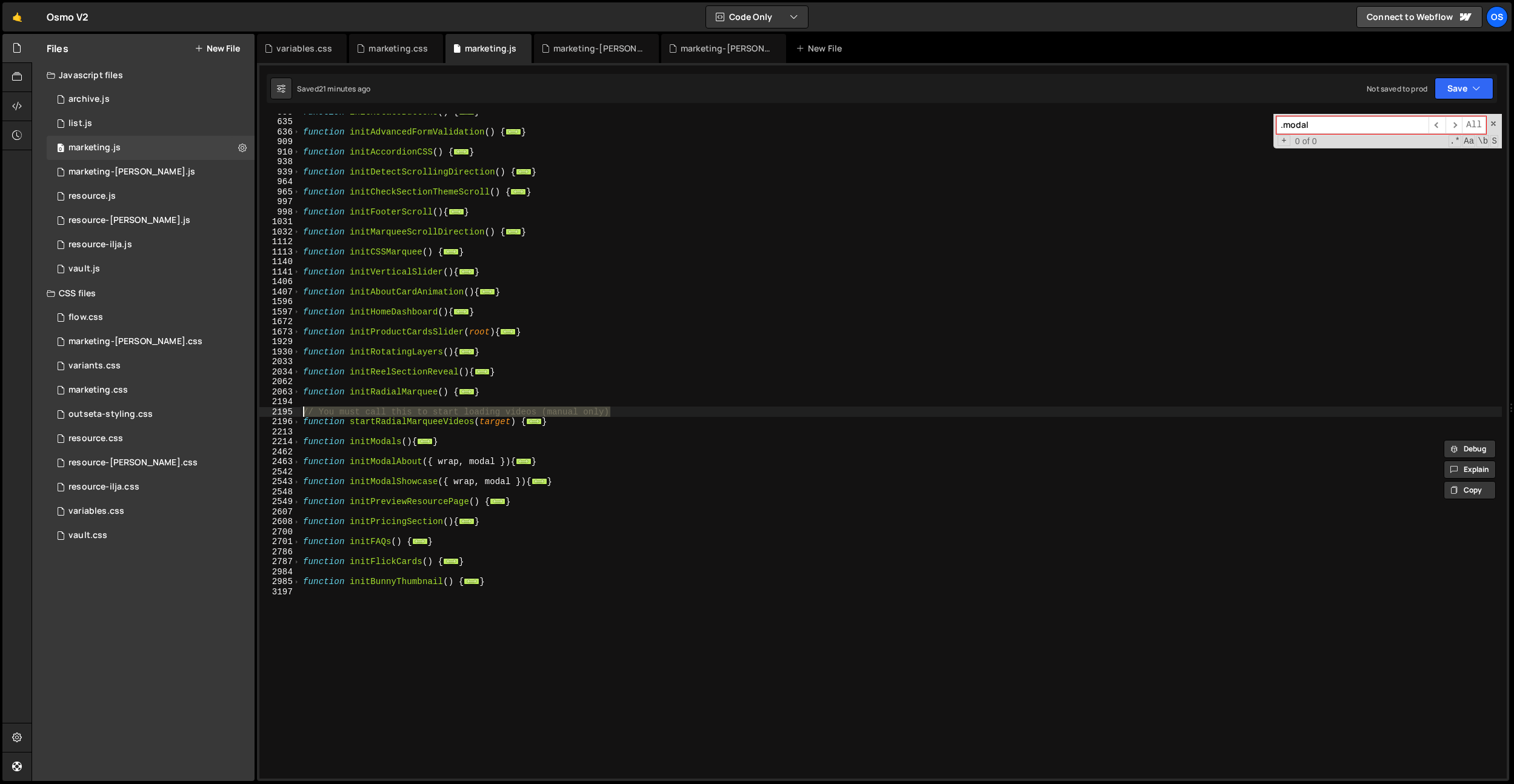
drag, startPoint x: 641, startPoint y: 413, endPoint x: 272, endPoint y: 410, distance: 369.0
click at [272, 410] on div "if (ctx.mode === 'hover') { 555 635 636 909 910 938 939 964 965 997 998 1031 10…" at bounding box center [883, 445] width 1247 height 664
type textarea "// You must call this to start loading videos (manual only)"
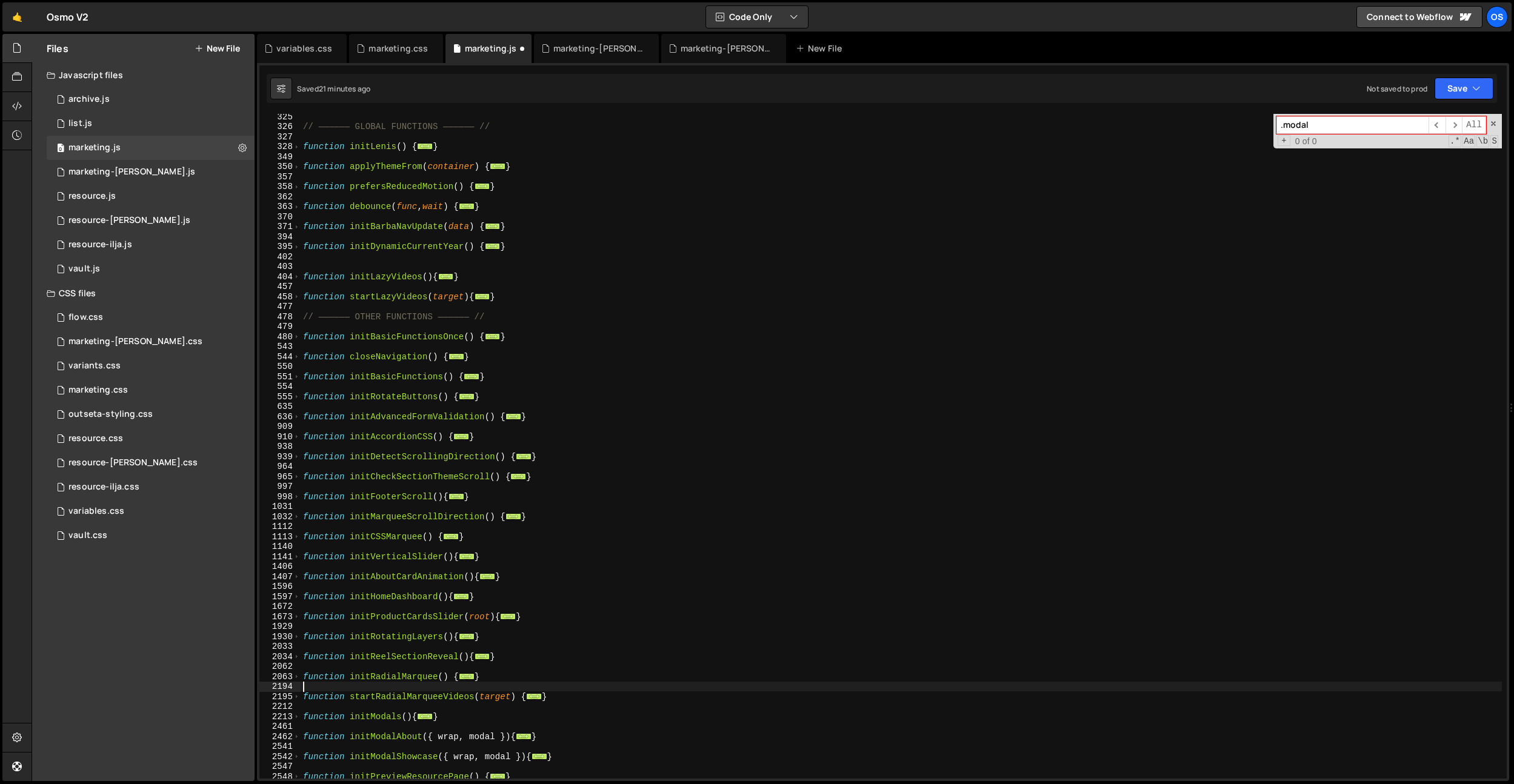
scroll to position [933, 0]
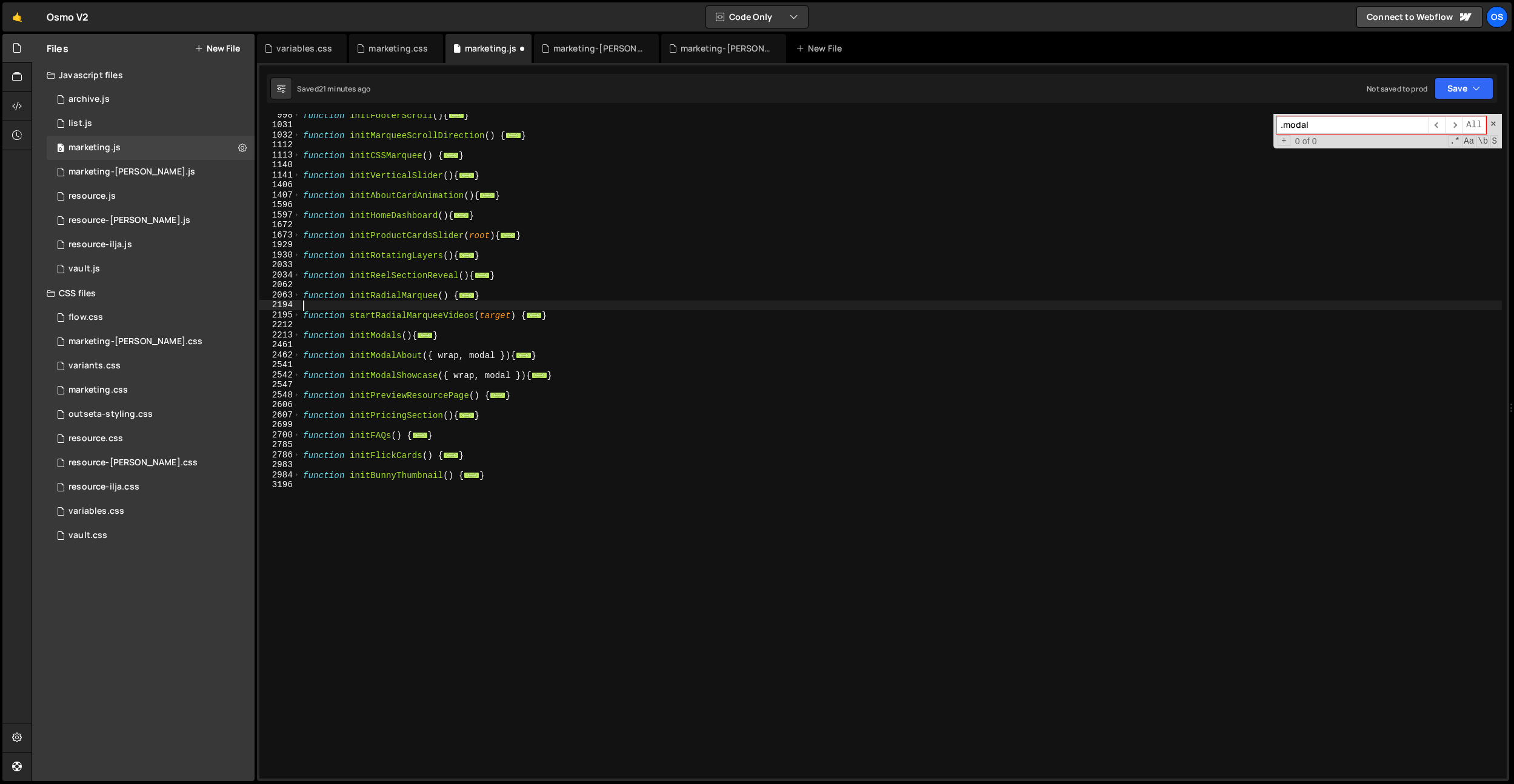
click at [484, 466] on div "function initFooterScroll ( ) { ... } function initMarqueeScrollDirection ( ) {…" at bounding box center [901, 452] width 1201 height 684
drag, startPoint x: 466, startPoint y: 336, endPoint x: 283, endPoint y: 336, distance: 183.0
click at [283, 336] on div "function initModals(){ const wrap = document.querySelector('[data-modal-wrap]')…" at bounding box center [883, 445] width 1247 height 664
paste textarea "}"
type textarea "}"
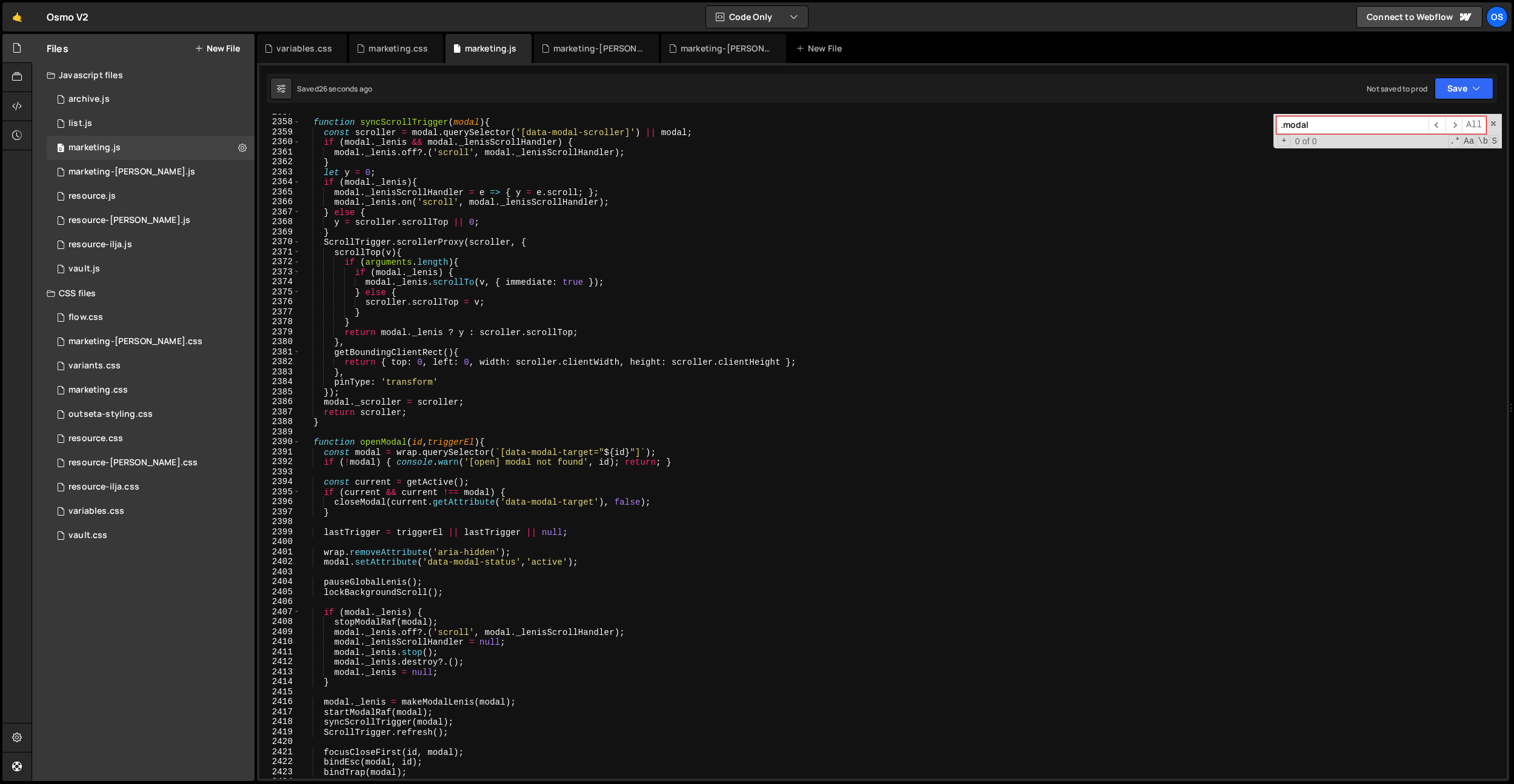
scroll to position [2420, 0]
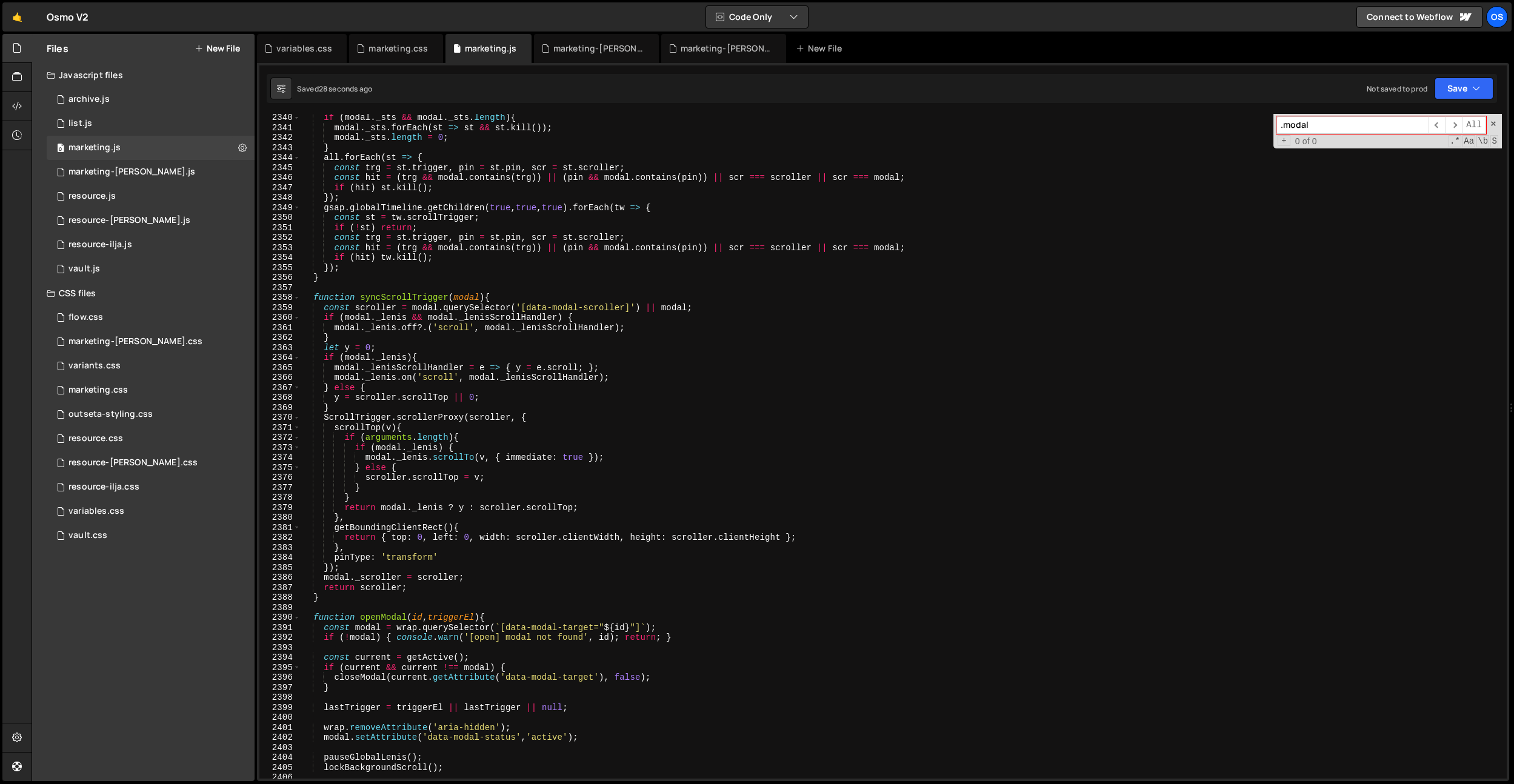
click at [1329, 128] on input ".modal" at bounding box center [1352, 124] width 152 height 18
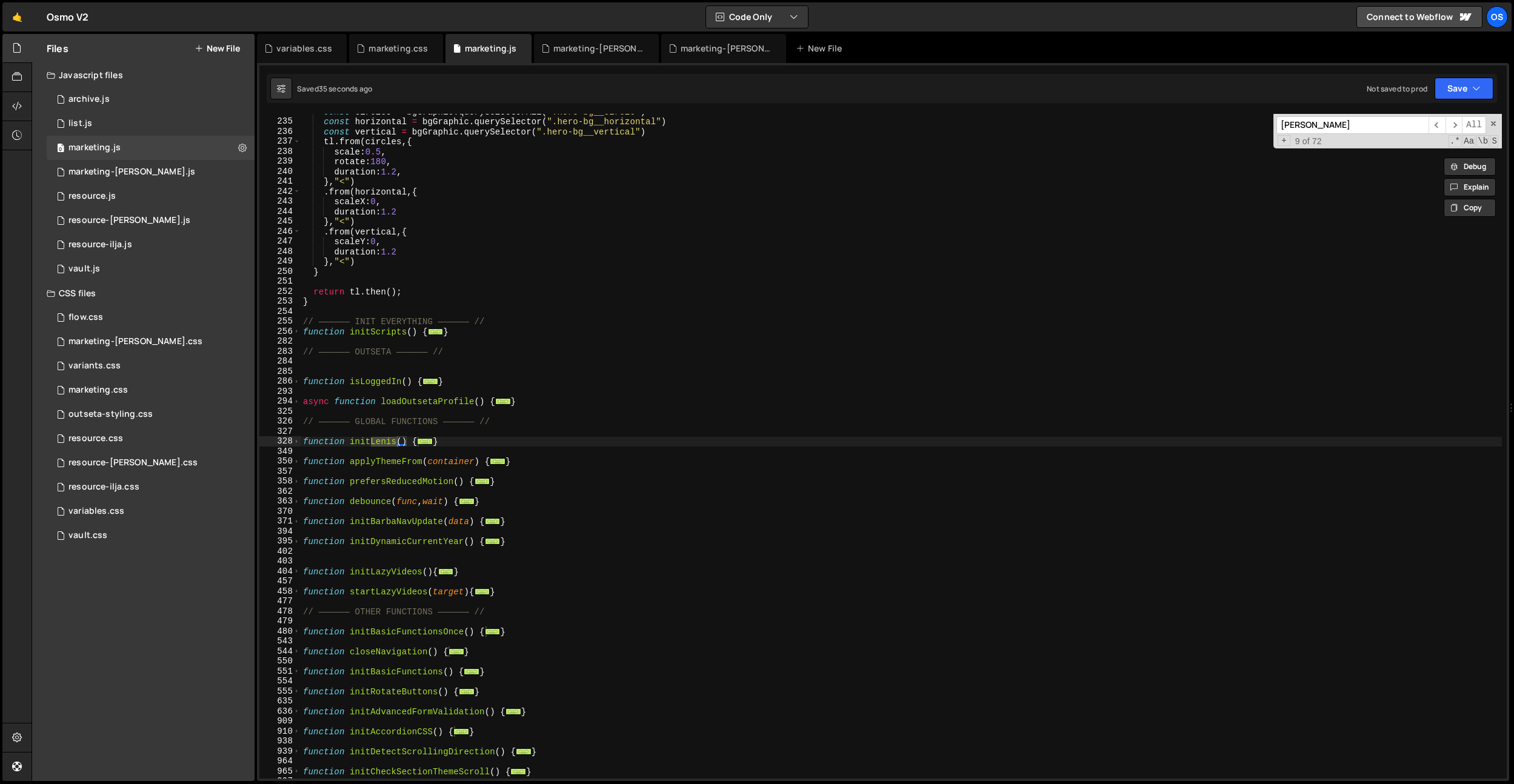
scroll to position [1837, 0]
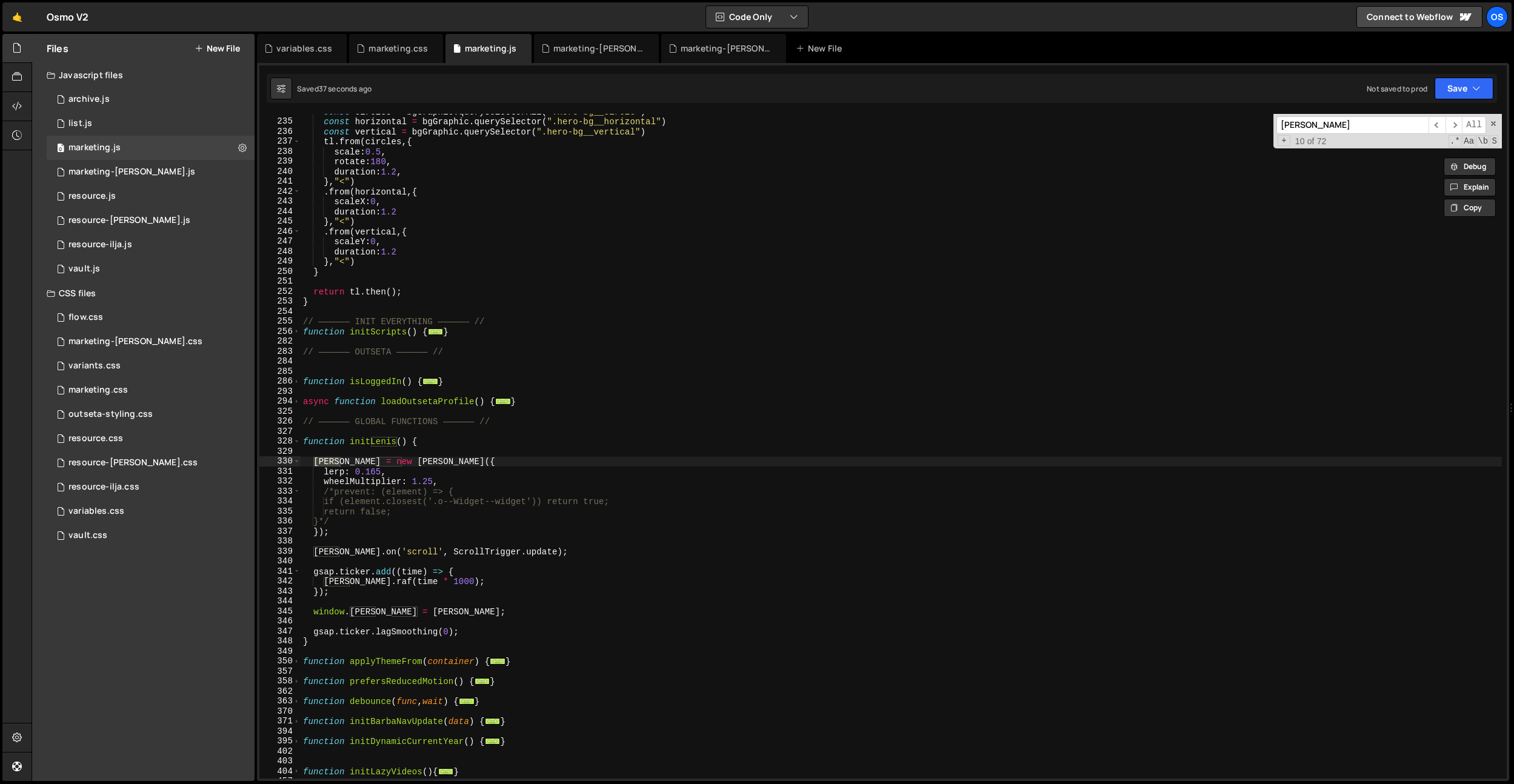
type input "[PERSON_NAME]"
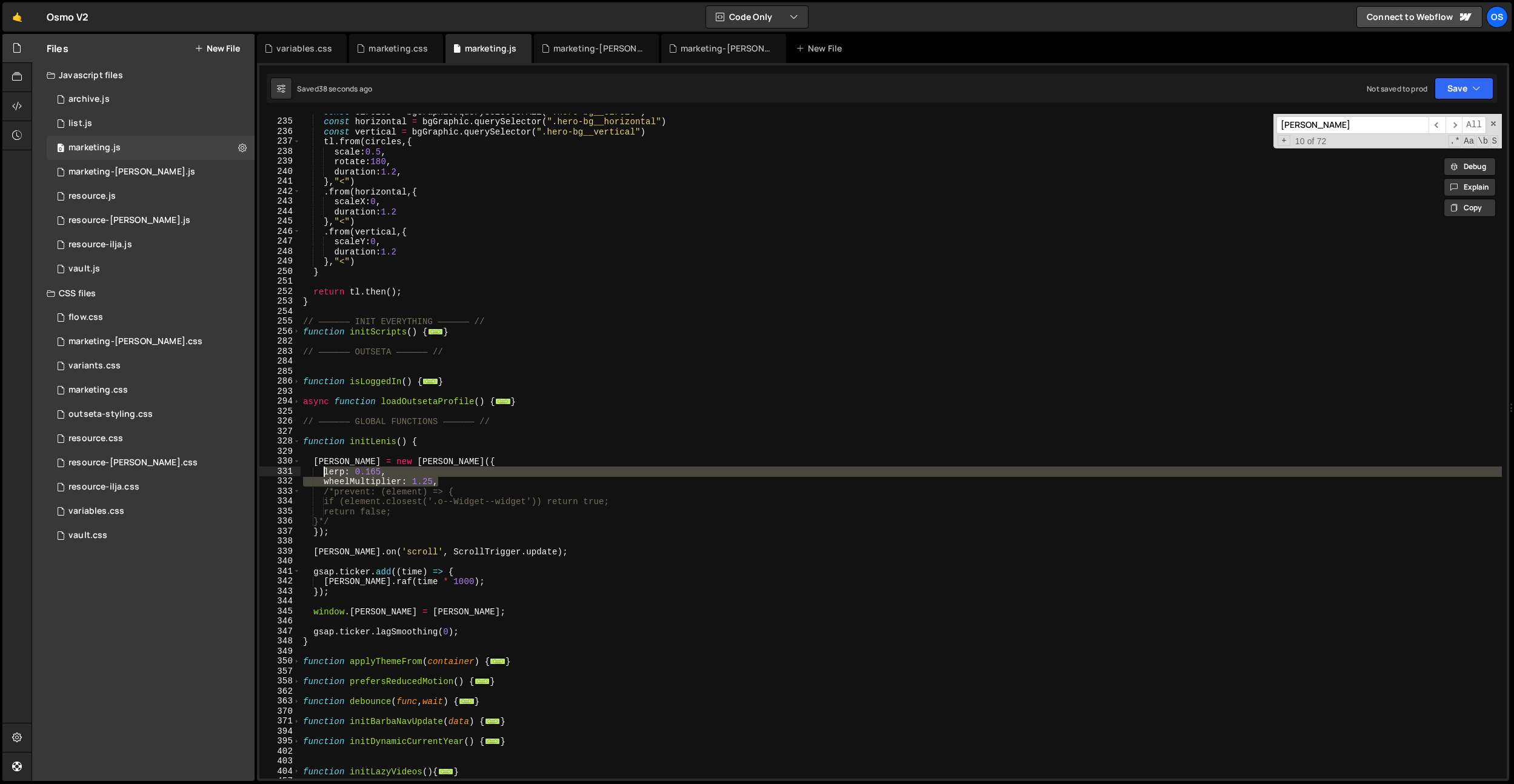
drag, startPoint x: 449, startPoint y: 479, endPoint x: 323, endPoint y: 469, distance: 126.4
click at [323, 468] on div "const circles = bgGraphic . querySelectorAll ( ".hero-bg__circle" ) const horiz…" at bounding box center [901, 448] width 1201 height 684
type textarea "lerp: 0.165, wheelMultiplier: 1.25,"
click at [866, 364] on div "const circles = bgGraphic . querySelectorAll ( ".hero-bg__circle" ) const horiz…" at bounding box center [901, 448] width 1201 height 684
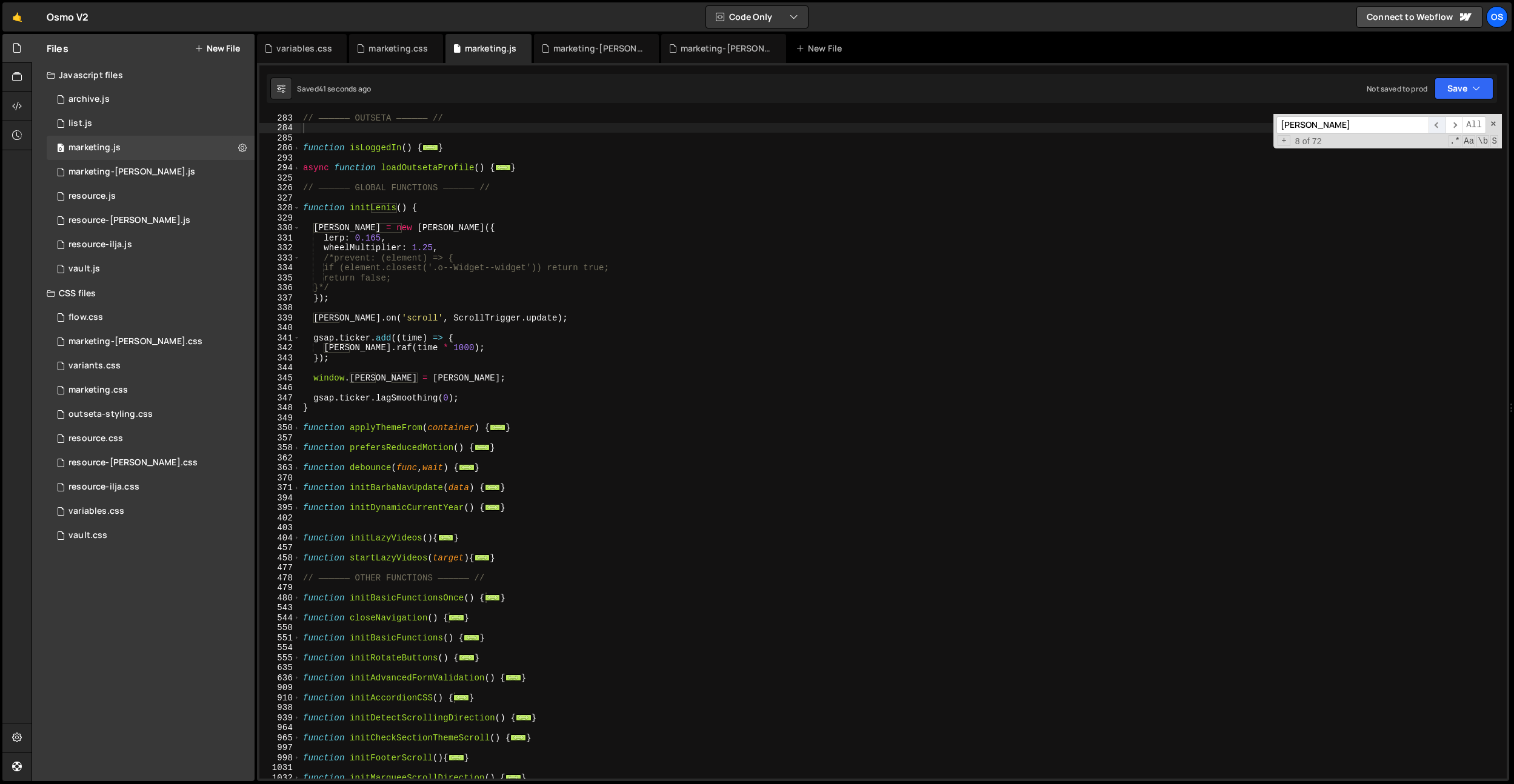
click at [1440, 121] on span "​" at bounding box center [1437, 124] width 17 height 18
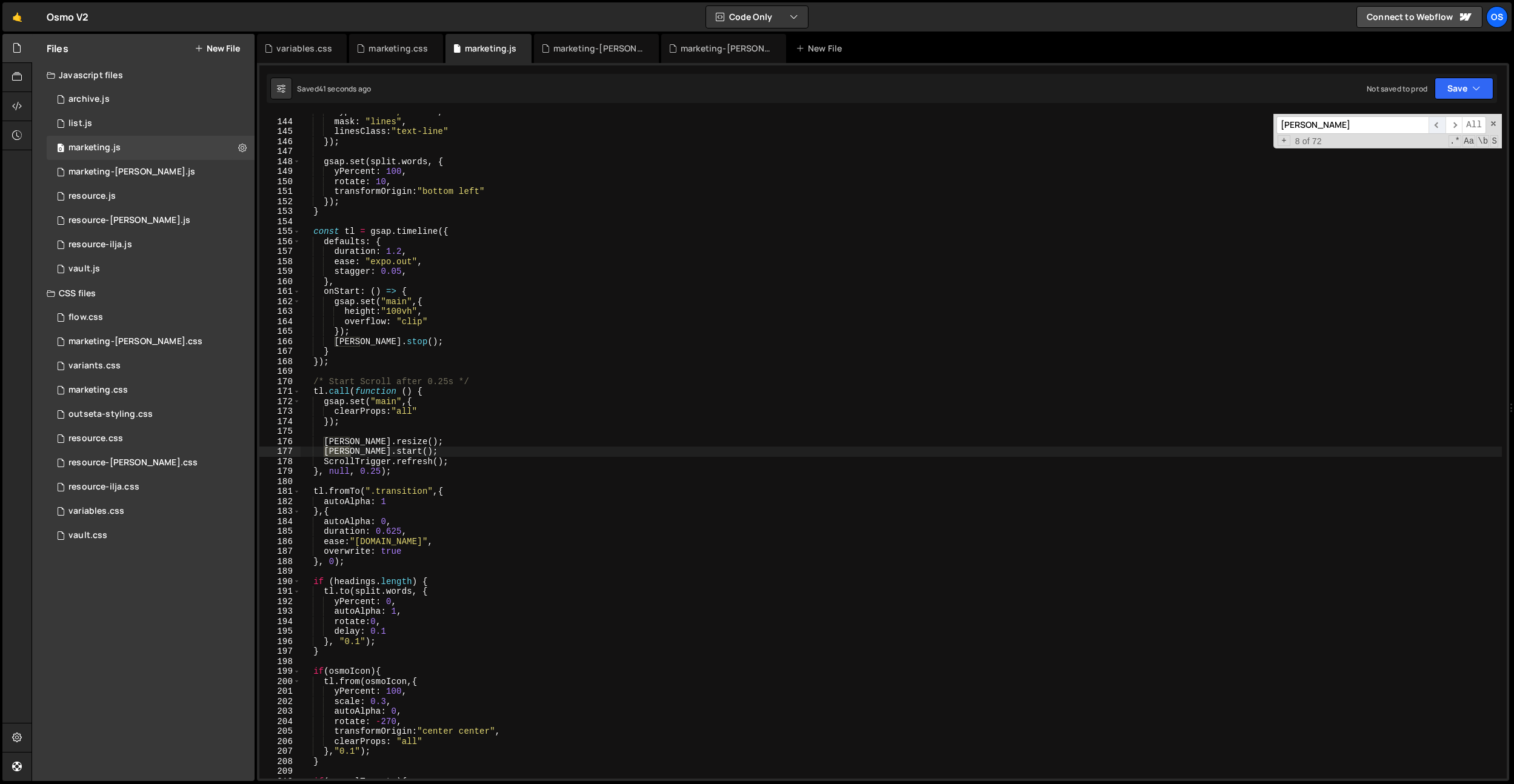
click at [1440, 121] on span "​" at bounding box center [1437, 124] width 17 height 18
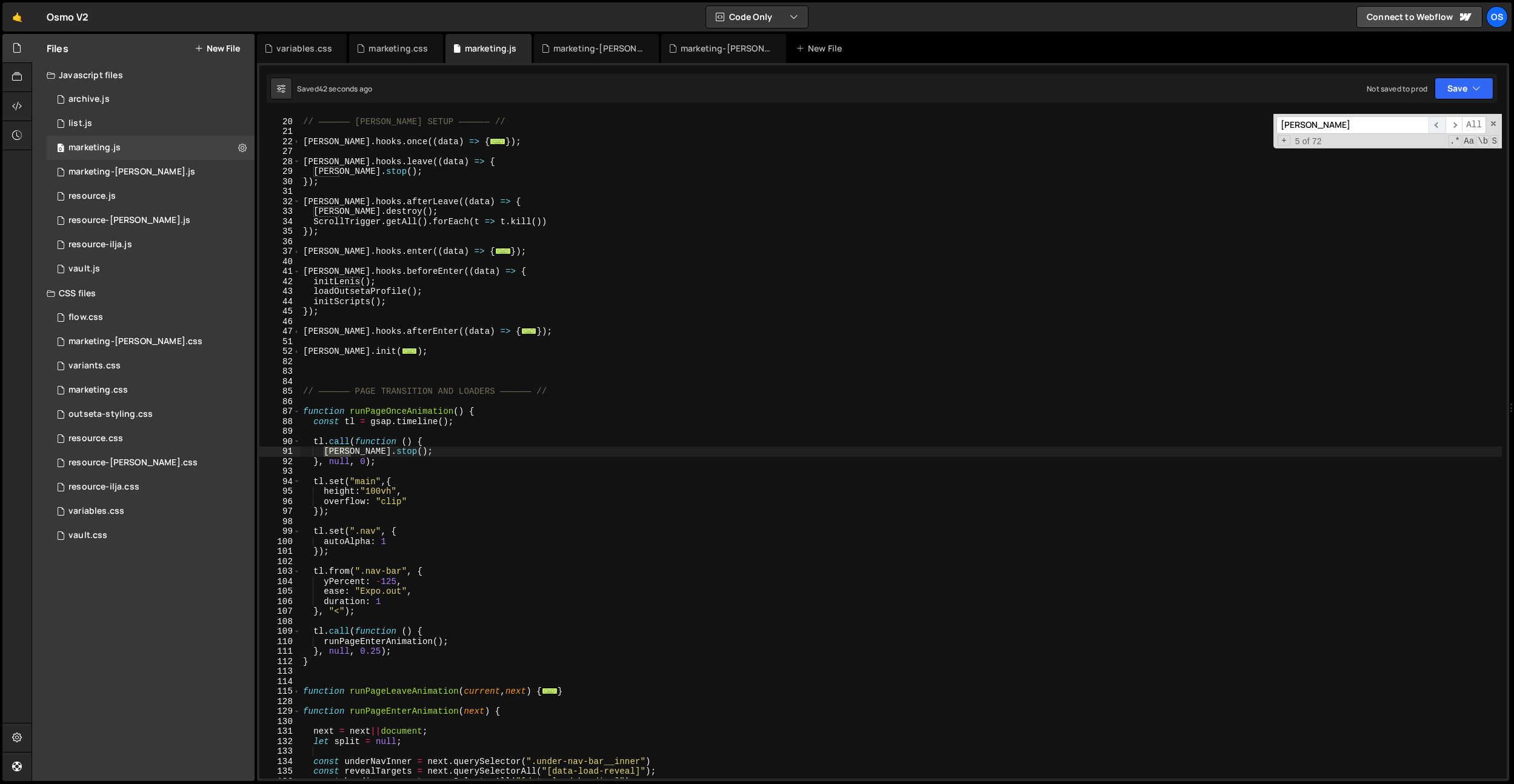
click at [1440, 121] on span "​" at bounding box center [1437, 124] width 17 height 18
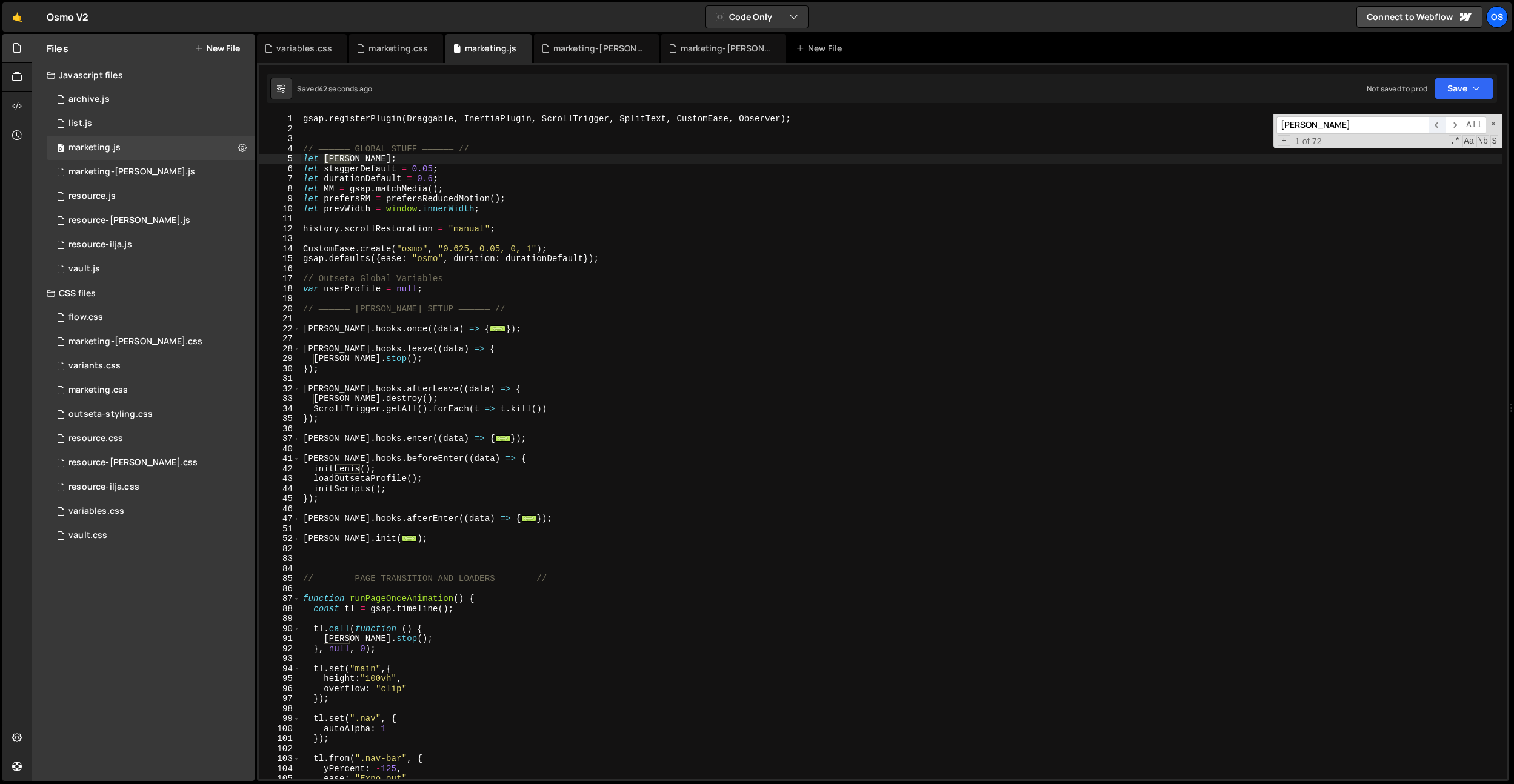
click at [1440, 121] on span "​" at bounding box center [1437, 124] width 17 height 18
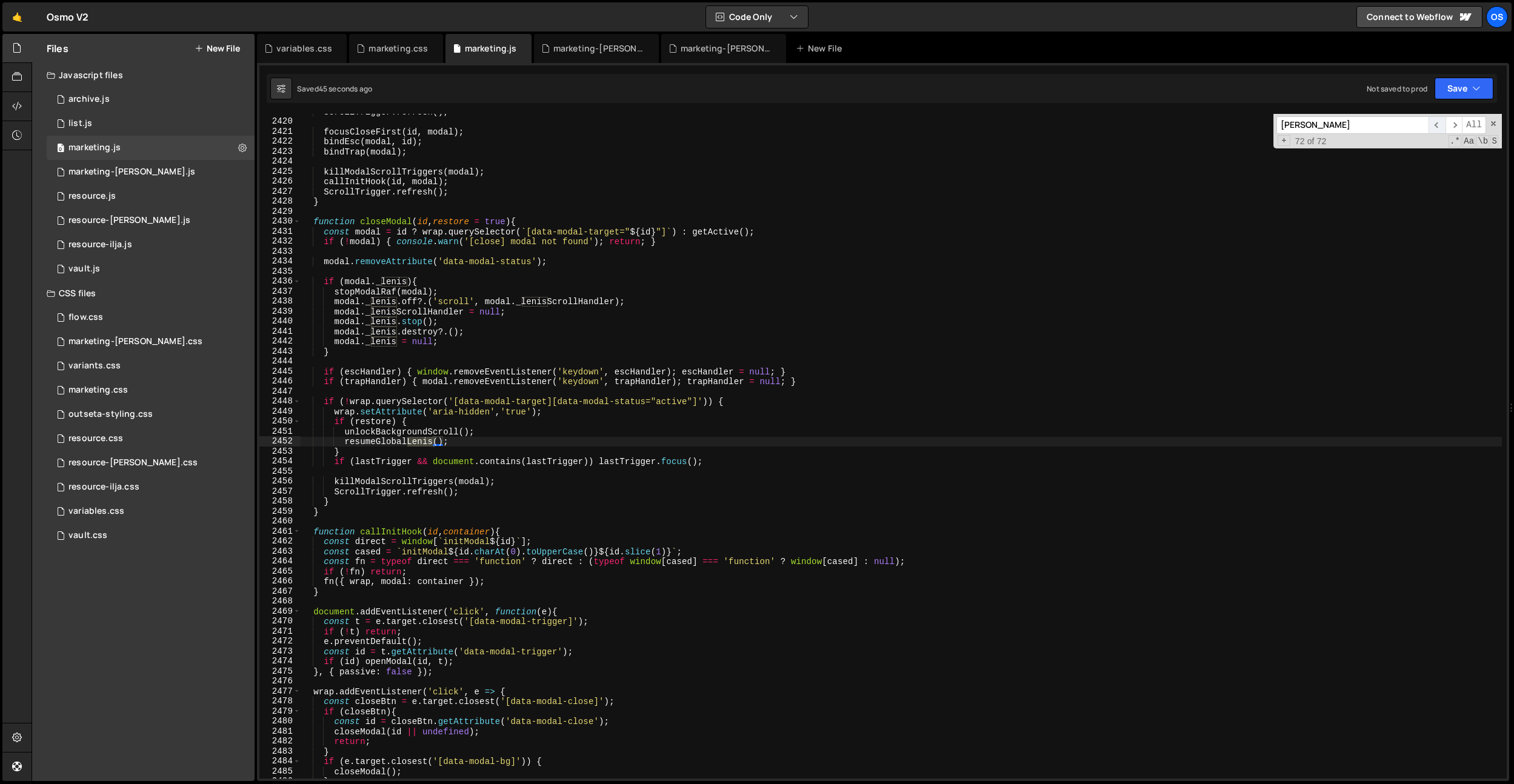
click at [1437, 125] on span "​" at bounding box center [1437, 124] width 17 height 18
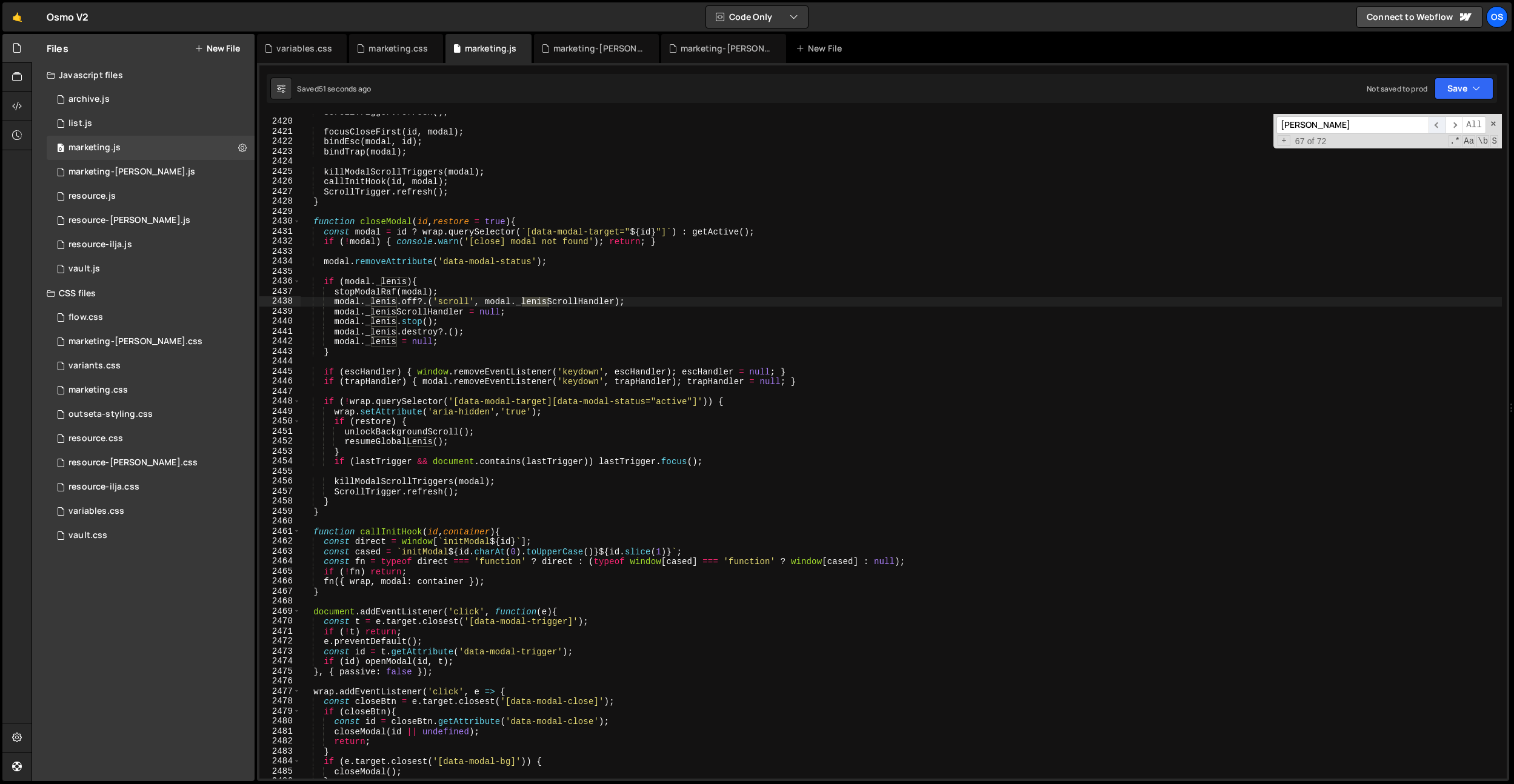
click at [1437, 125] on span "​" at bounding box center [1437, 124] width 17 height 18
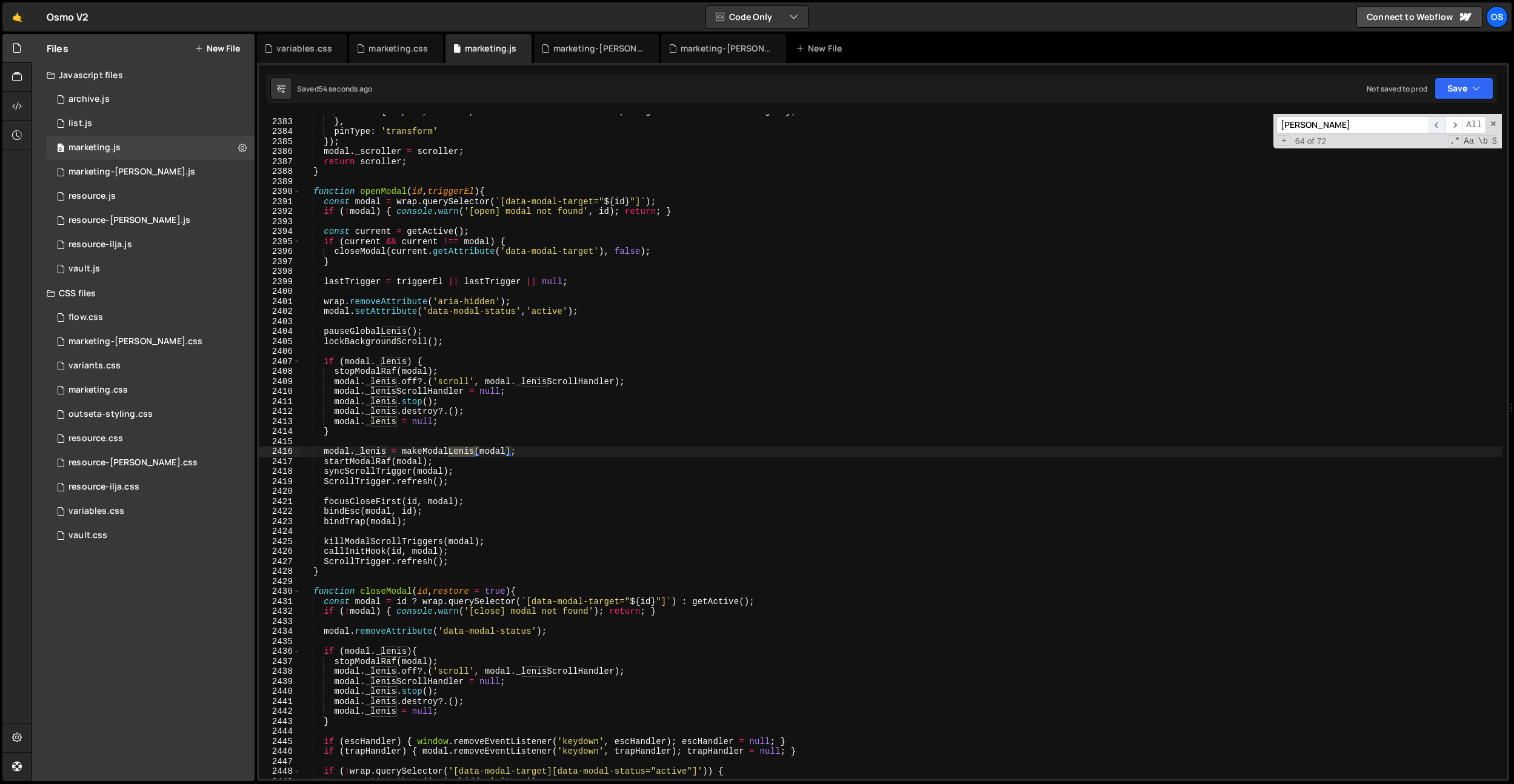
click at [1437, 125] on span "​" at bounding box center [1437, 124] width 17 height 18
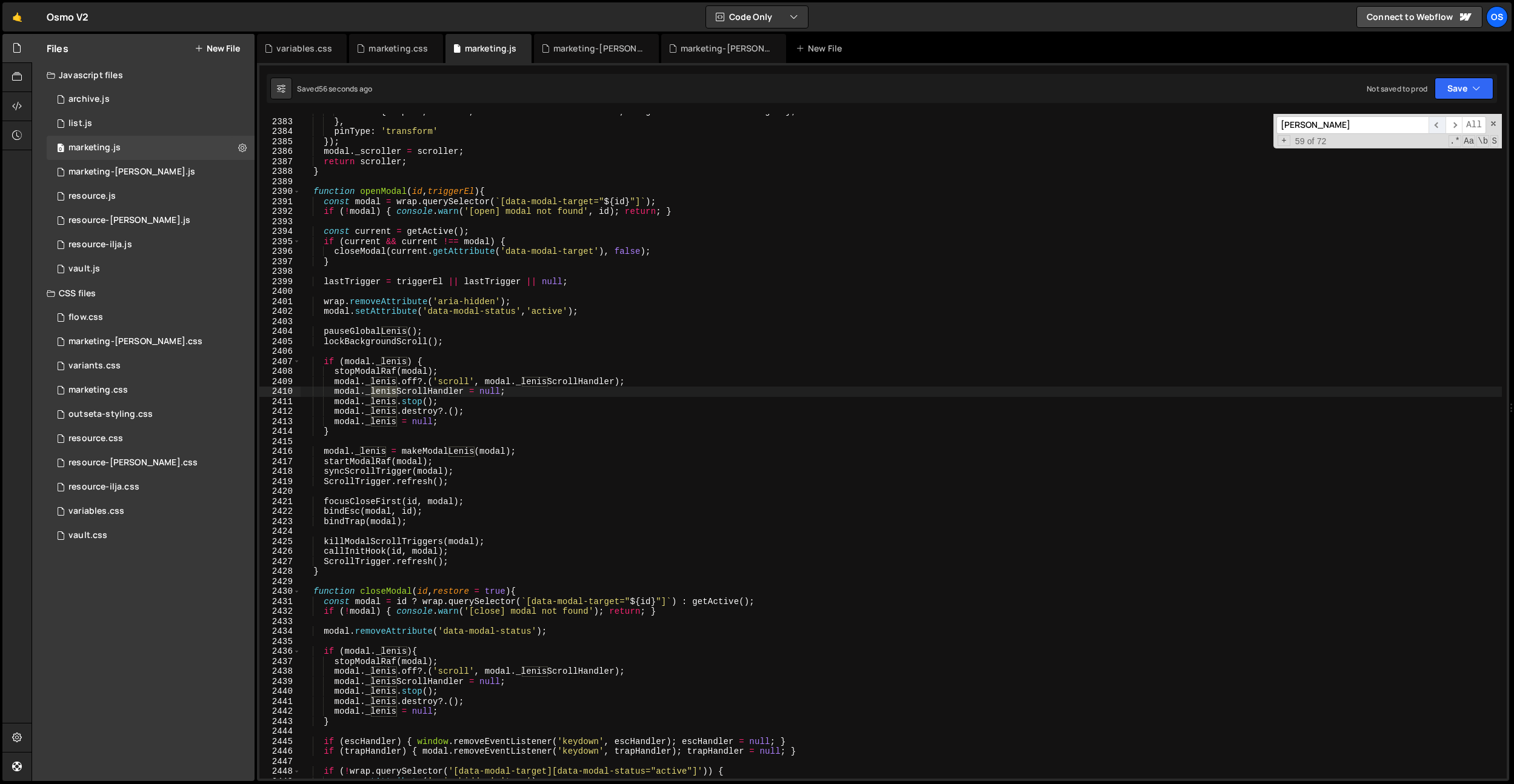
click at [1437, 125] on span "​" at bounding box center [1437, 124] width 17 height 18
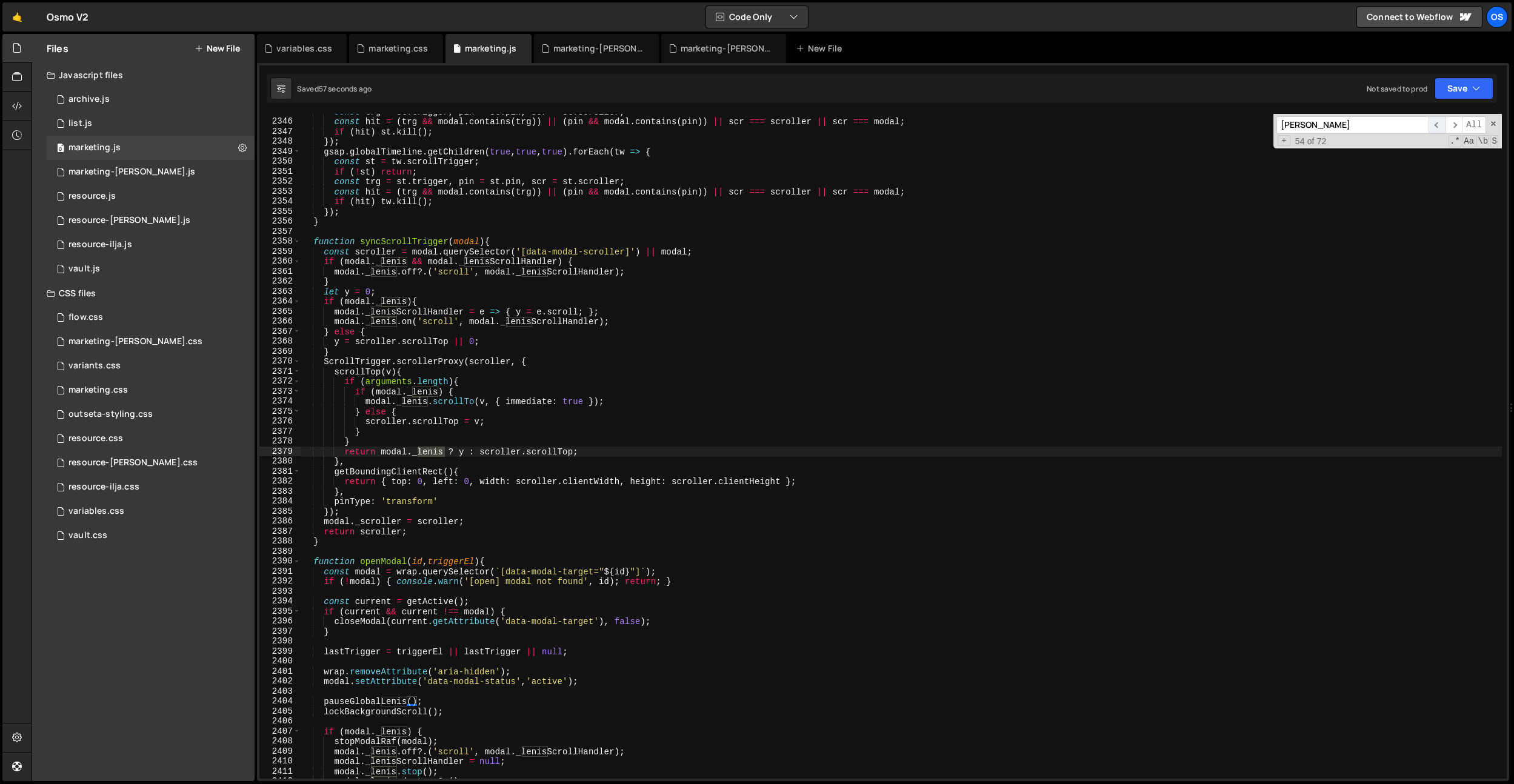
scroll to position [4256, 0]
click at [1437, 125] on span "​" at bounding box center [1437, 124] width 17 height 18
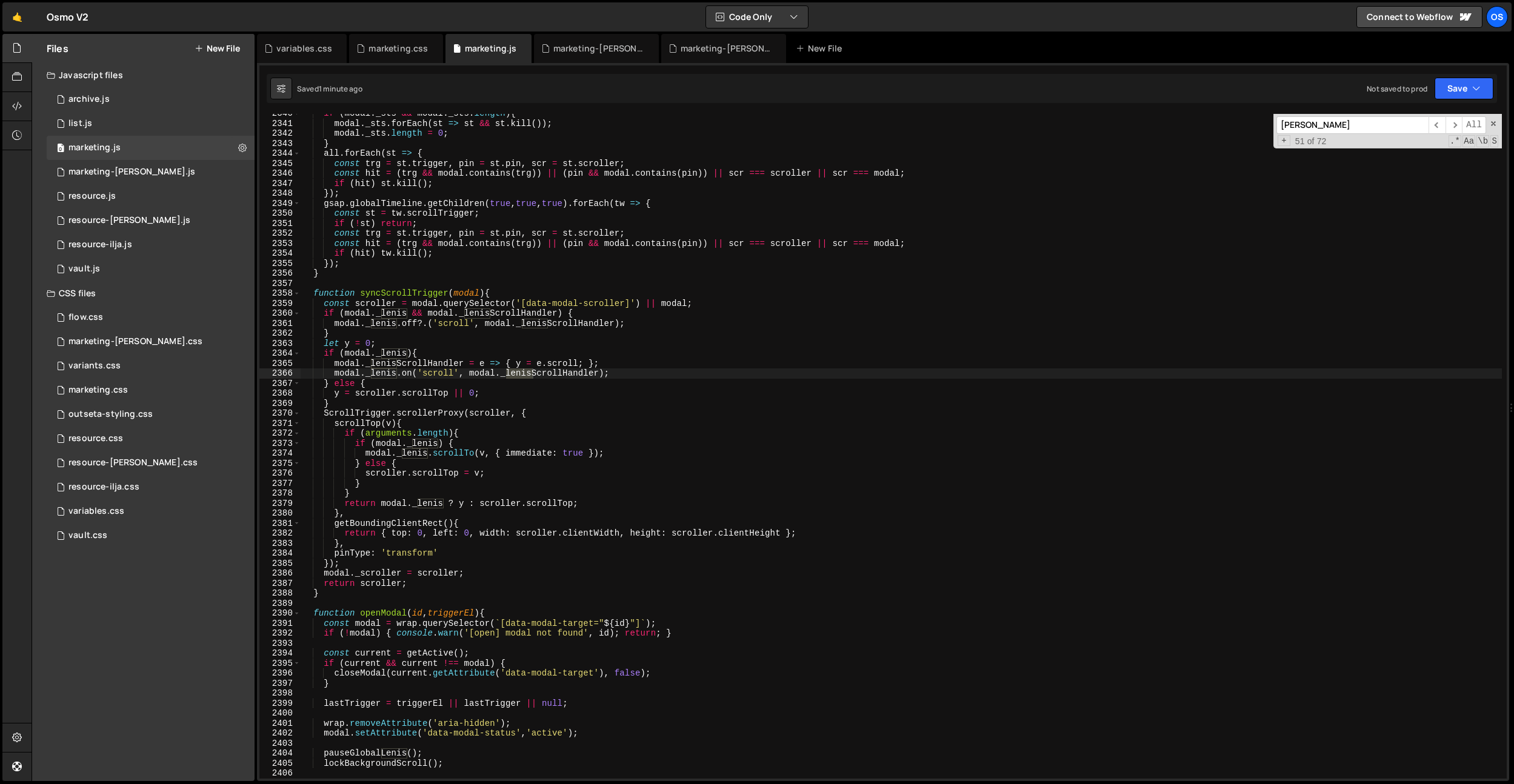
scroll to position [4204, 0]
type textarea "let y = 0;"
click at [564, 346] on div "if ( modal . _sts && modal . _sts . length ) { modal . _sts . forEach ( st => […" at bounding box center [901, 450] width 1201 height 684
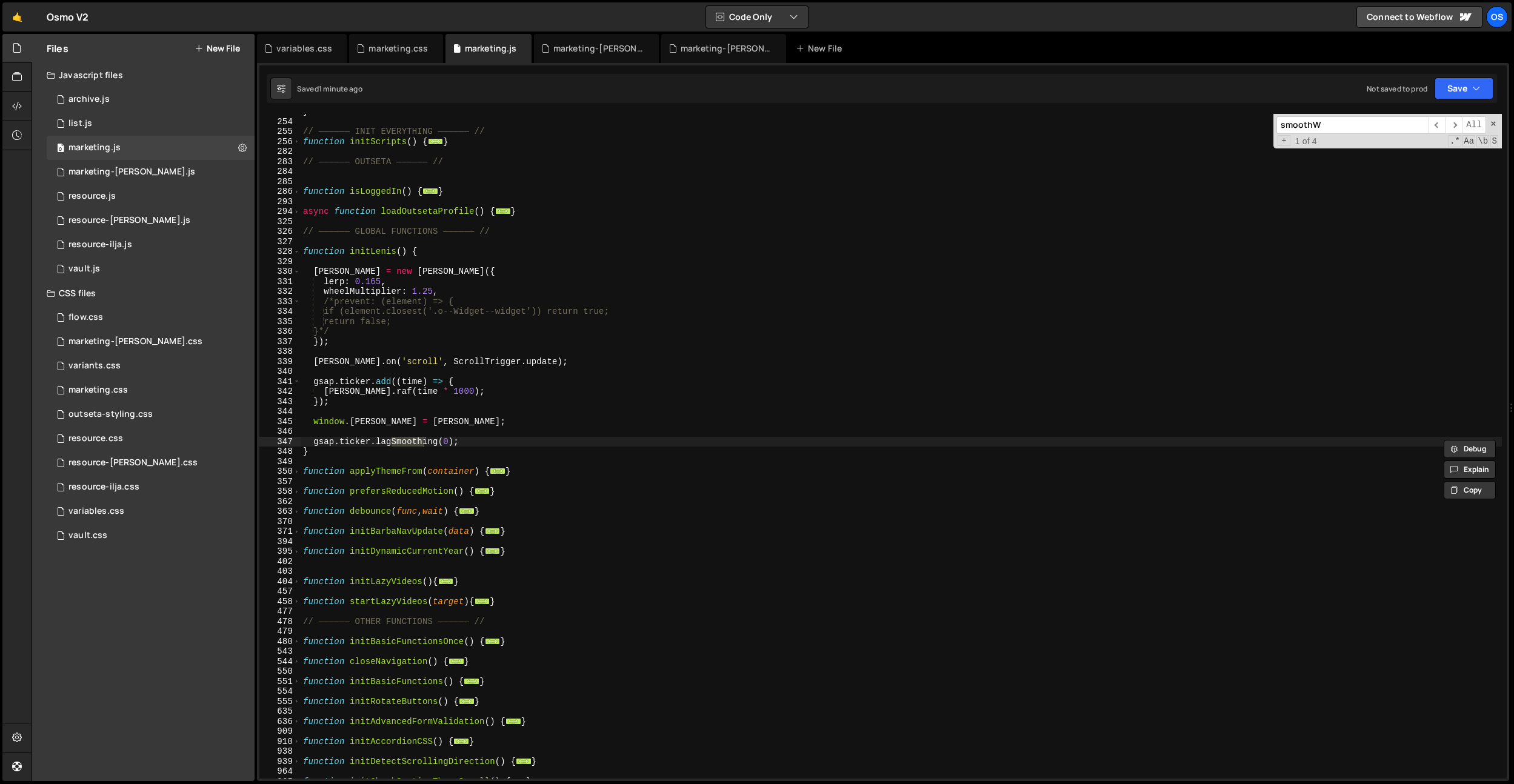
scroll to position [3785, 0]
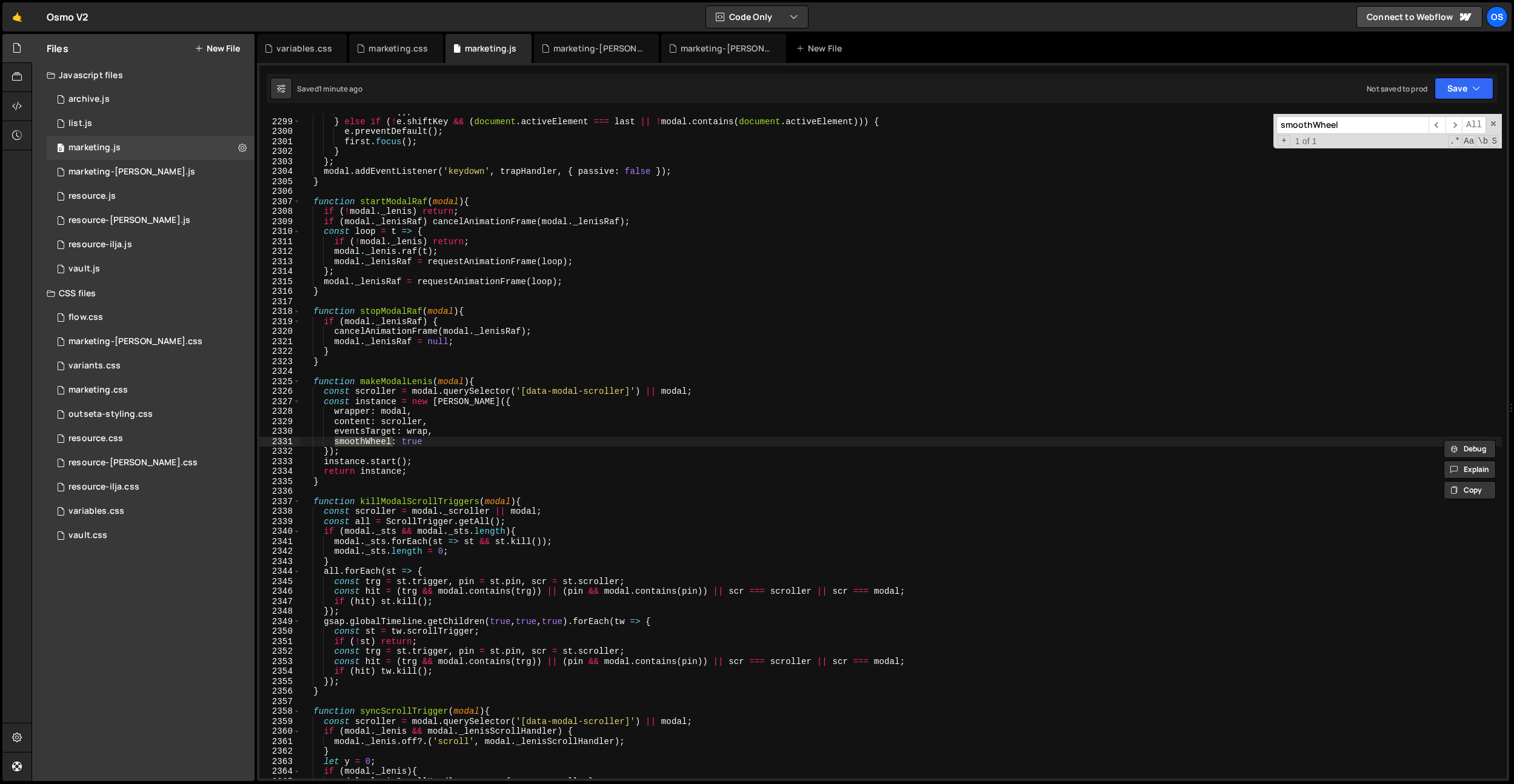
type input "smoothWheel"
click at [446, 443] on div "last . focus ( ) ; } else if ( ! e . shiftKey && ( document . activeElement ===…" at bounding box center [901, 448] width 1201 height 684
type textarea "smoothWheel: true,"
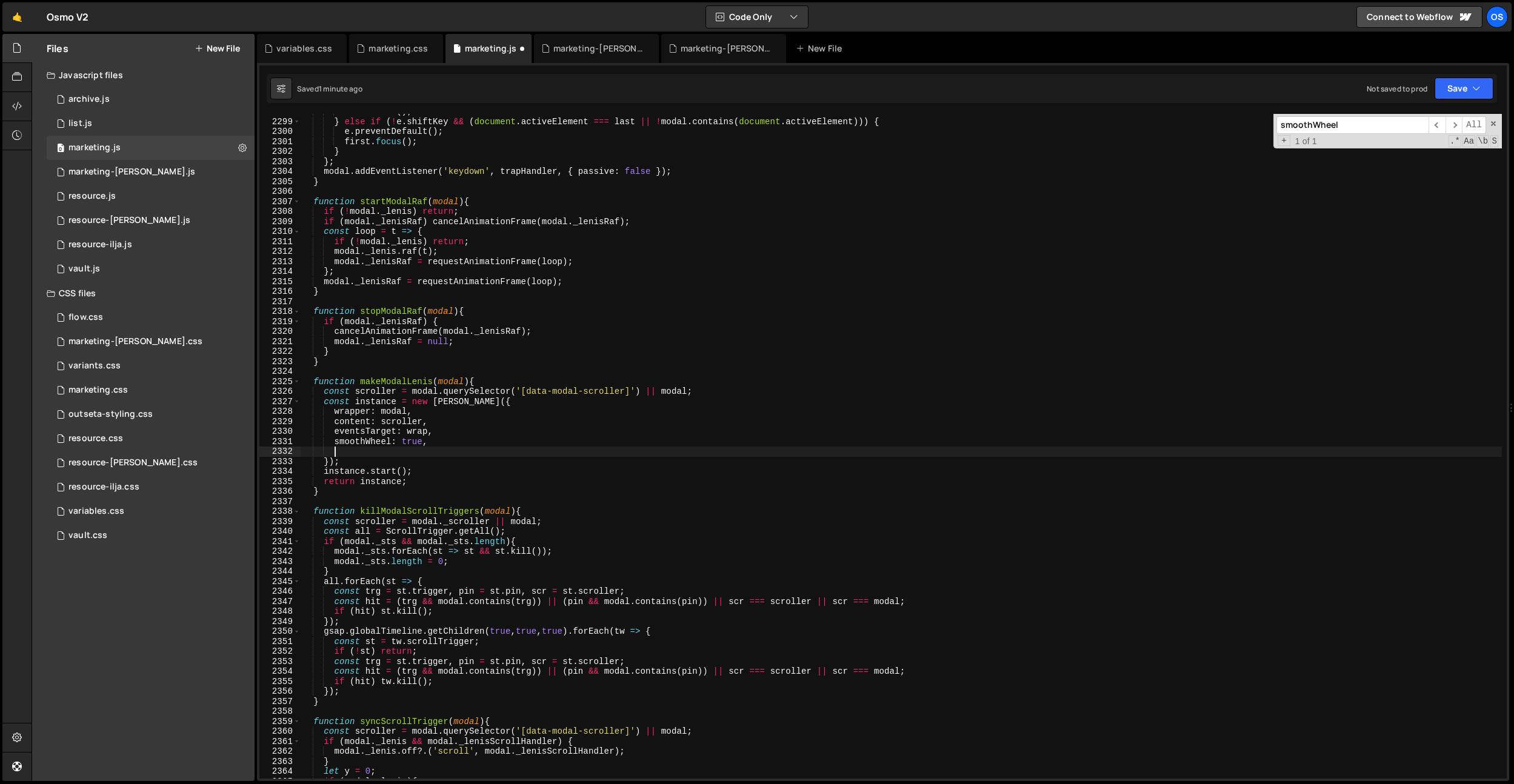
paste textarea "wheelMultiplier: 1.25,"
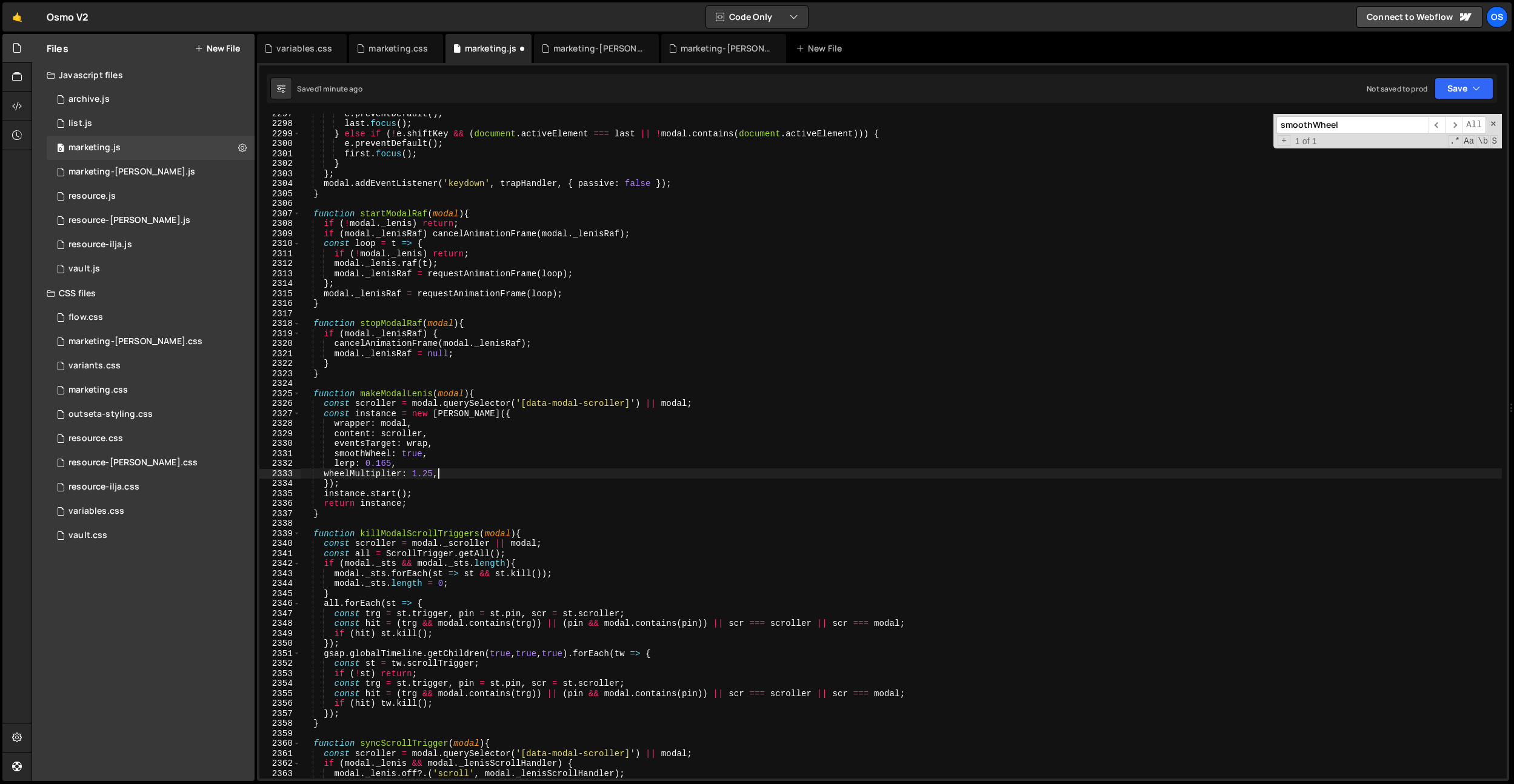
scroll to position [3769, 0]
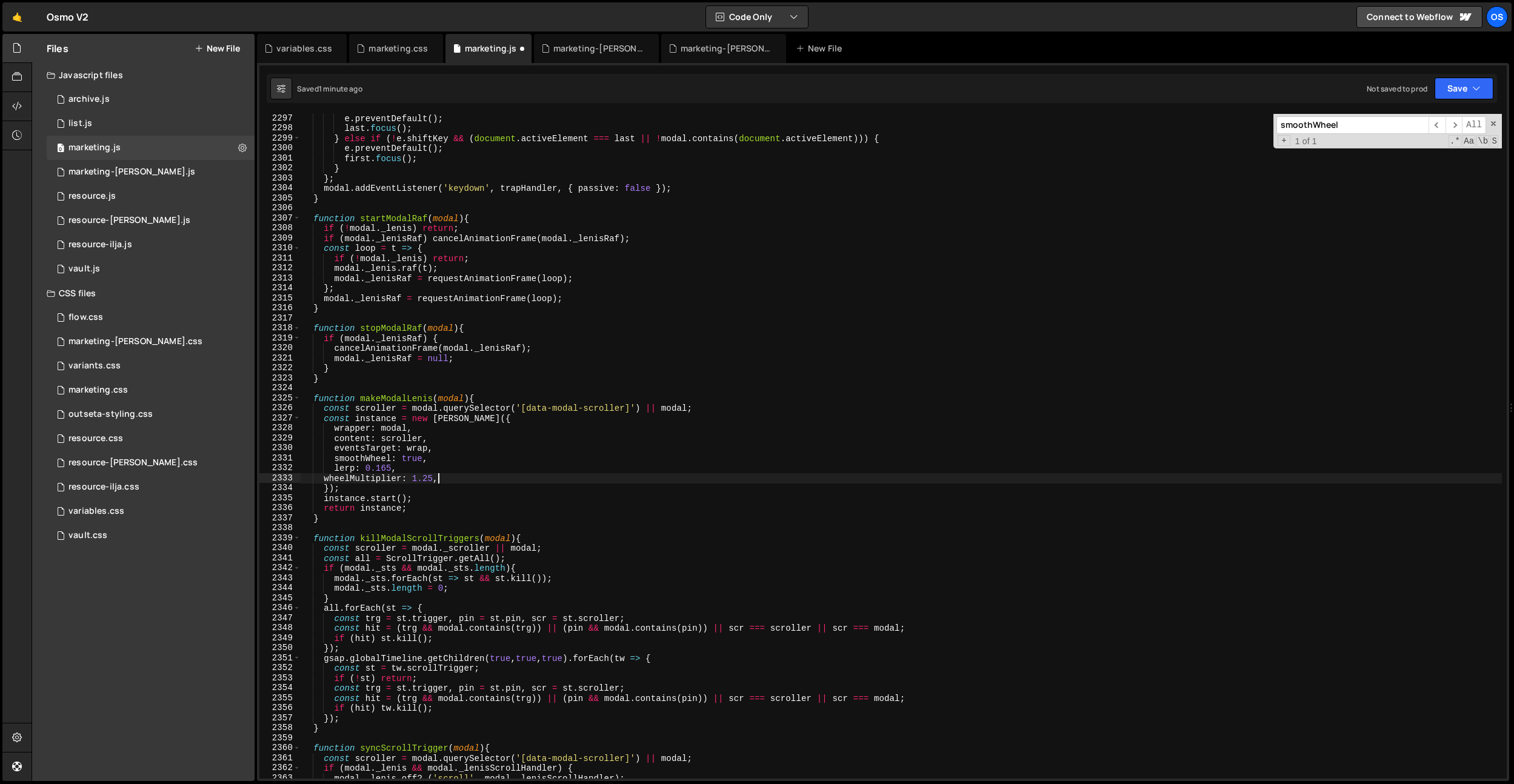
click at [323, 482] on div "e . preventDefault ( ) ; last . focus ( ) ; } else if ( ! e . shiftKey && ( doc…" at bounding box center [901, 455] width 1201 height 684
drag, startPoint x: 455, startPoint y: 479, endPoint x: 309, endPoint y: 474, distance: 146.1
click at [309, 474] on div "e . preventDefault ( ) ; last . focus ( ) ; } else if ( ! e . shiftKey && ( doc…" at bounding box center [901, 455] width 1201 height 684
click at [450, 463] on div "e . preventDefault ( ) ; last . focus ( ) ; } else if ( ! e . shiftKey && ( doc…" at bounding box center [901, 455] width 1201 height 684
click at [407, 477] on div "e . preventDefault ( ) ; last . focus ( ) ; } else if ( ! e . shiftKey && ( doc…" at bounding box center [901, 455] width 1201 height 684
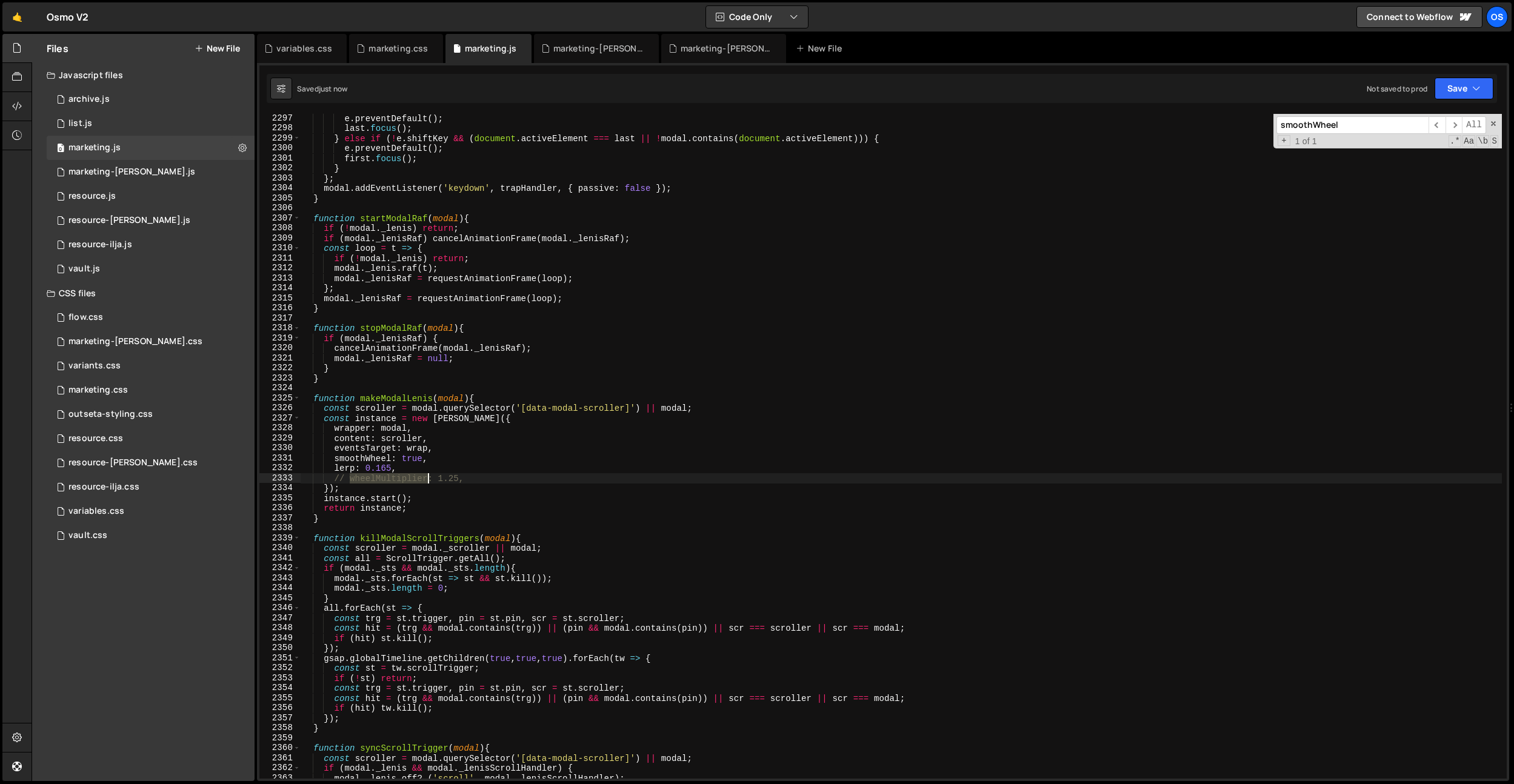
click at [407, 477] on div "e . preventDefault ( ) ; last . focus ( ) ; } else if ( ! e . shiftKey && ( doc…" at bounding box center [901, 455] width 1201 height 684
click at [499, 465] on div "e . preventDefault ( ) ; last . focus ( ) ; } else if ( ! e . shiftKey && ( doc…" at bounding box center [901, 455] width 1201 height 684
type textarea "lerp: 0.165,"
paste input "wheelMultiplier"
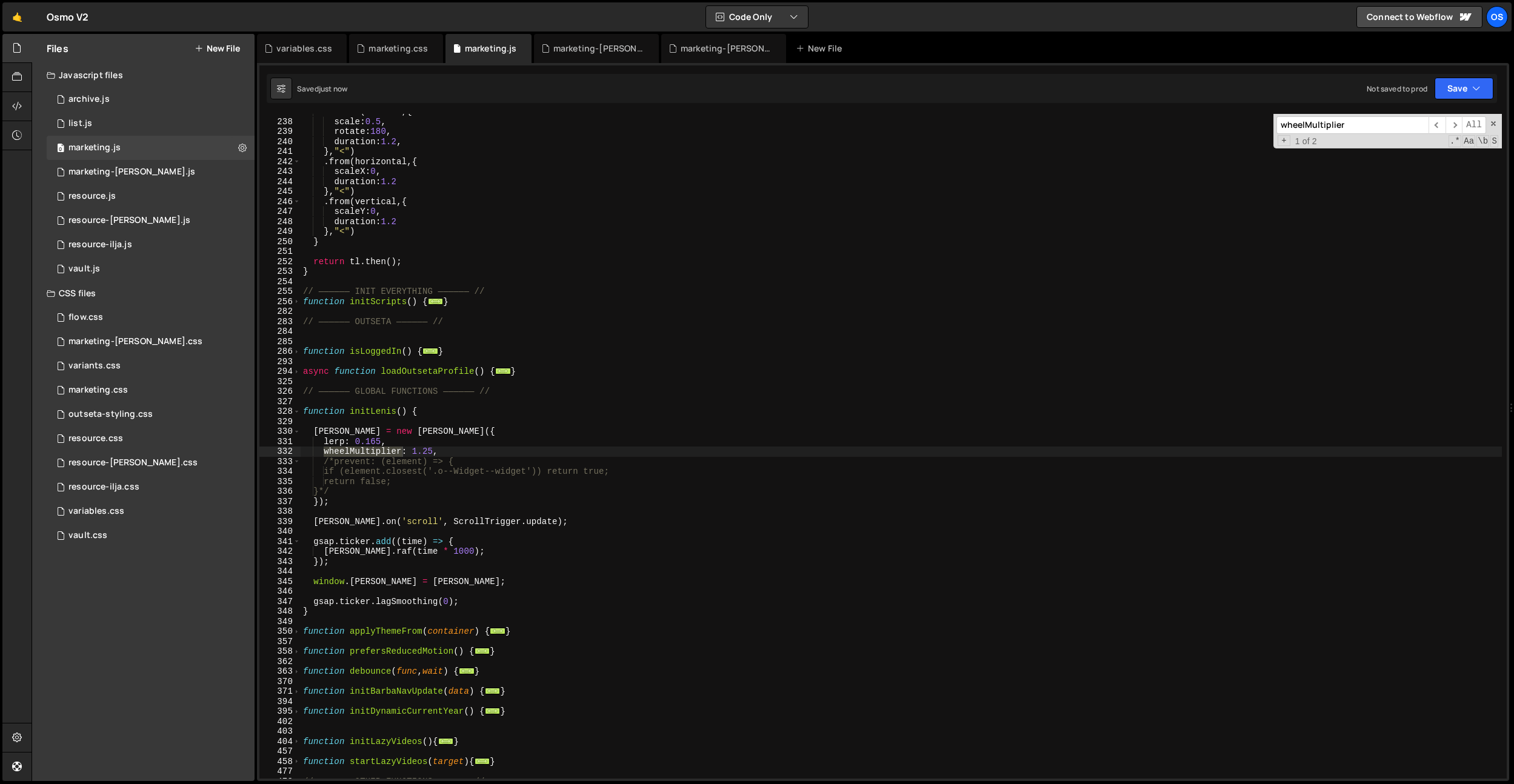
type input "wheelMultiplier"
drag, startPoint x: 477, startPoint y: 453, endPoint x: 325, endPoint y: 452, distance: 152.0
click at [325, 452] on div "tl . from ( circles , { scale : 0.5 , rotate : 180 , duration : 1.2 , } , "<" )…" at bounding box center [901, 448] width 1201 height 684
drag, startPoint x: 396, startPoint y: 441, endPoint x: 318, endPoint y: 441, distance: 78.0
click at [318, 441] on div "tl . from ( circles , { scale : 0.5 , rotate : 180 , duration : 1.2 , } , "<" )…" at bounding box center [901, 448] width 1201 height 684
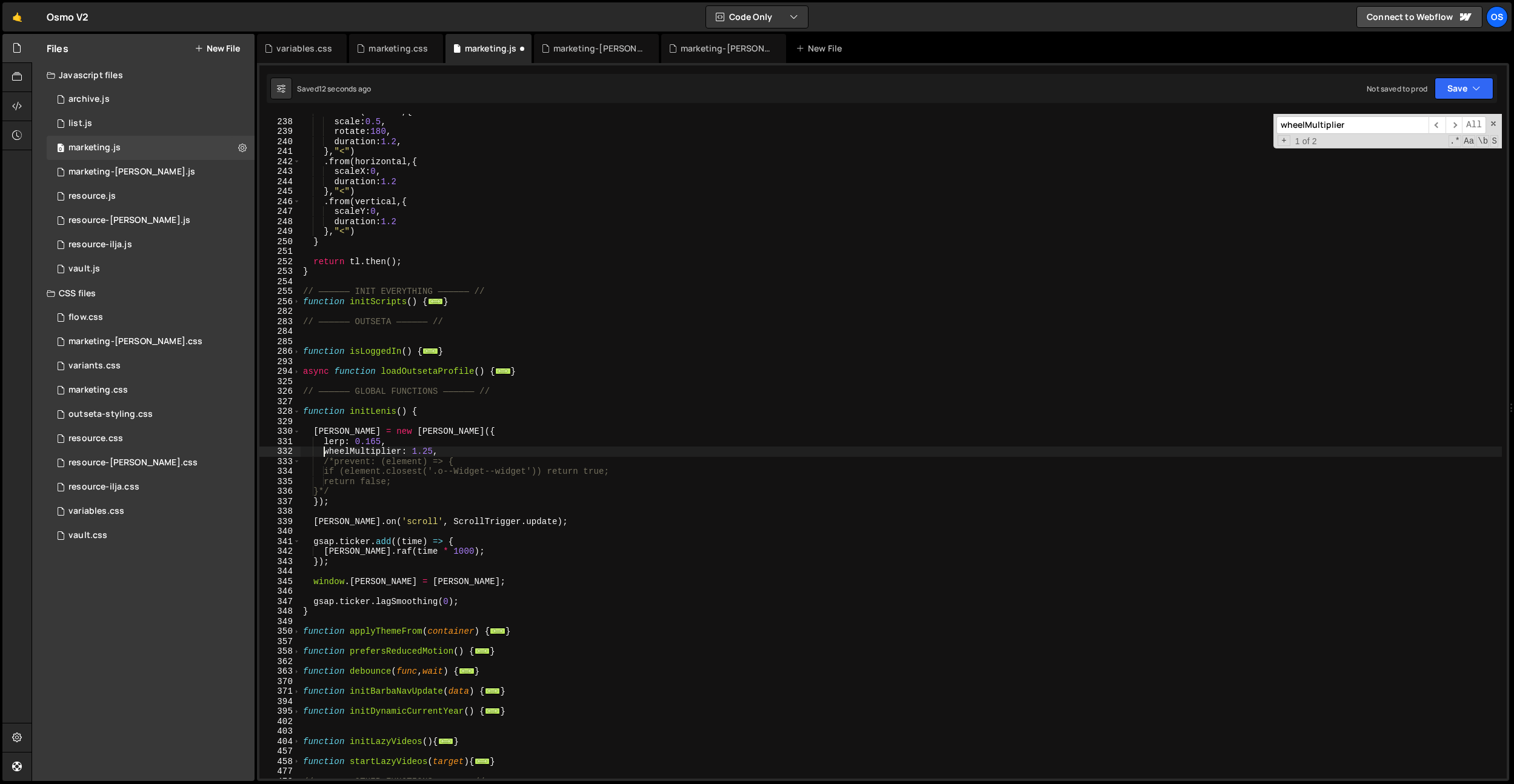
scroll to position [3806, 0]
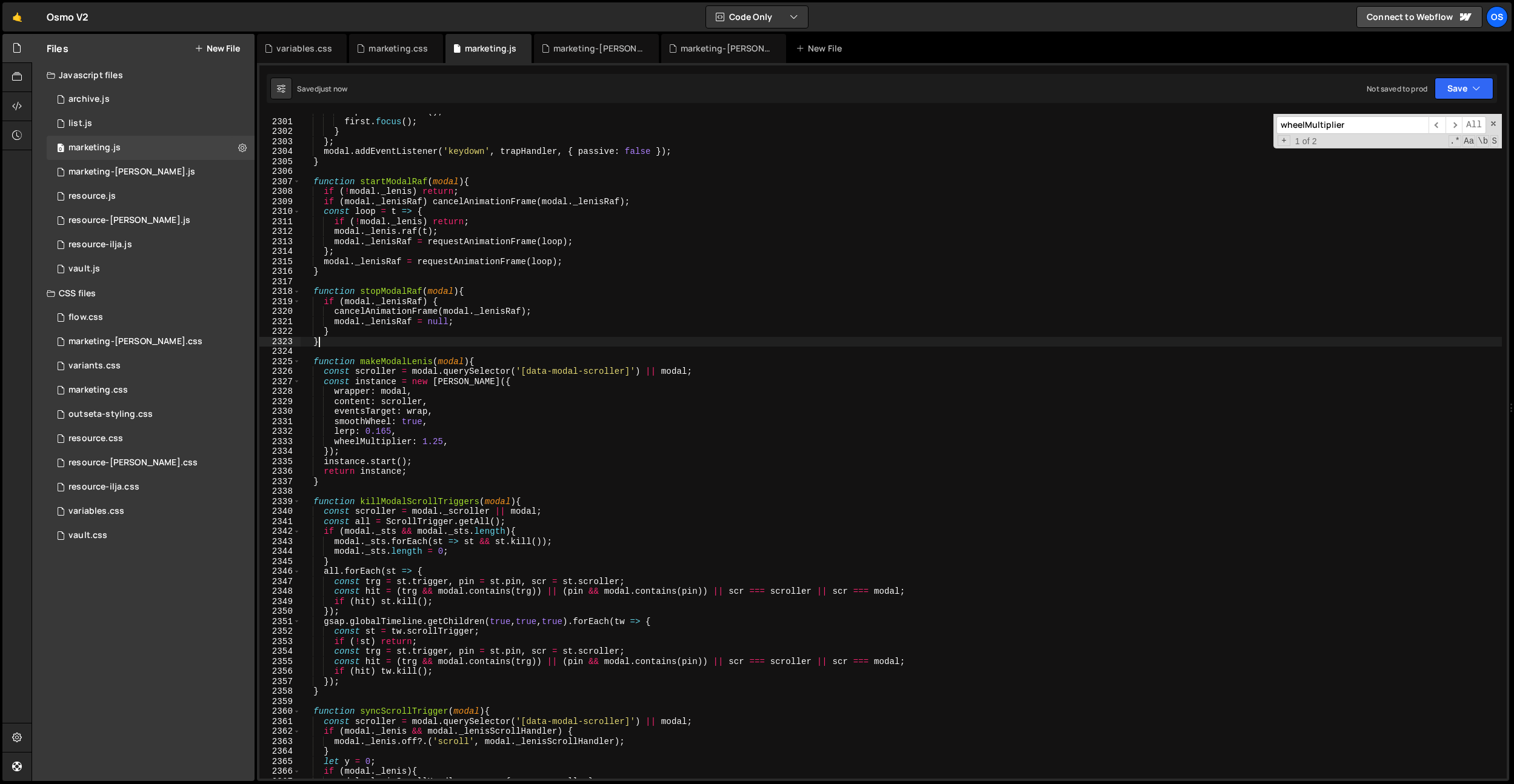
click at [533, 340] on div "e . preventDefault ( ) ; first . focus ( ) ; } } ; modal . addEventListener ( '…" at bounding box center [901, 448] width 1201 height 684
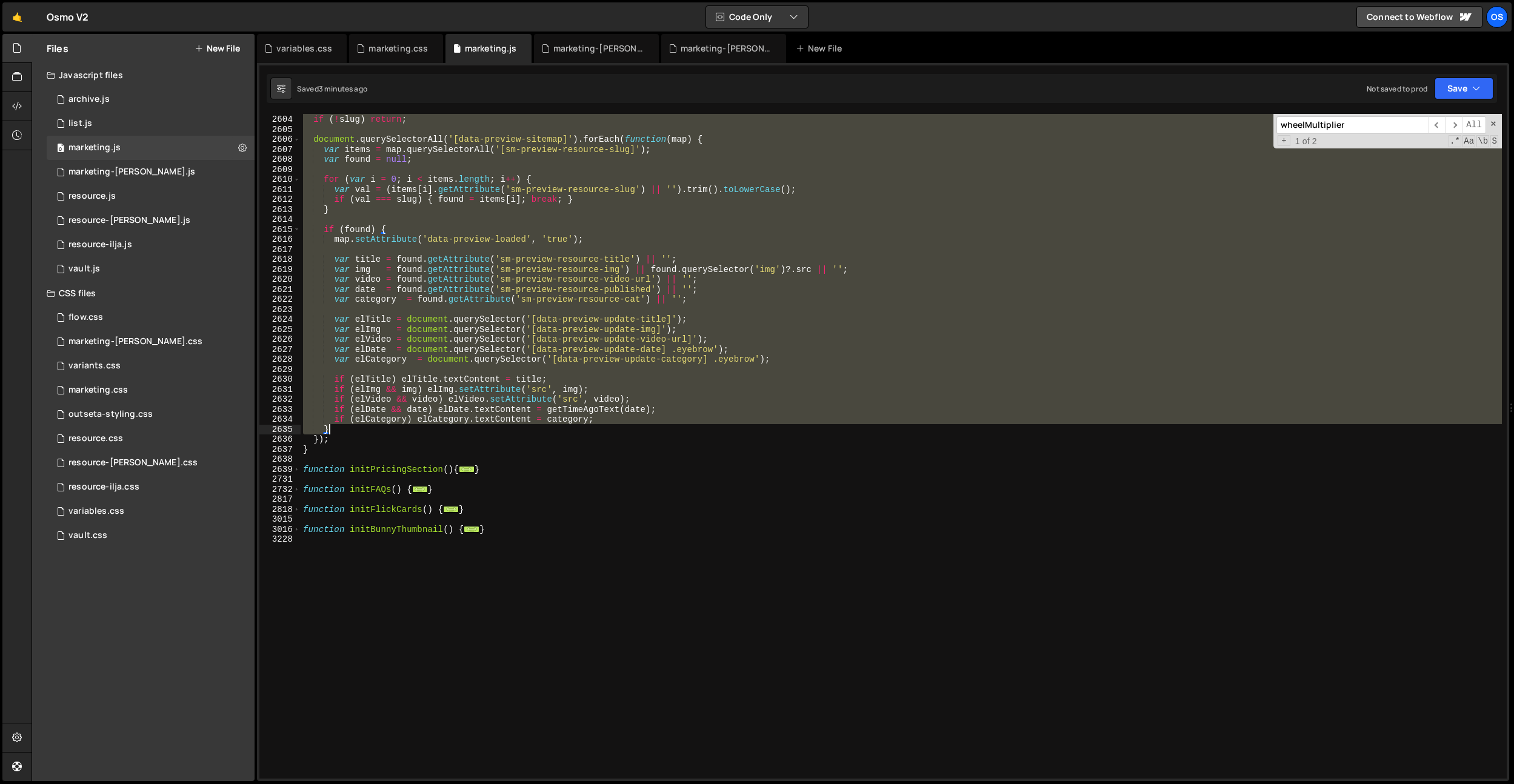
scroll to position [6796, 0]
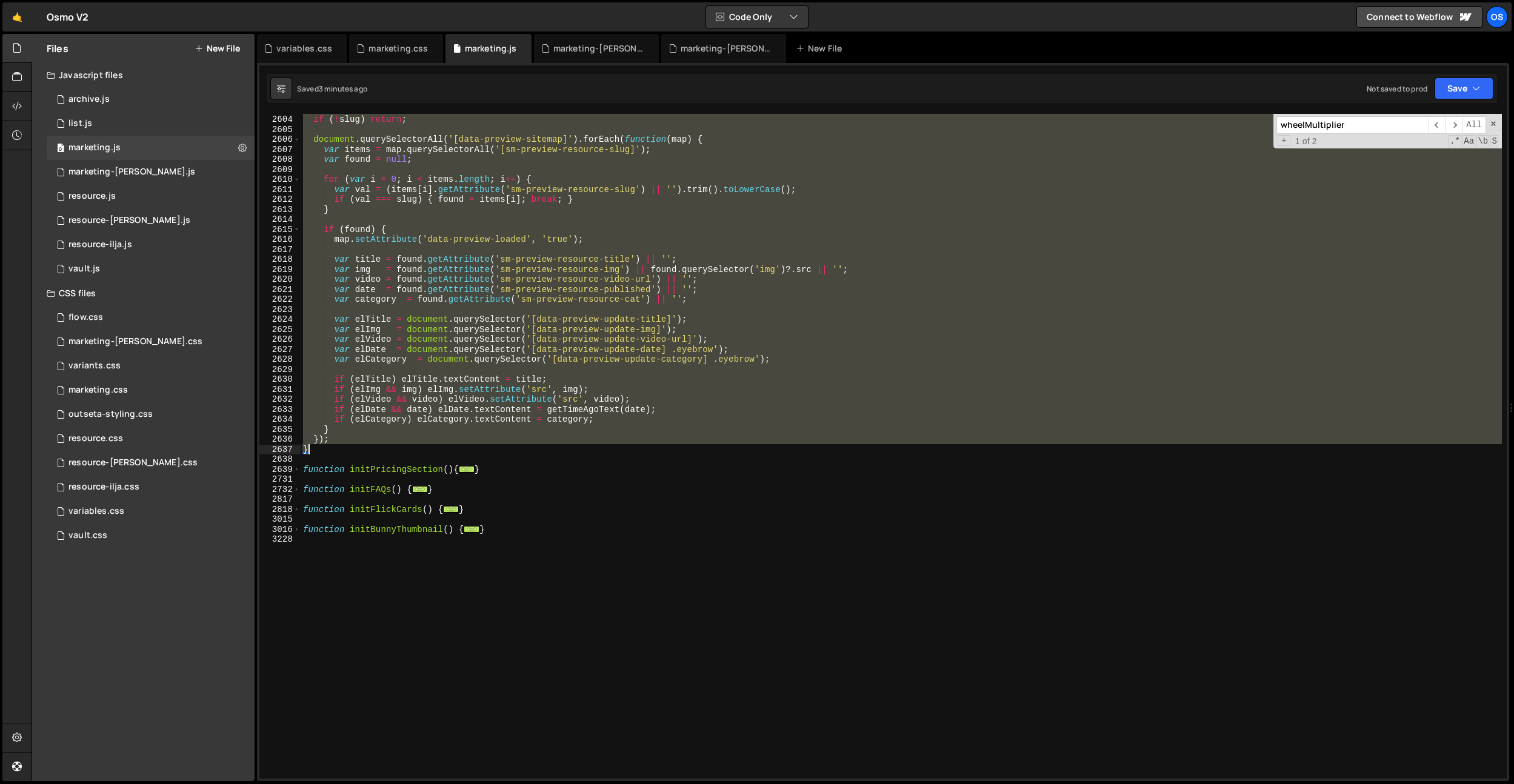
drag, startPoint x: 302, startPoint y: 283, endPoint x: 357, endPoint y: 450, distance: 175.8
click at [354, 447] on div "var slug = ( qp . get ( 'resource' ) || '' ) . trim ( ) . toLowerCase ( ) ; if …" at bounding box center [901, 446] width 1201 height 684
type textarea "}); }"
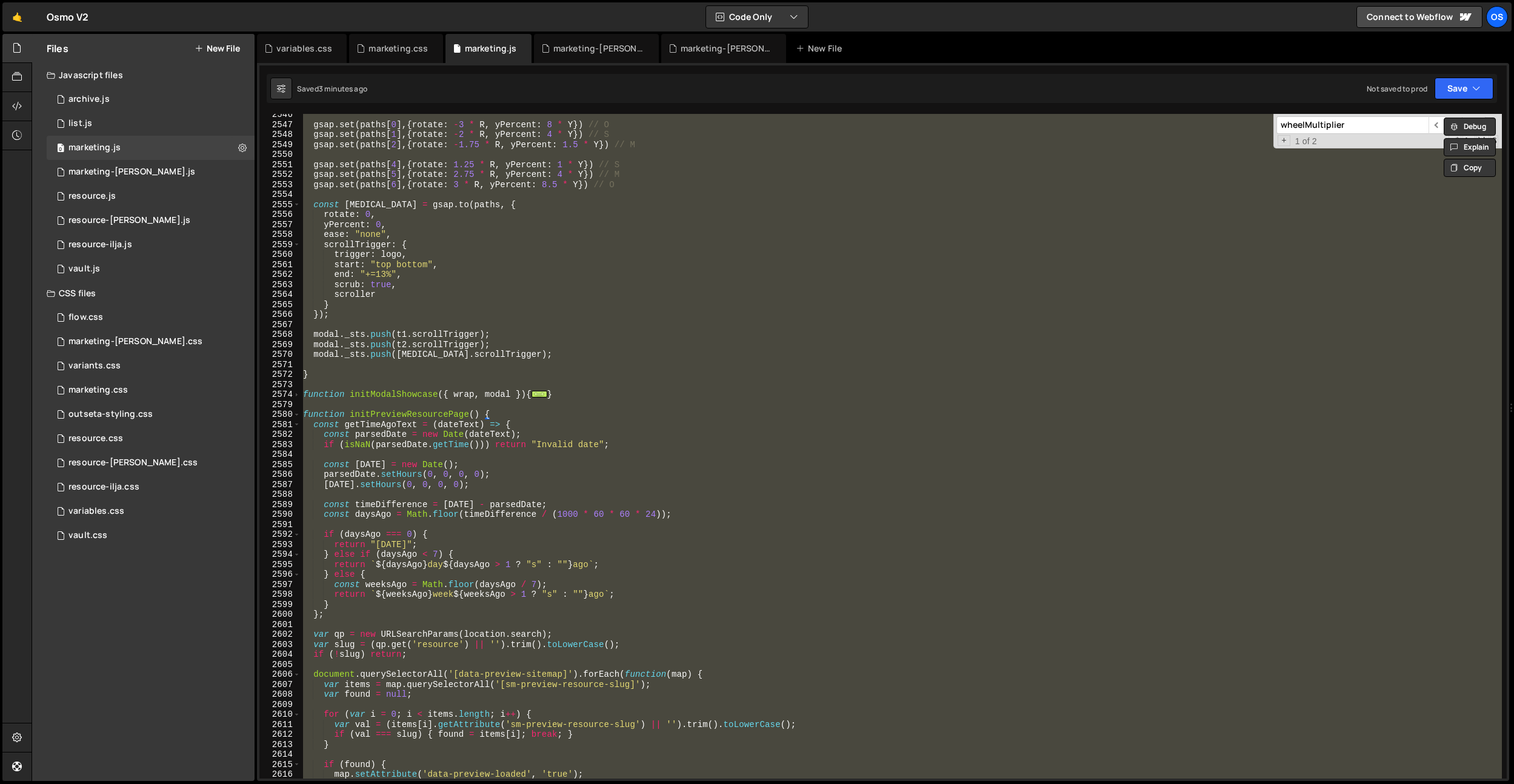
scroll to position [6259, 0]
drag, startPoint x: 384, startPoint y: 385, endPoint x: 375, endPoint y: 385, distance: 9.0
click at [384, 386] on div "gsap . set ( paths [ 0 ] , { rotate : - 3 * R , yPercent : [DEMOGRAPHIC_DATA] g…" at bounding box center [901, 445] width 1201 height 664
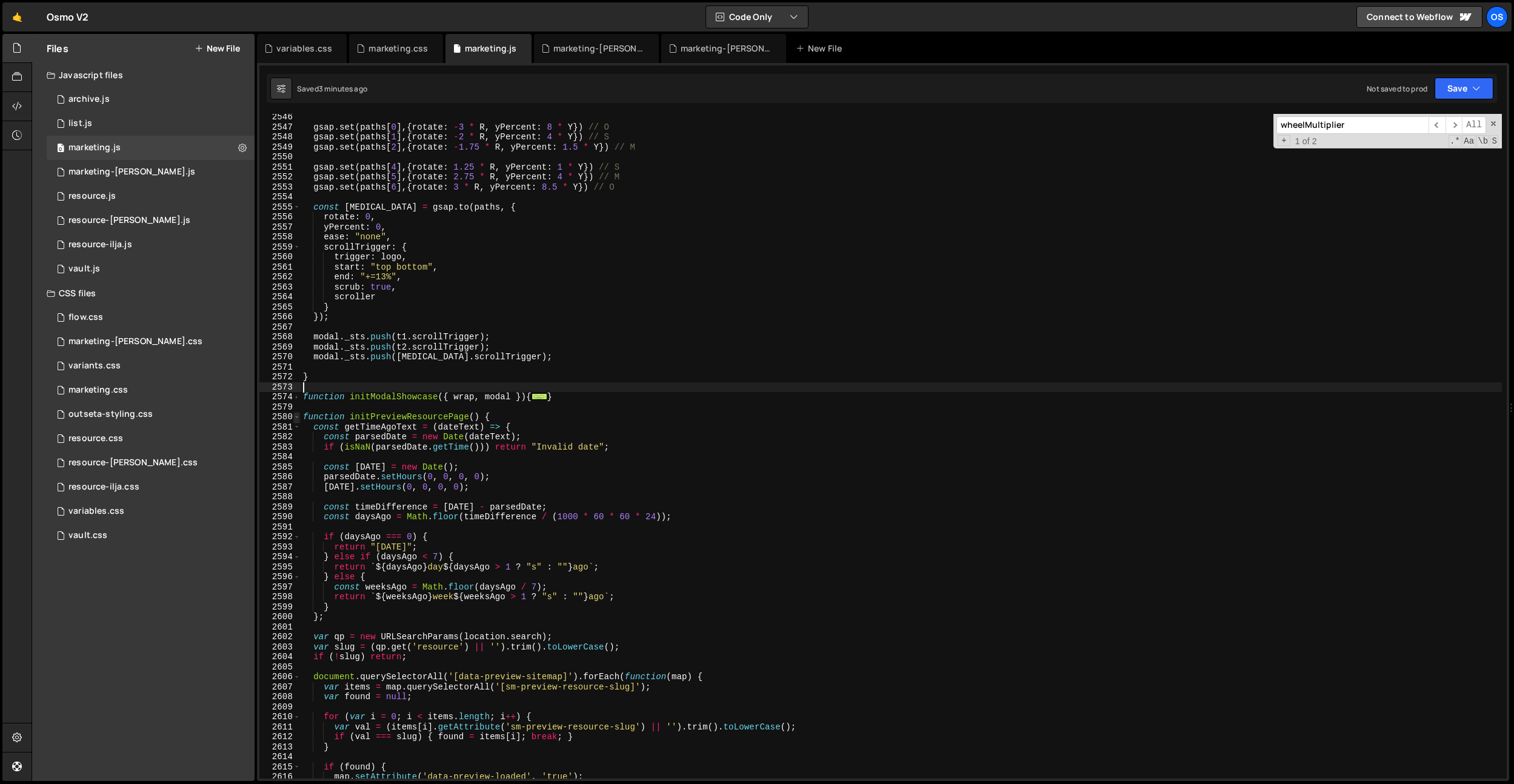
click at [299, 417] on span at bounding box center [296, 417] width 7 height 10
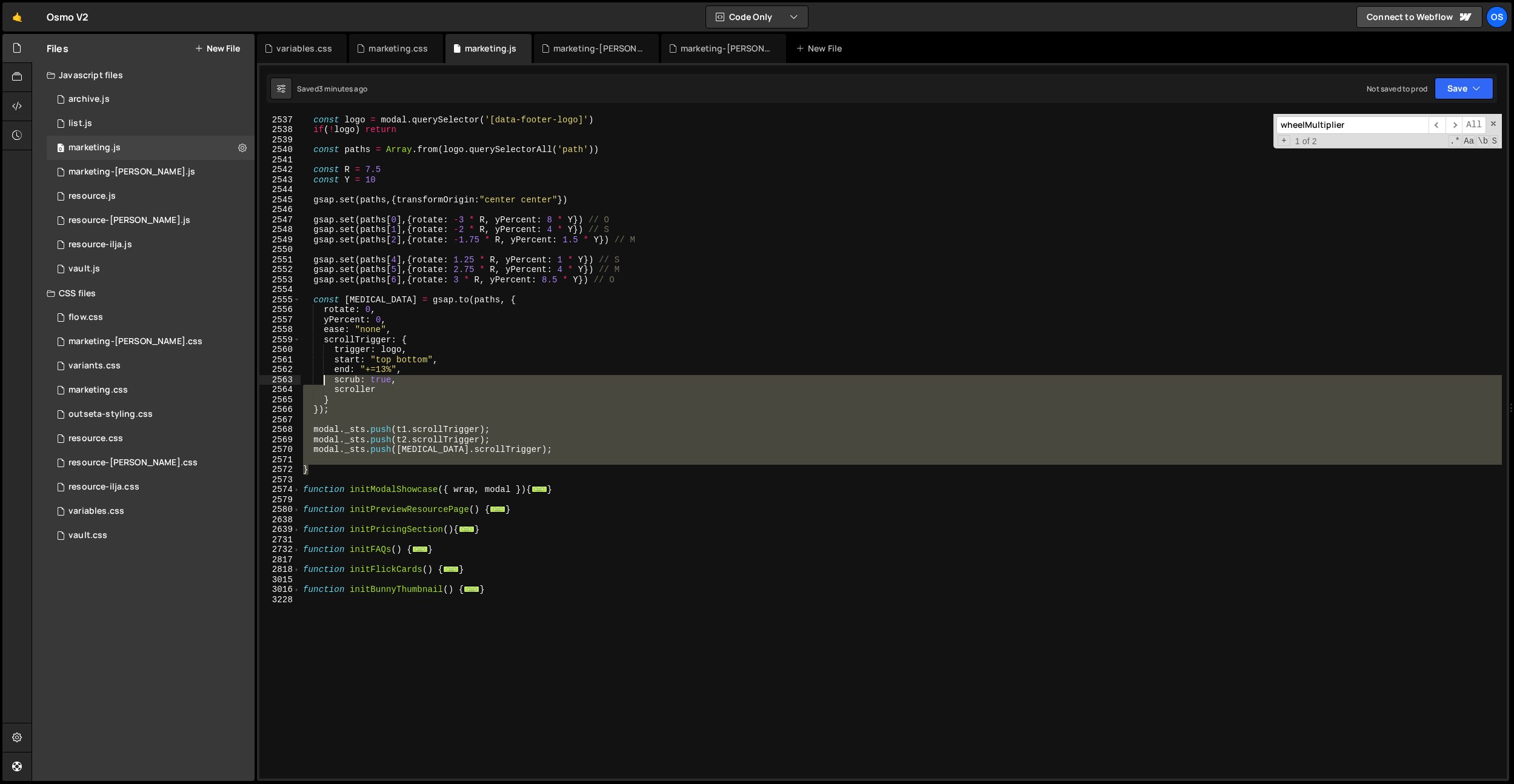
click at [326, 375] on div "const logo = modal . querySelector ( '[data-footer-logo]' ) if ( ! logo ) retur…" at bounding box center [901, 447] width 1201 height 684
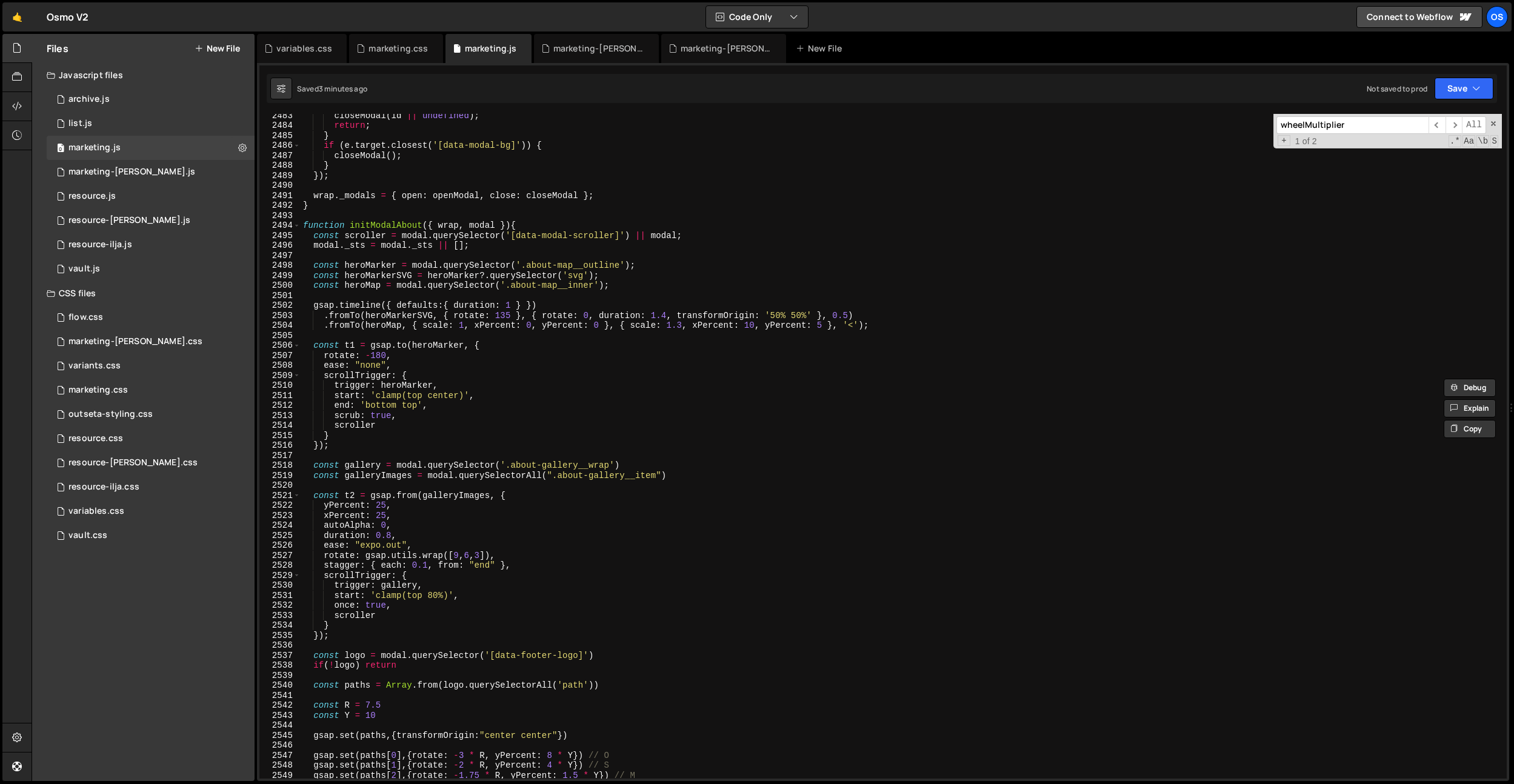
scroll to position [5507, 0]
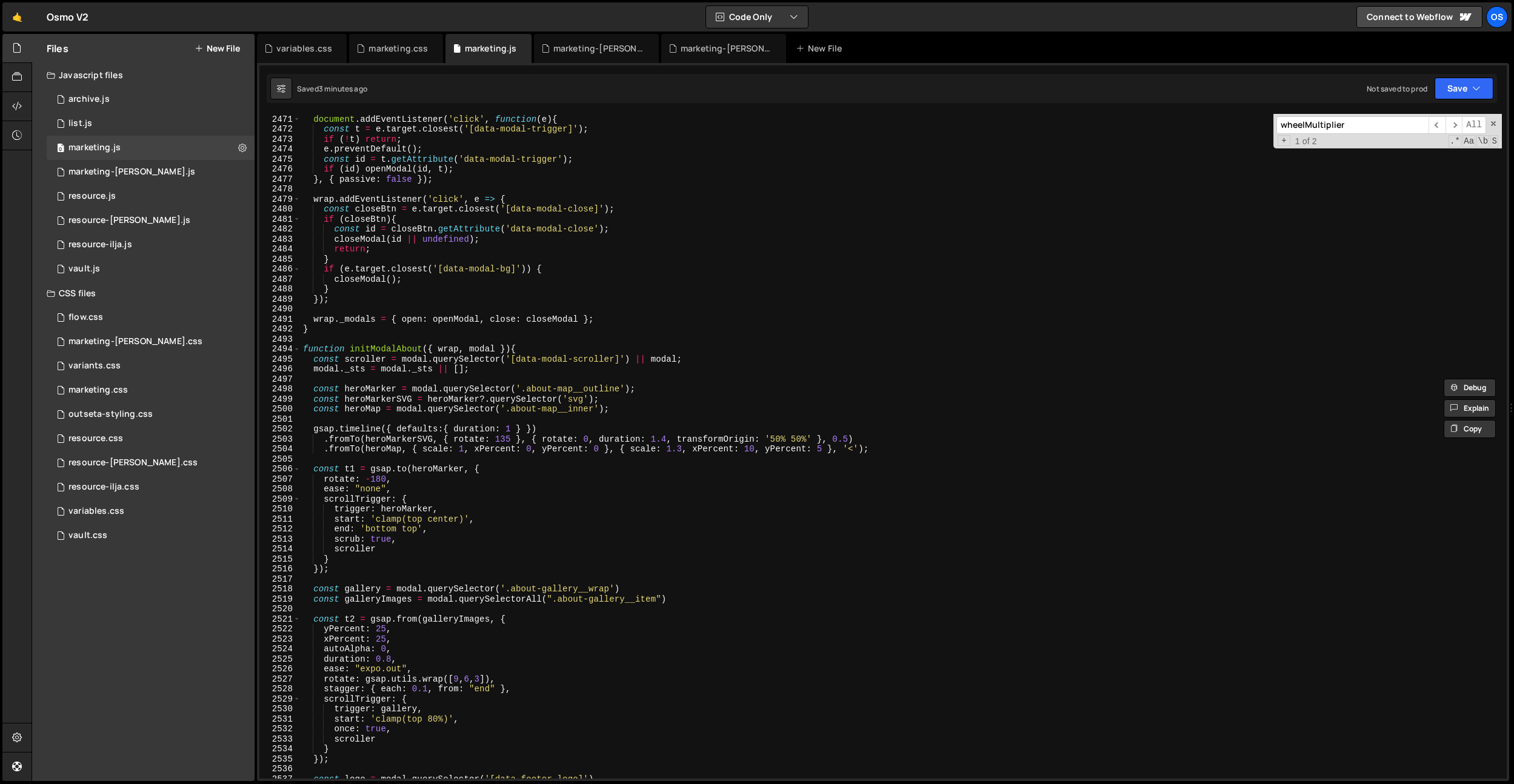
click at [300, 351] on div "2494" at bounding box center [279, 349] width 41 height 10
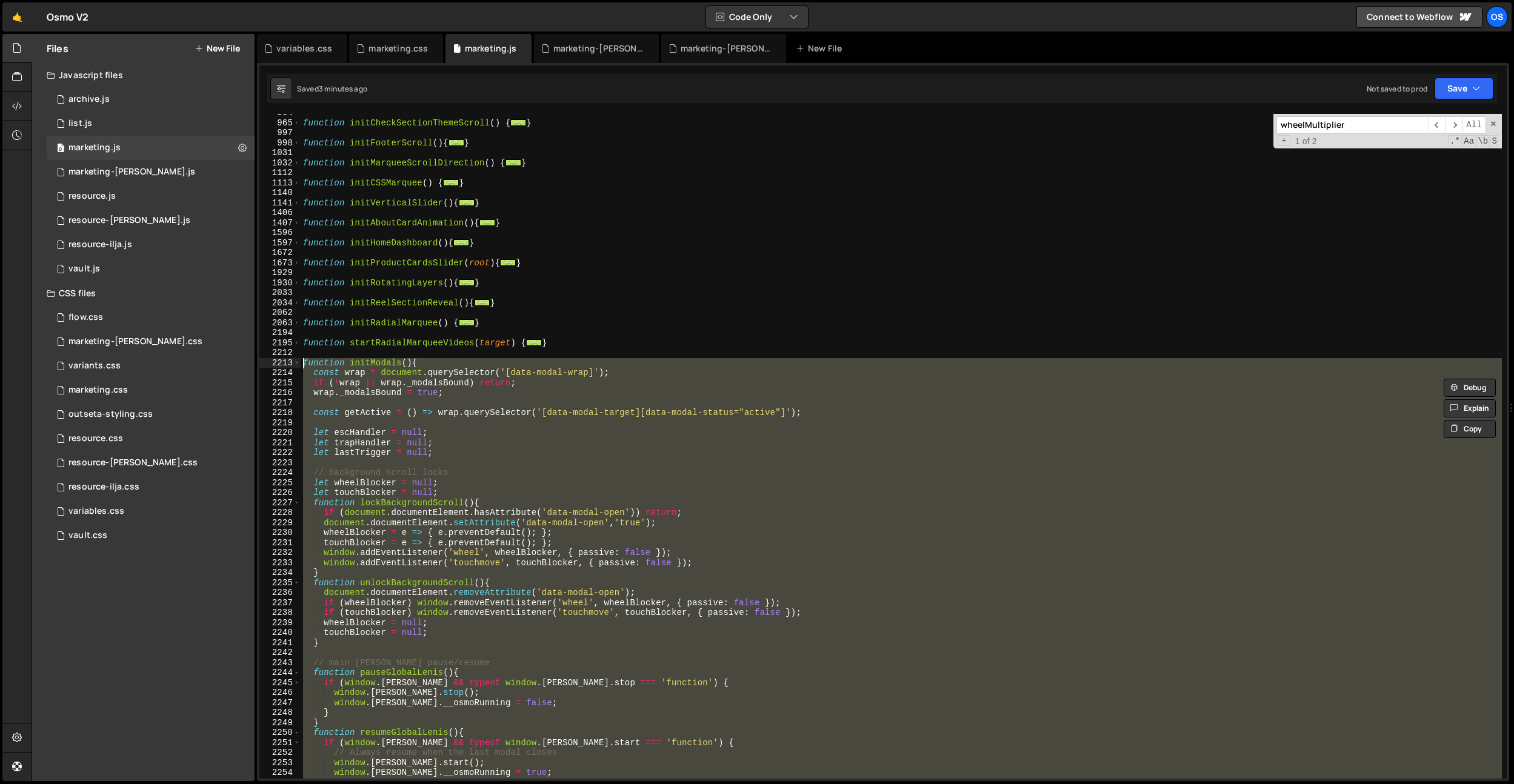
drag, startPoint x: 320, startPoint y: 329, endPoint x: 285, endPoint y: 362, distance: 48.1
click at [285, 362] on div "scrub: true, scroller 964 965 997 998 1031 1032 1112 1113 1140 1141 1406 1407 1…" at bounding box center [883, 445] width 1247 height 664
paste textarea "}"
type textarea "}"
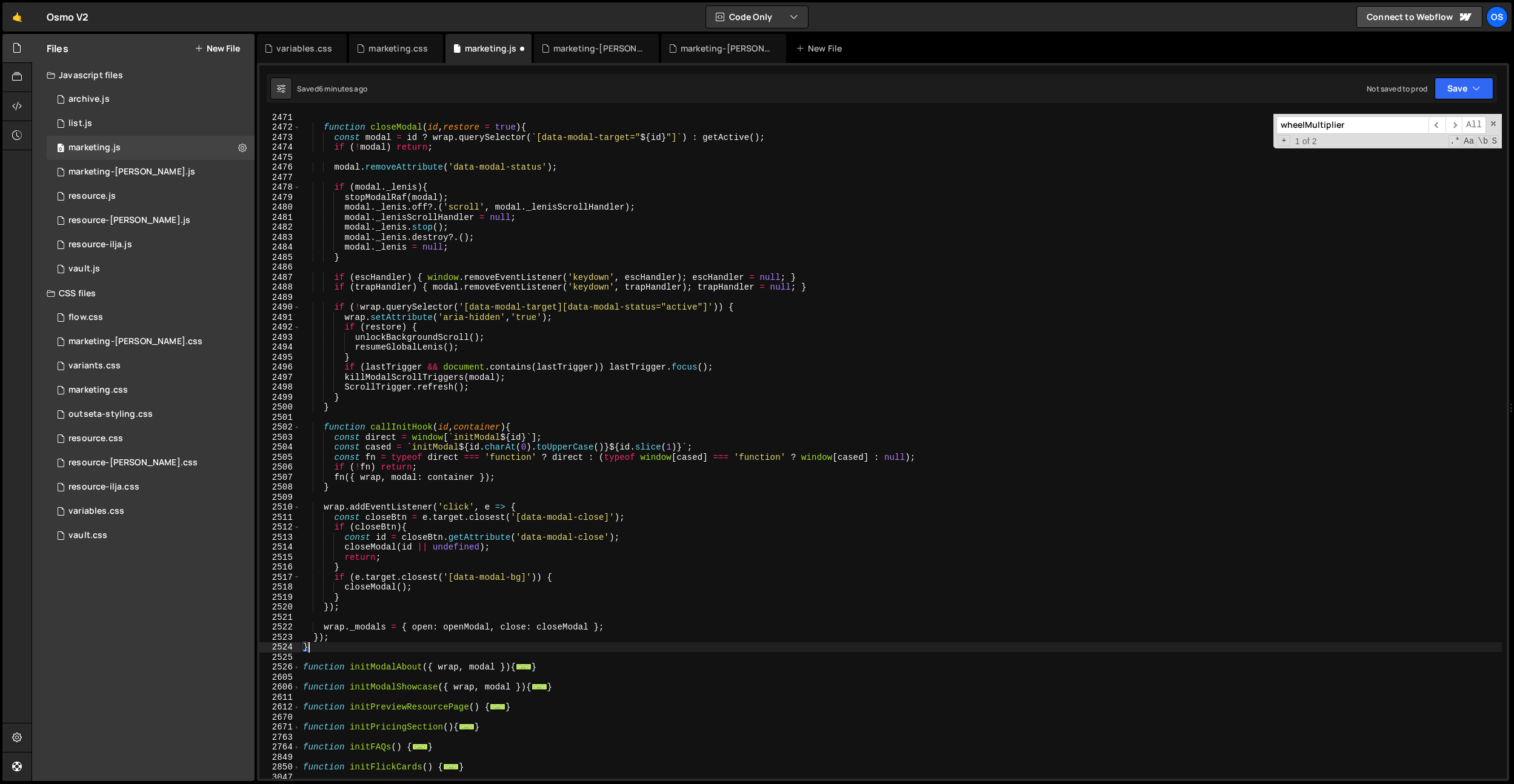
scroll to position [5582, 0]
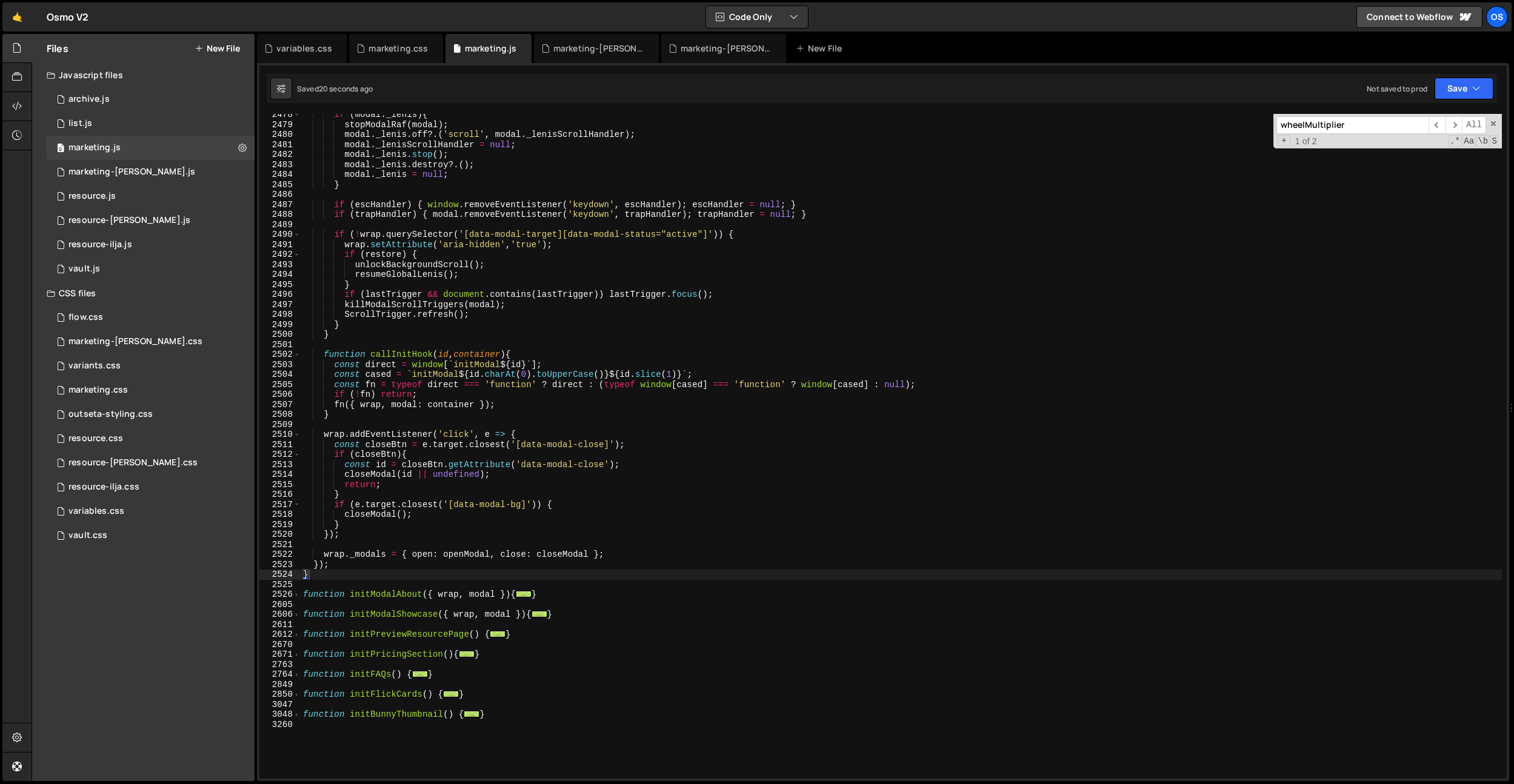
click at [1354, 124] on input "wheelMultiplier" at bounding box center [1352, 124] width 152 height 18
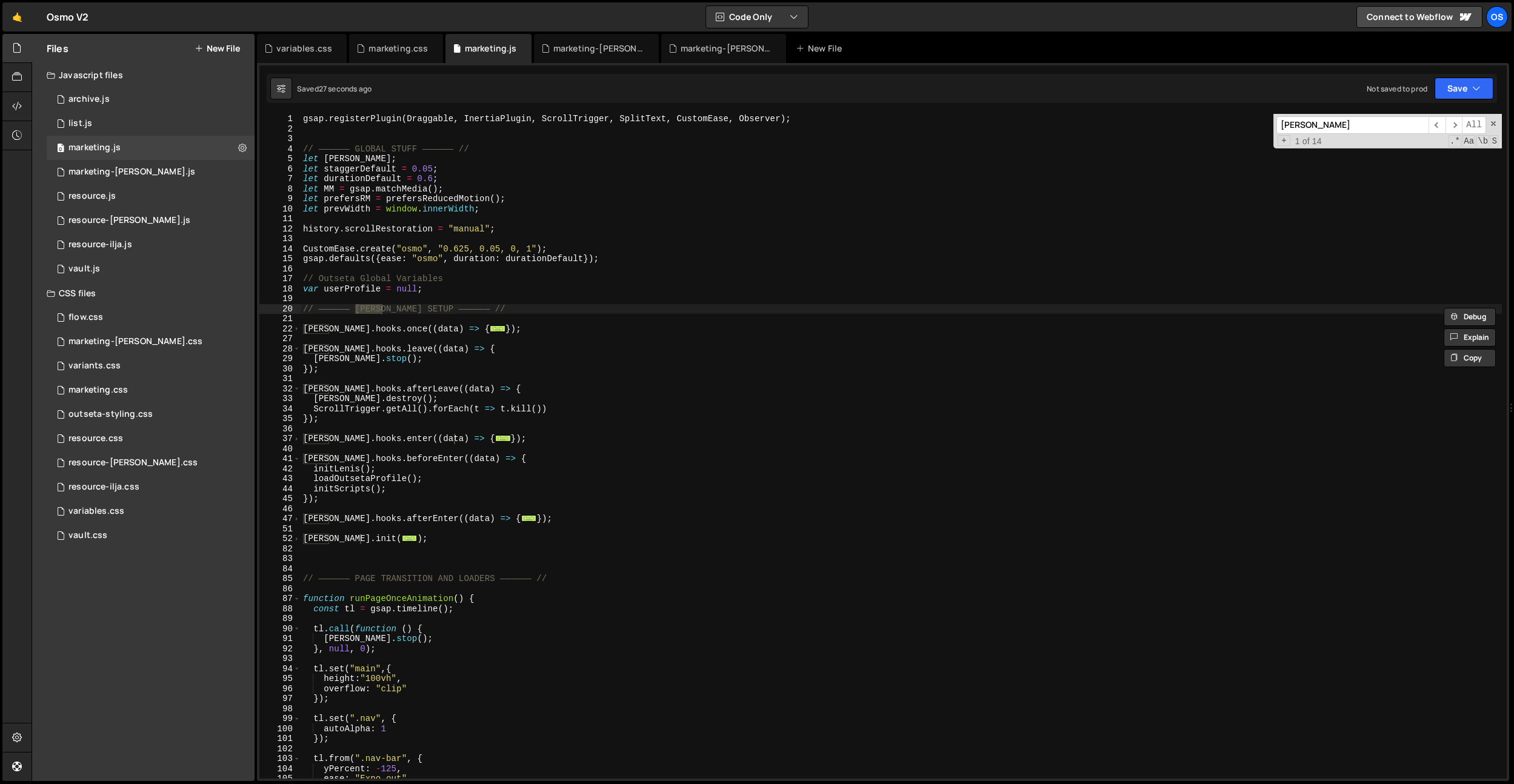
type input "[PERSON_NAME]"
click at [374, 354] on div "gsap . registerPlugin ( Draggable , InertiaPlugin , ScrollTrigger , SplitText ,…" at bounding box center [901, 455] width 1201 height 684
click at [477, 350] on div "gsap . registerPlugin ( Draggable , InertiaPlugin , ScrollTrigger , SplitText ,…" at bounding box center [901, 455] width 1201 height 684
type textarea "[PERSON_NAME].hooks.leave((data) => {"
paste textarea "window.closeAllModals()"
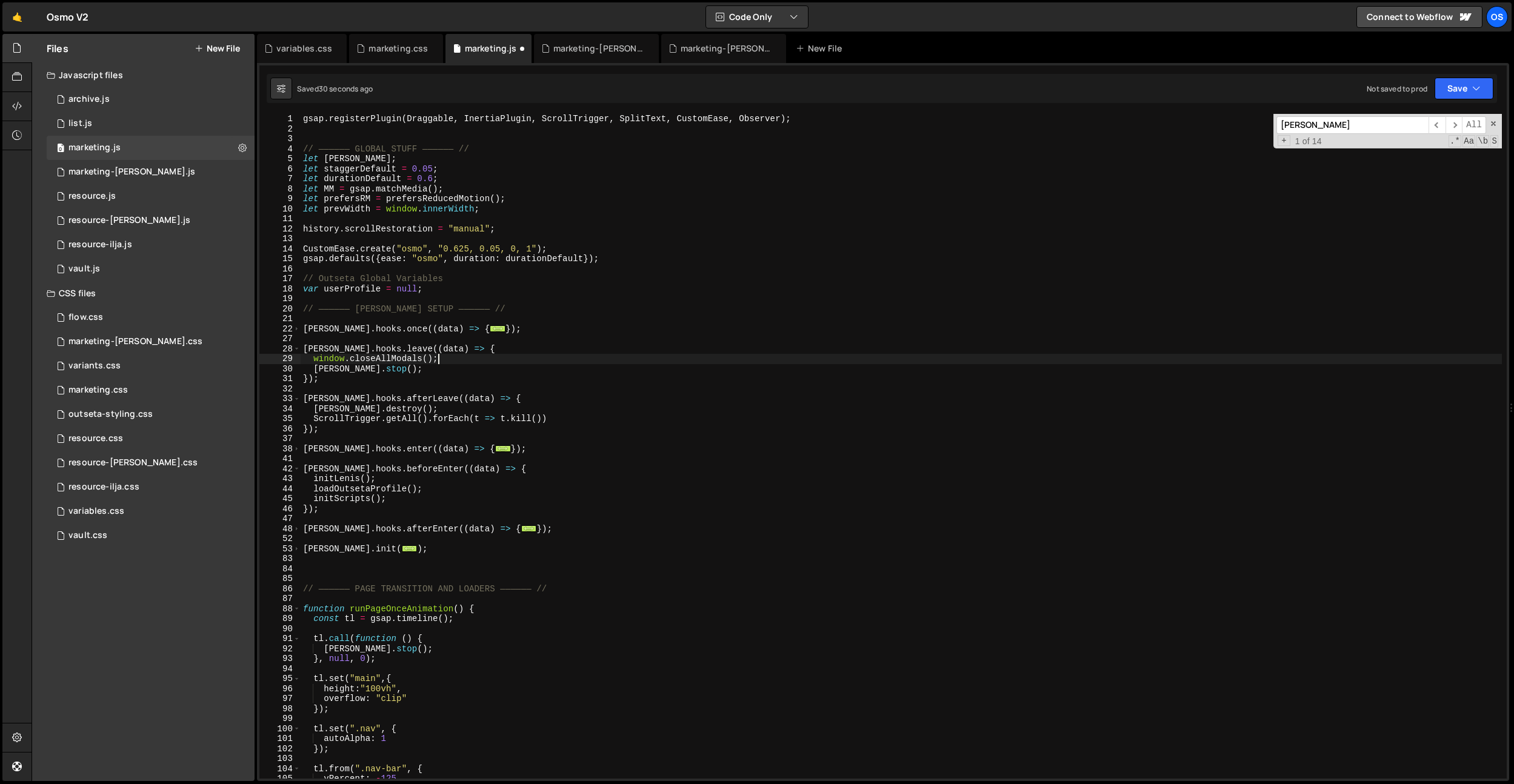
scroll to position [0, 9]
type textarea "window.closeAllModals();"
